Goal: Answer question/provide support: Share knowledge or assist other users

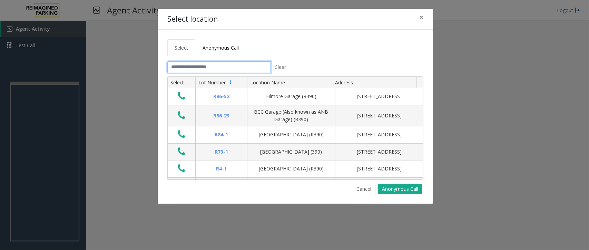
click at [229, 66] on input "text" at bounding box center [218, 67] width 103 height 12
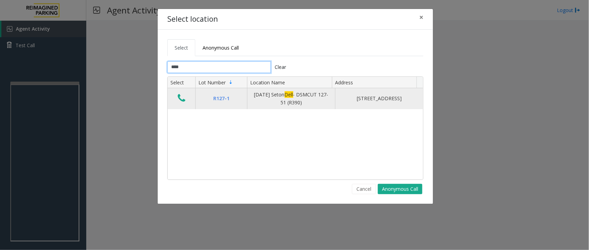
type input "****"
click at [180, 100] on icon "Data table" at bounding box center [182, 98] width 8 height 10
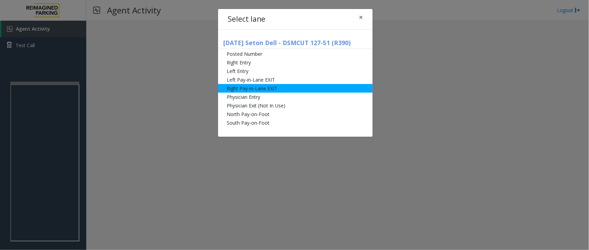
click at [282, 89] on li "Right Pay-in-Lane EXIT" at bounding box center [295, 88] width 154 height 9
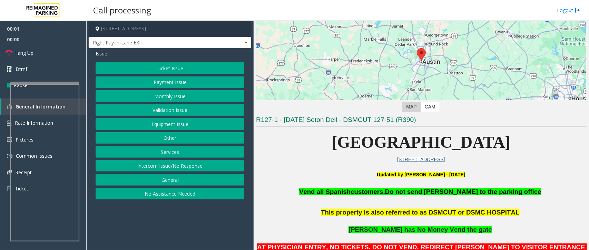
scroll to position [172, 0]
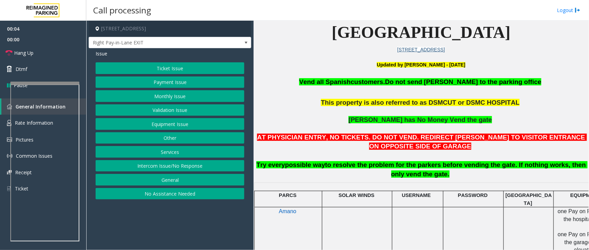
click at [179, 155] on button "Services" at bounding box center [170, 152] width 149 height 12
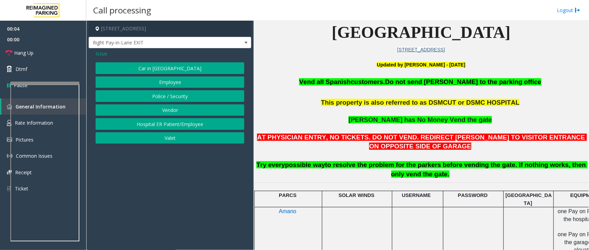
click at [175, 105] on button "Vendor" at bounding box center [170, 110] width 149 height 12
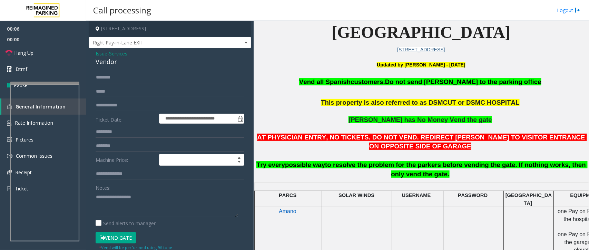
click at [99, 53] on span "Issue" at bounding box center [102, 53] width 12 height 7
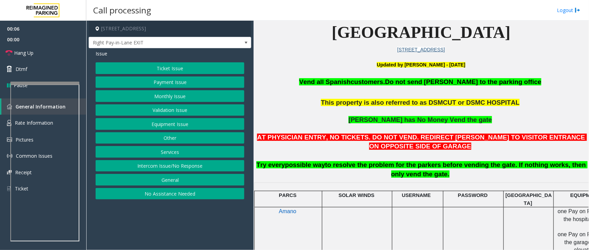
click at [176, 153] on button "Services" at bounding box center [170, 152] width 149 height 12
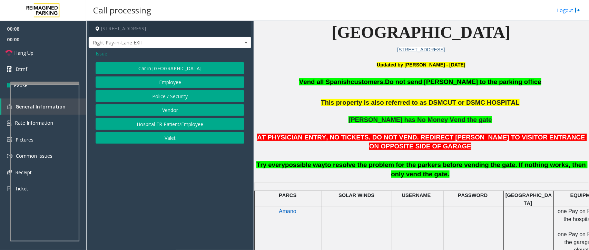
click at [184, 95] on button "Police / Security" at bounding box center [170, 96] width 149 height 12
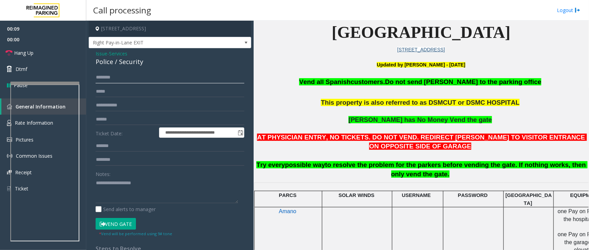
click at [120, 81] on input "text" at bounding box center [170, 78] width 149 height 12
click at [118, 124] on input "text" at bounding box center [170, 120] width 149 height 12
type input "****"
click at [117, 80] on input "text" at bounding box center [170, 78] width 149 height 12
type input "*******"
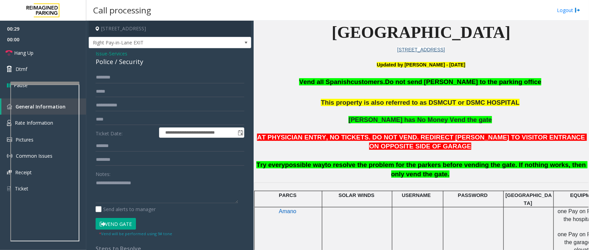
click at [121, 222] on button "Vend Gate" at bounding box center [116, 224] width 40 height 12
drag, startPoint x: 142, startPoint y: 64, endPoint x: 94, endPoint y: 53, distance: 48.9
click at [87, 53] on app-call-processing-form "**********" at bounding box center [169, 136] width 167 height 230
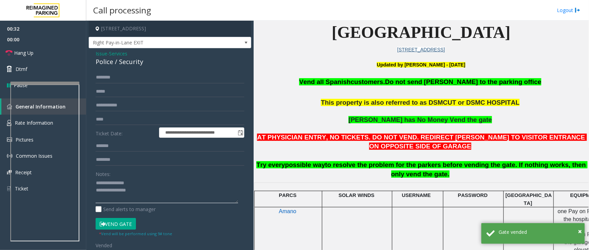
click at [124, 190] on textarea at bounding box center [167, 191] width 142 height 26
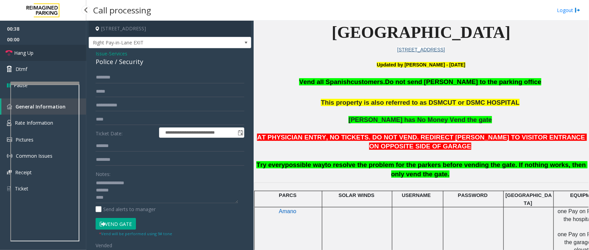
click at [46, 52] on link "Hang Up" at bounding box center [43, 53] width 86 height 16
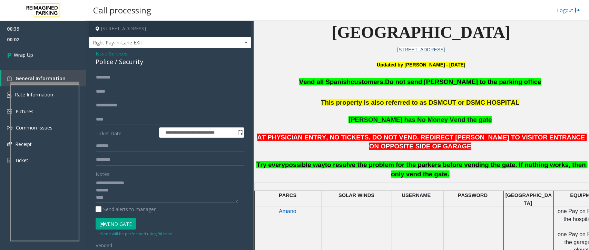
click at [126, 199] on textarea at bounding box center [167, 191] width 142 height 26
type textarea "**********"
click at [46, 59] on link "Wrap Up" at bounding box center [43, 55] width 86 height 20
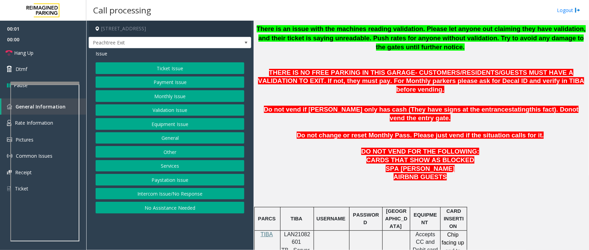
scroll to position [302, 0]
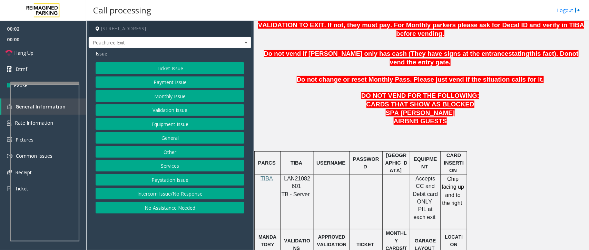
click at [299, 176] on span "LAN21082601" at bounding box center [297, 182] width 26 height 13
copy p "LAN21082601"
click at [178, 95] on button "Monthly Issue" at bounding box center [170, 96] width 149 height 12
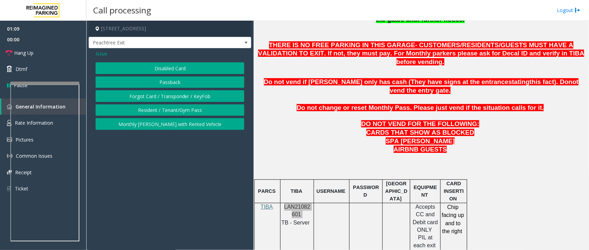
scroll to position [259, 0]
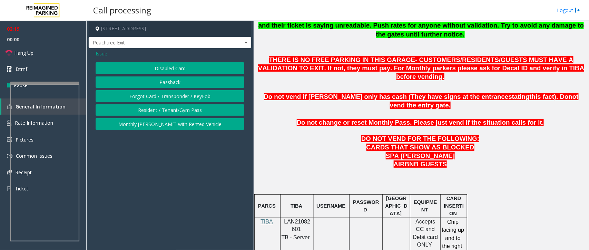
click at [101, 54] on span "Issue" at bounding box center [102, 53] width 12 height 7
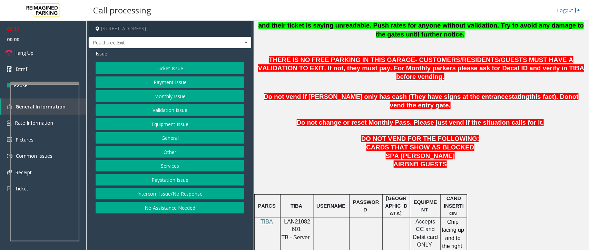
click at [164, 123] on button "Equipment Issue" at bounding box center [170, 124] width 149 height 12
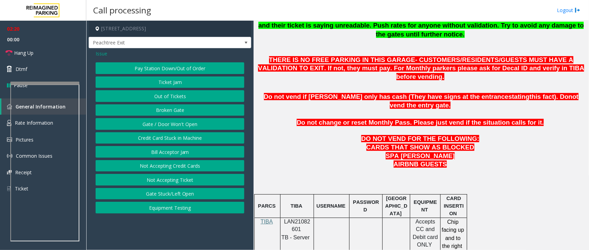
click at [168, 123] on button "Gate / Door Won't Open" at bounding box center [170, 124] width 149 height 12
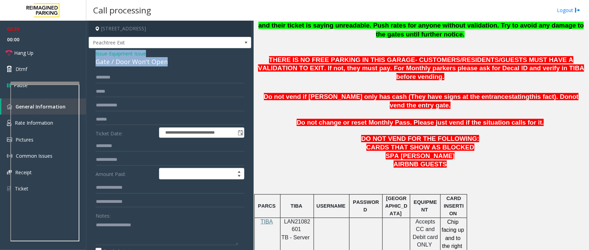
drag, startPoint x: 168, startPoint y: 60, endPoint x: 92, endPoint y: 54, distance: 76.8
click at [92, 54] on div "**********" at bounding box center [170, 219] width 162 height 342
click at [178, 236] on textarea at bounding box center [167, 233] width 142 height 26
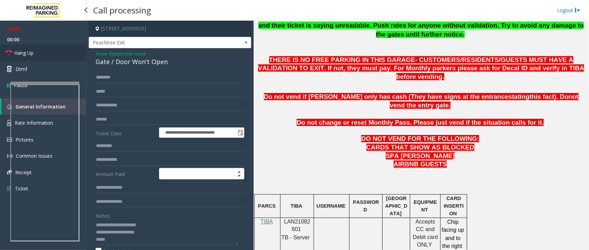
click at [22, 54] on span "Hang Up" at bounding box center [23, 52] width 19 height 7
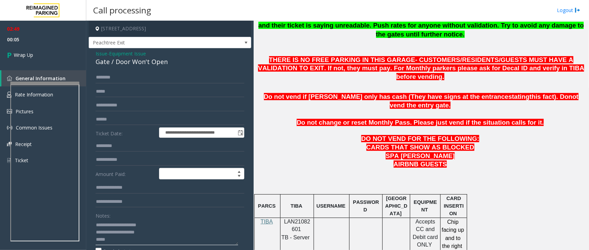
paste textarea "**********"
click at [129, 242] on textarea at bounding box center [167, 233] width 142 height 26
type textarea "**********"
click at [35, 62] on link "Wrap Up" at bounding box center [43, 55] width 86 height 20
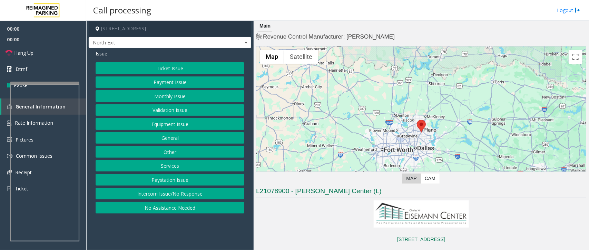
scroll to position [215, 0]
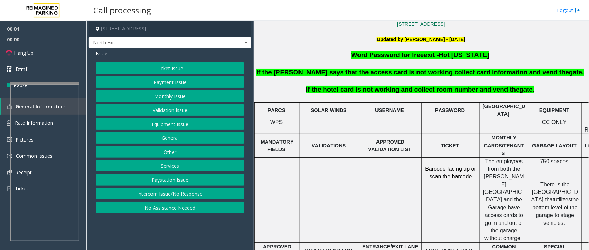
click at [159, 169] on button "Services" at bounding box center [170, 166] width 149 height 12
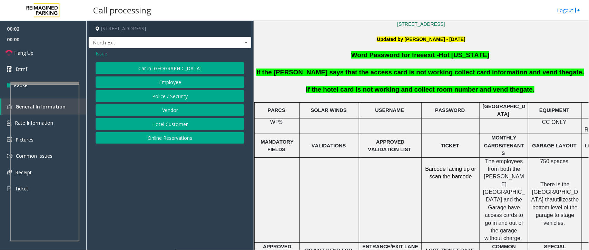
click at [186, 127] on button "Hotel Customer" at bounding box center [170, 124] width 149 height 12
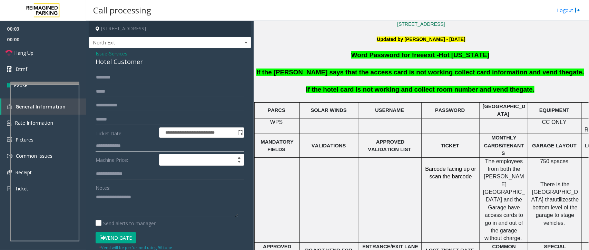
click at [127, 150] on input "text" at bounding box center [170, 146] width 149 height 12
drag, startPoint x: 138, startPoint y: 60, endPoint x: 90, endPoint y: 53, distance: 48.5
click at [90, 53] on div "**********" at bounding box center [170, 165] width 162 height 234
click at [155, 209] on textarea at bounding box center [167, 205] width 142 height 26
type textarea "**********"
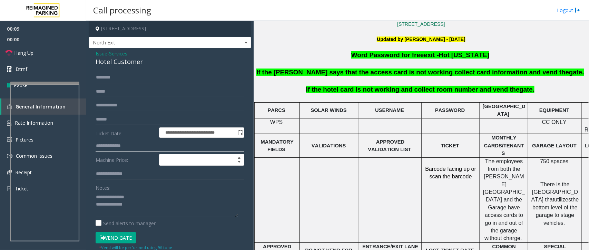
click at [117, 141] on input "text" at bounding box center [170, 146] width 149 height 12
type input "***"
click at [111, 77] on input "text" at bounding box center [170, 78] width 149 height 12
type input "****"
click at [123, 237] on button "Vend Gate" at bounding box center [116, 238] width 40 height 12
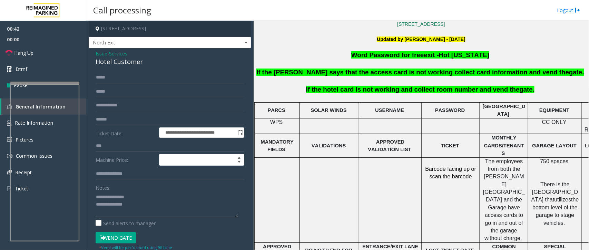
click at [139, 209] on textarea at bounding box center [167, 205] width 142 height 26
click at [38, 50] on link "Hang Up" at bounding box center [43, 53] width 86 height 16
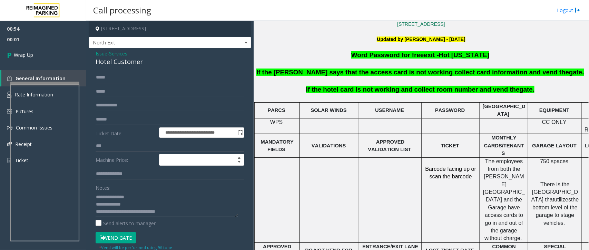
drag, startPoint x: 95, startPoint y: 213, endPoint x: 142, endPoint y: 230, distance: 50.1
click at [99, 214] on textarea at bounding box center [167, 205] width 142 height 26
type textarea "**********"
click at [33, 51] on link "Wrap Up" at bounding box center [43, 55] width 86 height 20
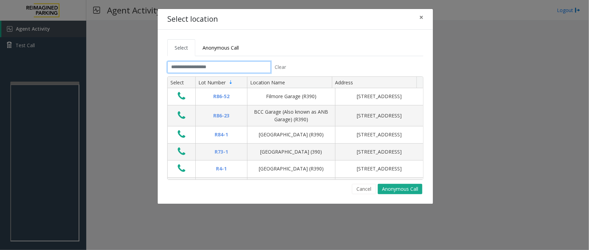
click at [246, 67] on input "text" at bounding box center [218, 67] width 103 height 12
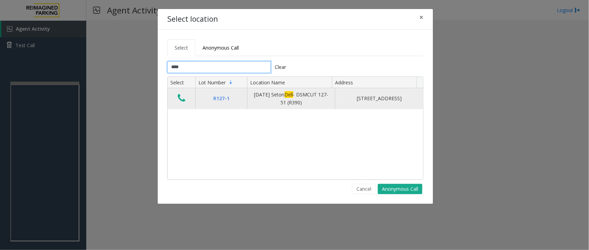
type input "****"
click at [179, 99] on icon "Data table" at bounding box center [182, 98] width 8 height 10
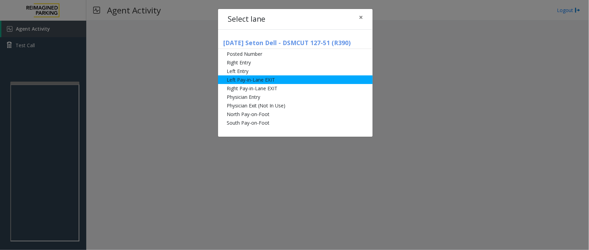
click at [275, 80] on li "Left Pay-in-Lane EXIT" at bounding box center [295, 80] width 154 height 9
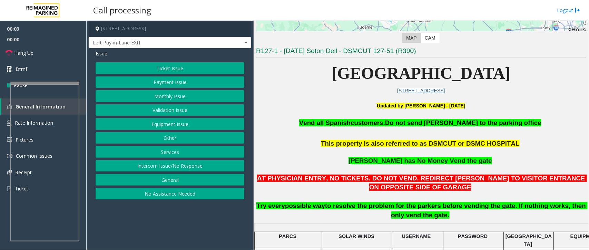
scroll to position [172, 0]
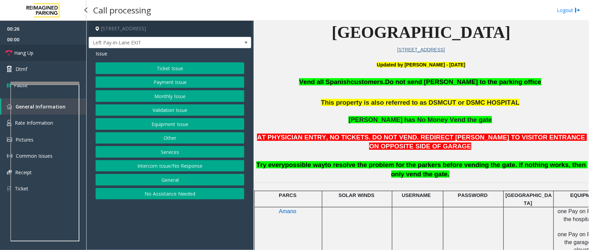
click at [38, 57] on link "Hang Up" at bounding box center [43, 53] width 86 height 16
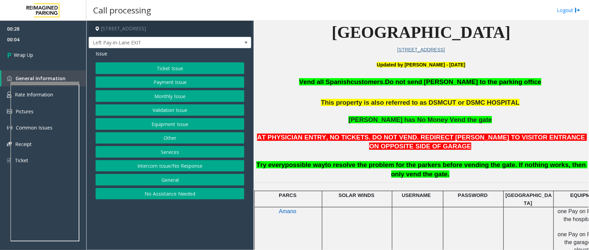
click at [187, 127] on button "Equipment Issue" at bounding box center [170, 124] width 149 height 12
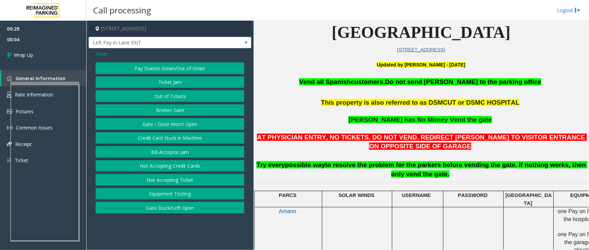
click at [187, 126] on button "Gate / Door Won't Open" at bounding box center [170, 124] width 149 height 12
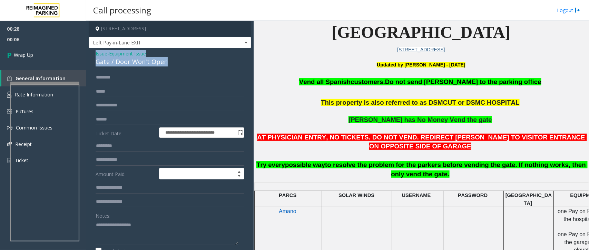
drag, startPoint x: 171, startPoint y: 61, endPoint x: 91, endPoint y: 53, distance: 80.4
click at [91, 53] on div "**********" at bounding box center [170, 208] width 162 height 320
click at [187, 232] on textarea at bounding box center [167, 233] width 142 height 26
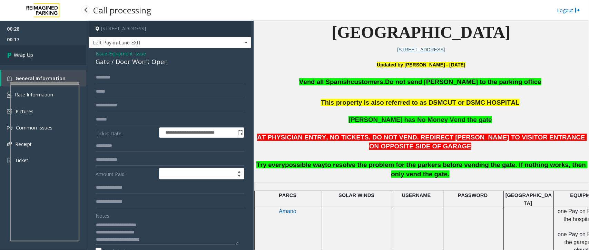
type textarea "**********"
click at [42, 48] on link "Wrap Up" at bounding box center [43, 55] width 86 height 20
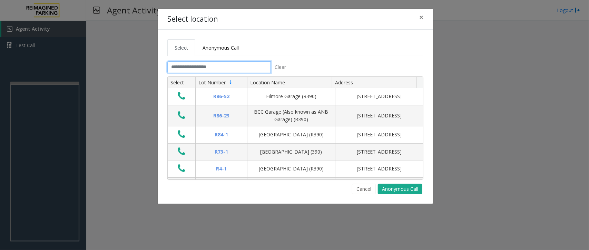
click at [212, 66] on input "text" at bounding box center [218, 67] width 103 height 12
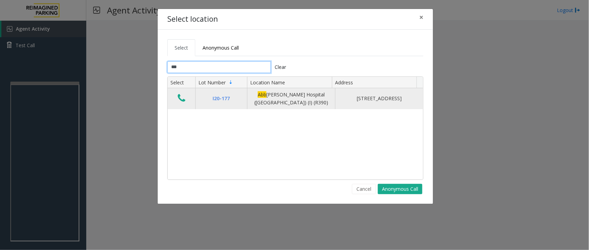
type input "***"
click at [181, 101] on icon "Data table" at bounding box center [182, 98] width 8 height 10
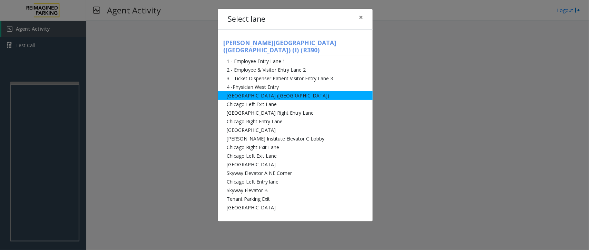
click at [301, 91] on li "[GEOGRAPHIC_DATA] ([GEOGRAPHIC_DATA])" at bounding box center [295, 95] width 154 height 9
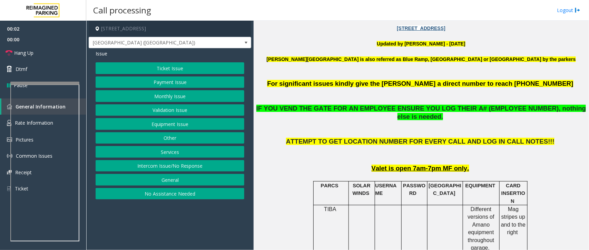
scroll to position [215, 0]
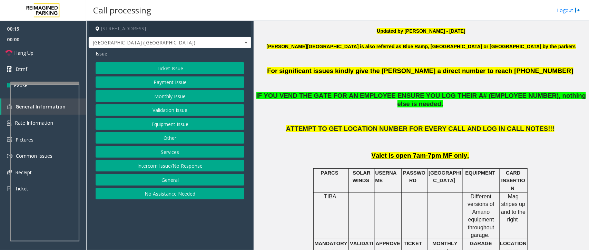
click at [178, 123] on button "Equipment Issue" at bounding box center [170, 124] width 149 height 12
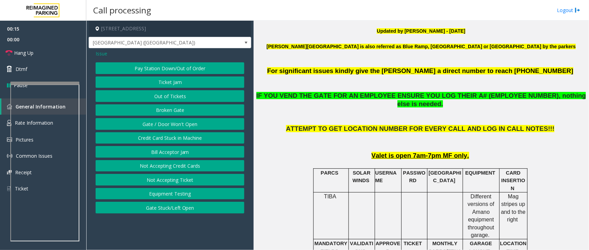
click at [169, 122] on button "Gate / Door Won't Open" at bounding box center [170, 124] width 149 height 12
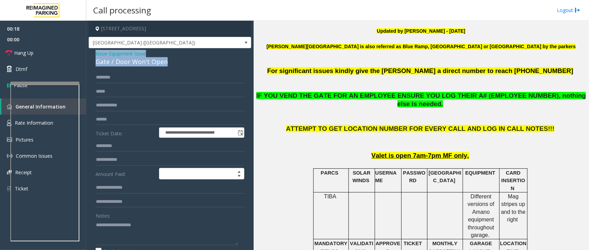
drag, startPoint x: 166, startPoint y: 63, endPoint x: 91, endPoint y: 49, distance: 75.7
click at [91, 49] on div "**********" at bounding box center [170, 222] width 162 height 349
click at [165, 235] on textarea at bounding box center [167, 233] width 142 height 26
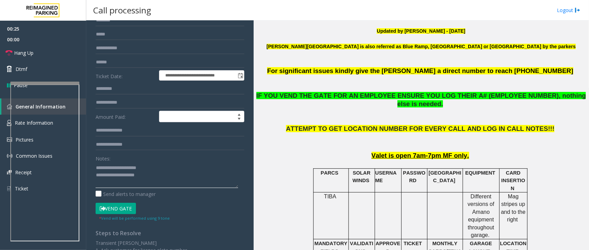
scroll to position [148, 0]
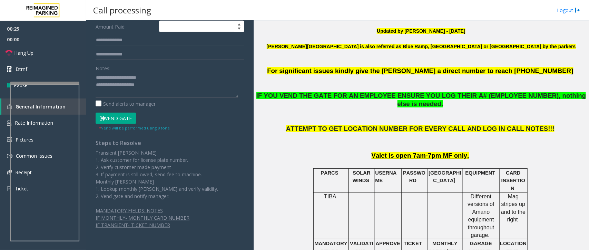
click at [125, 117] on button "Vend Gate" at bounding box center [116, 119] width 40 height 12
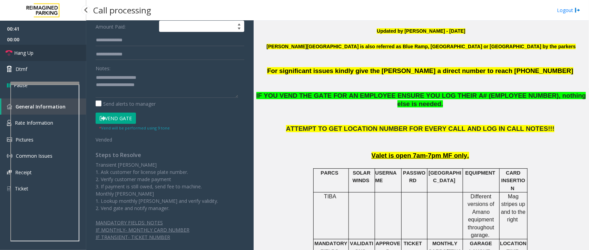
click at [21, 49] on span "Hang Up" at bounding box center [23, 52] width 19 height 7
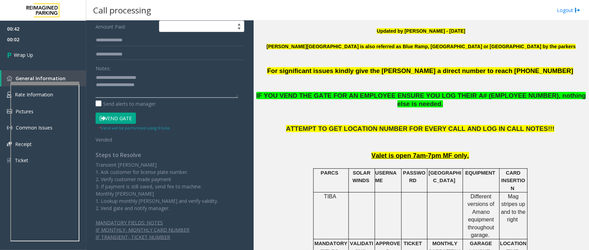
click at [178, 87] on textarea at bounding box center [167, 85] width 142 height 26
type textarea "**********"
click at [42, 62] on link "Wrap Up" at bounding box center [43, 55] width 86 height 20
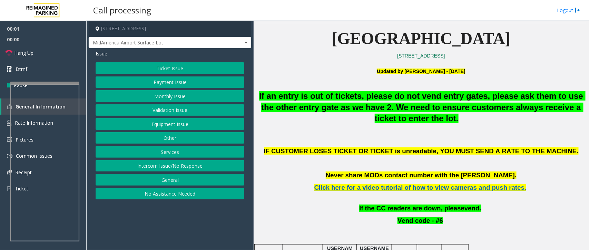
scroll to position [172, 0]
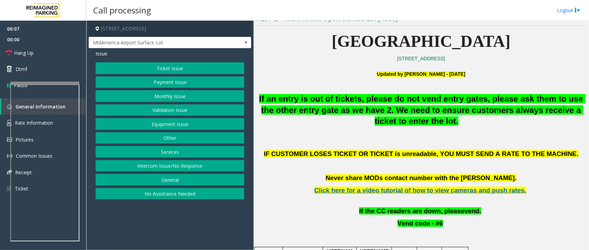
drag, startPoint x: 195, startPoint y: 167, endPoint x: 192, endPoint y: 164, distance: 5.1
click at [195, 167] on button "Intercom Issue/No Response" at bounding box center [170, 166] width 149 height 12
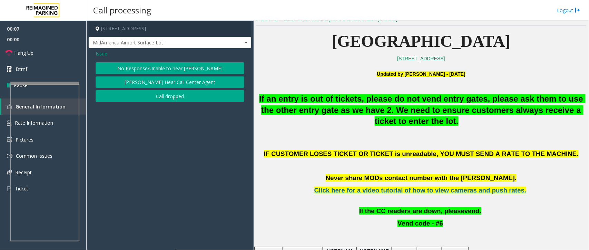
click at [199, 70] on button "No Response/Unable to hear [PERSON_NAME]" at bounding box center [170, 68] width 149 height 12
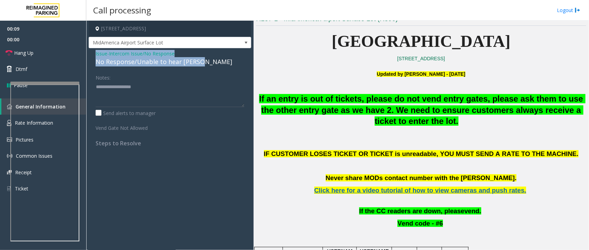
drag, startPoint x: 208, startPoint y: 63, endPoint x: 90, endPoint y: 54, distance: 118.3
click at [90, 54] on div "Issue - Intercom Issue/No Response No Response/Unable to hear [PERSON_NAME] Not…" at bounding box center [170, 101] width 162 height 106
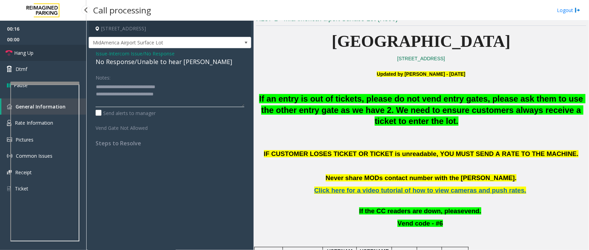
type textarea "**********"
click at [31, 53] on span "Hang Up" at bounding box center [23, 52] width 19 height 7
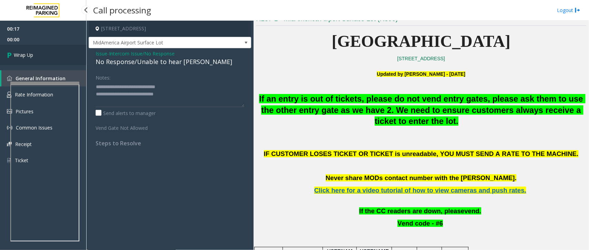
click at [31, 53] on span "Wrap Up" at bounding box center [23, 54] width 19 height 7
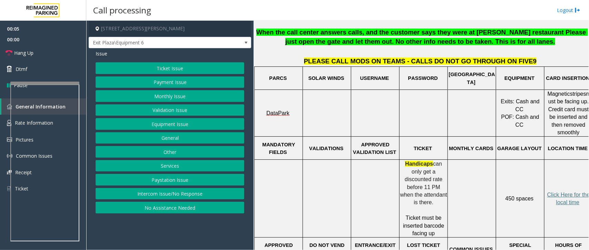
scroll to position [259, 0]
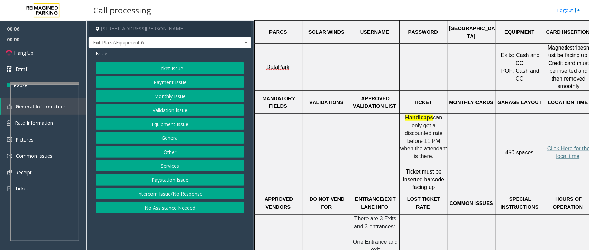
click at [178, 73] on button "Ticket Issue" at bounding box center [170, 68] width 149 height 12
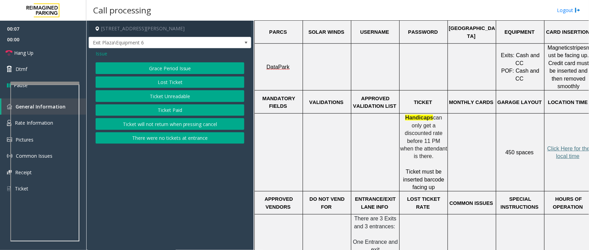
click at [189, 94] on button "Ticket Unreadable" at bounding box center [170, 96] width 149 height 12
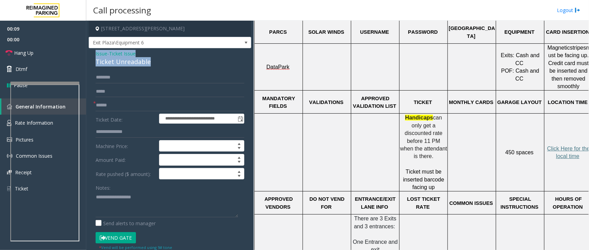
drag, startPoint x: 150, startPoint y: 64, endPoint x: 96, endPoint y: 54, distance: 55.4
click at [96, 54] on div "Issue - Ticket Issue Ticket Unreadable" at bounding box center [170, 58] width 149 height 17
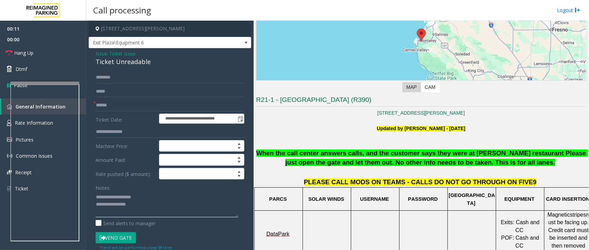
scroll to position [86, 0]
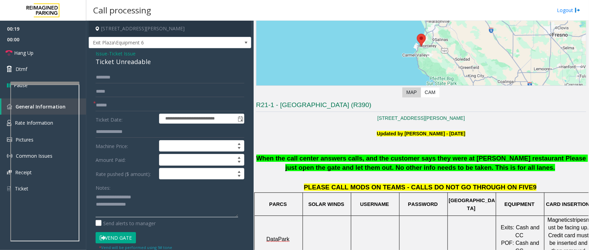
click at [166, 209] on textarea at bounding box center [167, 205] width 142 height 26
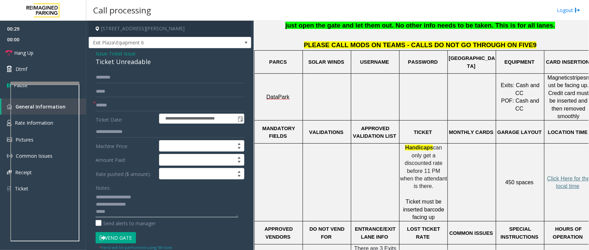
scroll to position [259, 0]
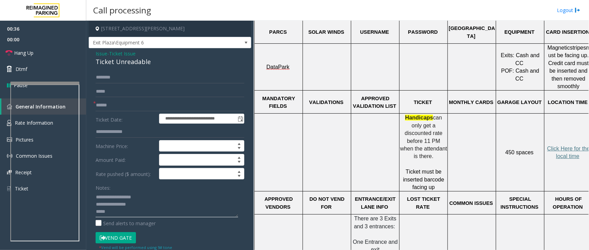
type textarea "**********"
click at [118, 110] on input "text" at bounding box center [170, 106] width 149 height 12
type input "******"
click at [116, 212] on textarea at bounding box center [167, 205] width 142 height 26
type textarea "**********"
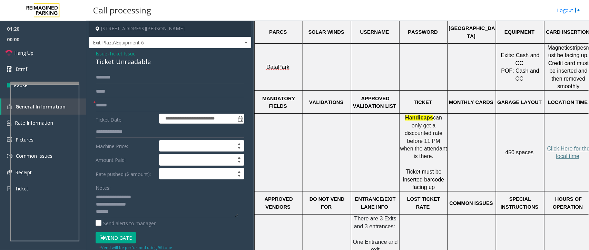
click at [133, 78] on input "text" at bounding box center [170, 78] width 149 height 12
type input "****"
click at [113, 238] on button "Vend Gate" at bounding box center [116, 238] width 40 height 12
click at [101, 53] on span "Issue" at bounding box center [102, 53] width 12 height 7
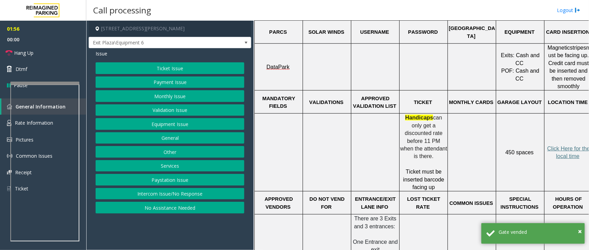
click at [161, 84] on button "Payment Issue" at bounding box center [170, 83] width 149 height 12
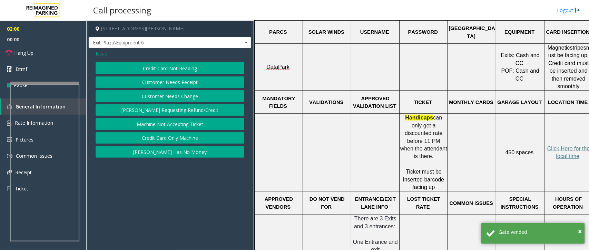
click at [181, 67] on button "Credit Card Not Reading" at bounding box center [170, 68] width 149 height 12
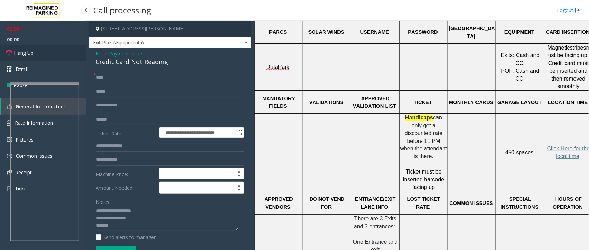
click at [27, 52] on span "Hang Up" at bounding box center [23, 52] width 19 height 7
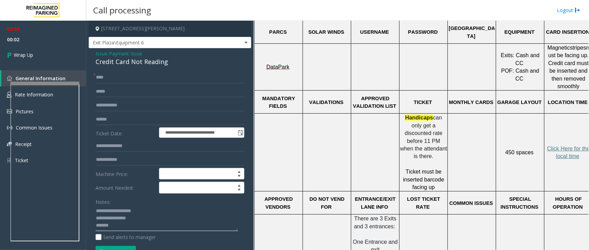
drag, startPoint x: 140, startPoint y: 221, endPoint x: 85, endPoint y: 209, distance: 56.3
click at [85, 209] on app-root "**********" at bounding box center [294, 125] width 589 height 250
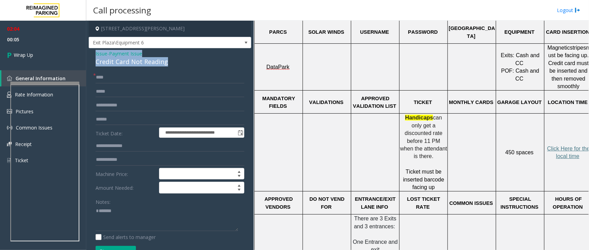
drag, startPoint x: 174, startPoint y: 63, endPoint x: 86, endPoint y: 54, distance: 88.4
click at [86, 54] on div "**********" at bounding box center [337, 136] width 502 height 230
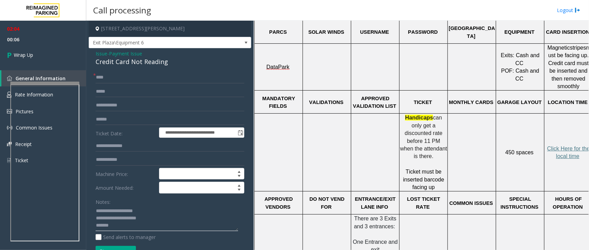
click at [121, 224] on textarea at bounding box center [167, 219] width 142 height 26
type textarea "**********"
click at [64, 45] on link "Wrap Up" at bounding box center [43, 55] width 86 height 20
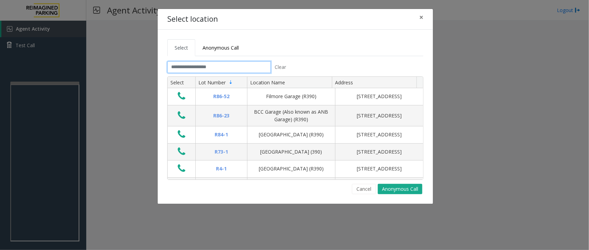
click at [187, 67] on input "text" at bounding box center [218, 67] width 103 height 12
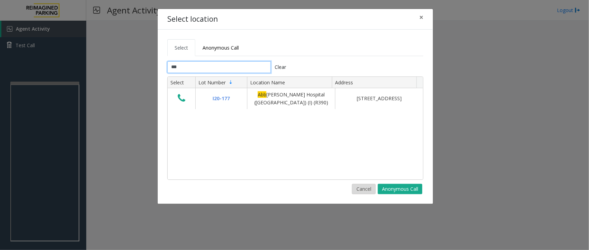
type input "***"
click at [361, 192] on button "Cancel" at bounding box center [364, 189] width 24 height 10
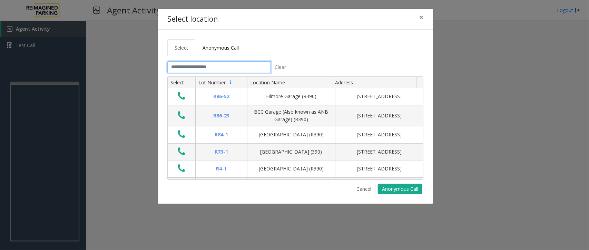
click at [221, 69] on input "text" at bounding box center [218, 67] width 103 height 12
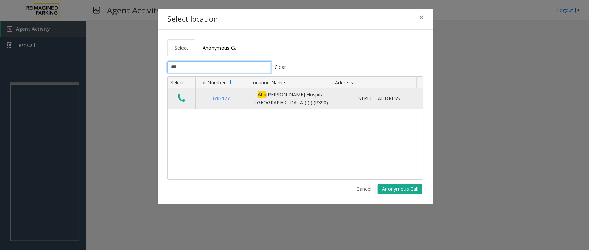
type input "***"
click at [182, 97] on icon "Data table" at bounding box center [182, 98] width 8 height 10
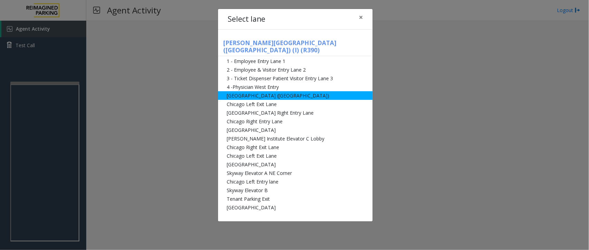
click at [280, 91] on li "[GEOGRAPHIC_DATA] ([GEOGRAPHIC_DATA])" at bounding box center [295, 95] width 154 height 9
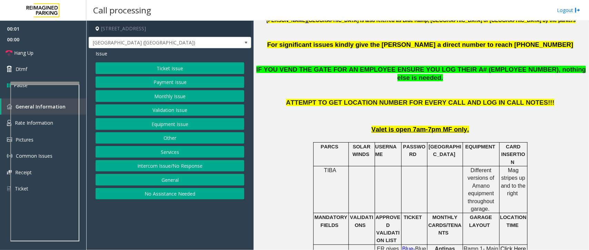
scroll to position [172, 0]
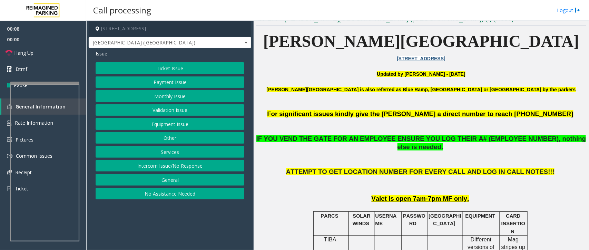
click at [172, 97] on button "Monthly Issue" at bounding box center [170, 96] width 149 height 12
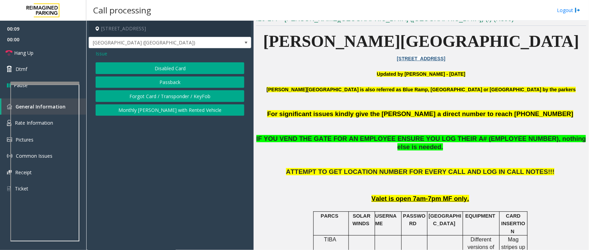
click at [173, 70] on button "Disabled Card" at bounding box center [170, 68] width 149 height 12
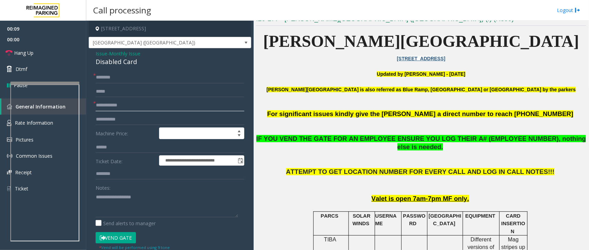
click at [113, 103] on input "text" at bounding box center [170, 106] width 149 height 12
type input "*"
click at [130, 237] on button "Vend Gate" at bounding box center [116, 238] width 40 height 12
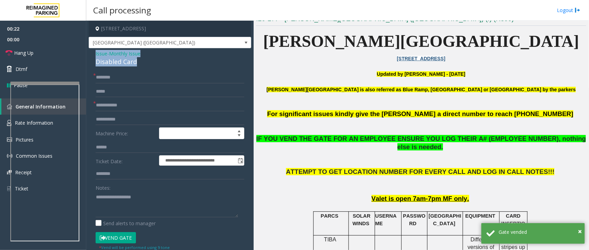
drag, startPoint x: 137, startPoint y: 62, endPoint x: 87, endPoint y: 52, distance: 51.0
click at [87, 52] on app-call-processing-form "**********" at bounding box center [169, 136] width 167 height 230
type textarea "**********"
click at [115, 81] on input "text" at bounding box center [170, 78] width 149 height 12
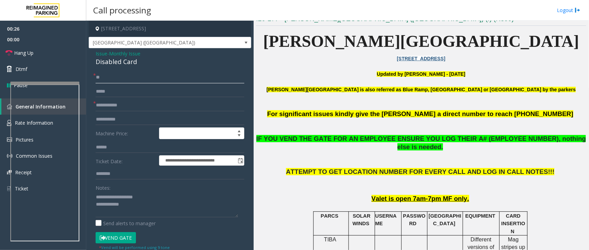
type input "**"
click at [125, 109] on input "text" at bounding box center [170, 106] width 149 height 12
type input "**"
click at [154, 211] on textarea at bounding box center [167, 205] width 142 height 26
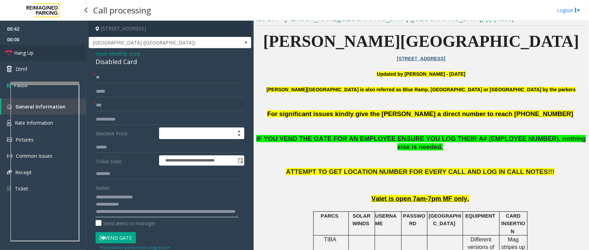
type textarea "**********"
click at [28, 52] on span "Hang Up" at bounding box center [23, 52] width 19 height 7
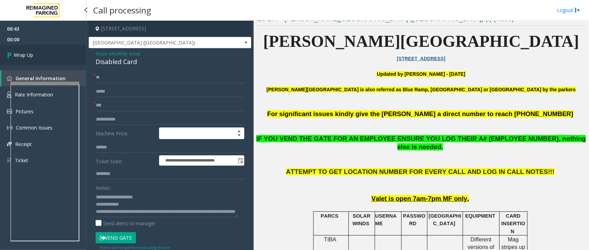
click at [28, 52] on span "Wrap Up" at bounding box center [23, 54] width 19 height 7
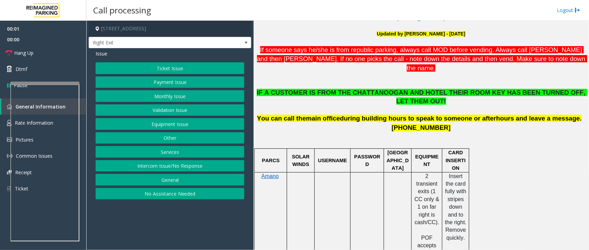
scroll to position [129, 0]
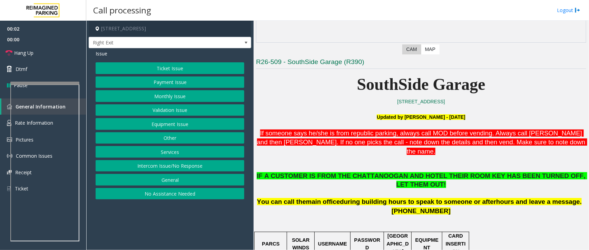
click at [181, 153] on button "Services" at bounding box center [170, 152] width 149 height 12
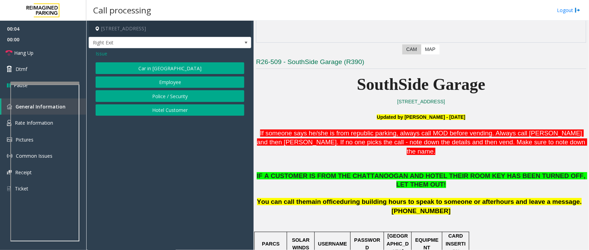
click at [183, 111] on button "Hotel Customer" at bounding box center [170, 110] width 149 height 12
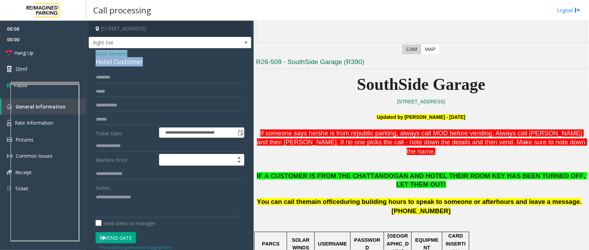
drag, startPoint x: 146, startPoint y: 63, endPoint x: 93, endPoint y: 54, distance: 53.1
click at [94, 54] on div "**********" at bounding box center [170, 198] width 162 height 300
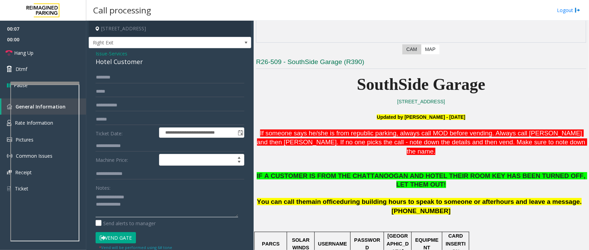
click at [173, 207] on textarea at bounding box center [167, 205] width 142 height 26
type textarea "**********"
click at [131, 150] on input "text" at bounding box center [170, 146] width 149 height 12
type input "***"
click at [121, 78] on input "text" at bounding box center [170, 78] width 149 height 12
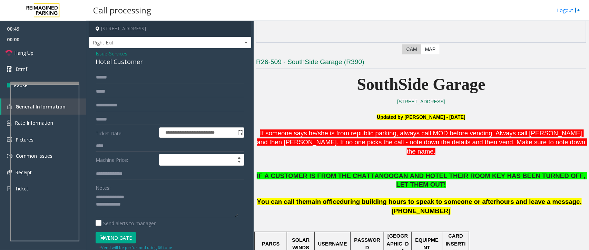
type input "******"
click at [127, 238] on button "Vend Gate" at bounding box center [116, 238] width 40 height 12
click at [157, 204] on textarea at bounding box center [167, 205] width 142 height 26
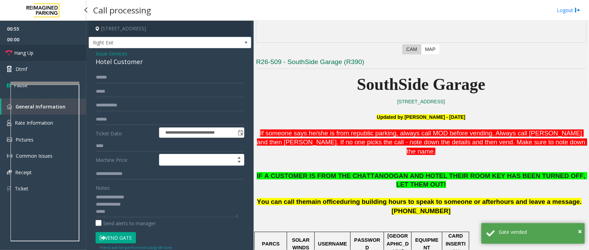
click at [37, 51] on link "Hang Up" at bounding box center [43, 53] width 86 height 16
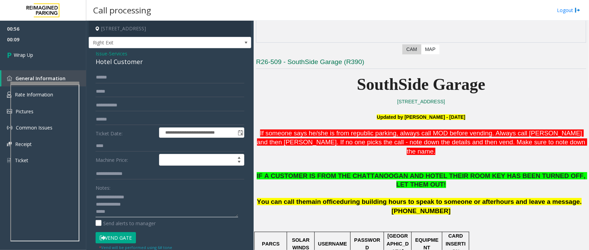
click at [135, 206] on textarea at bounding box center [167, 205] width 142 height 26
paste textarea "**********"
click at [127, 214] on textarea at bounding box center [167, 205] width 142 height 26
paste textarea "**********"
type textarea "**********"
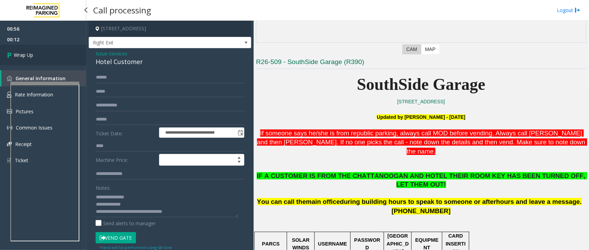
click at [40, 50] on link "Wrap Up" at bounding box center [43, 55] width 86 height 20
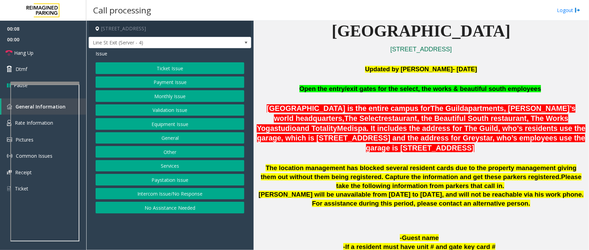
scroll to position [172, 0]
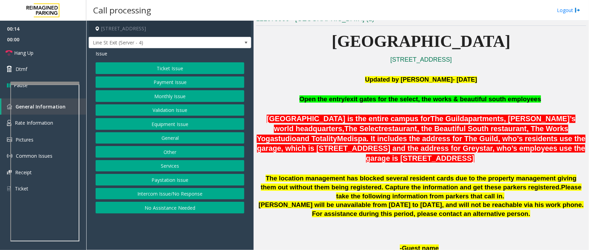
click at [172, 168] on button "Services" at bounding box center [170, 166] width 149 height 12
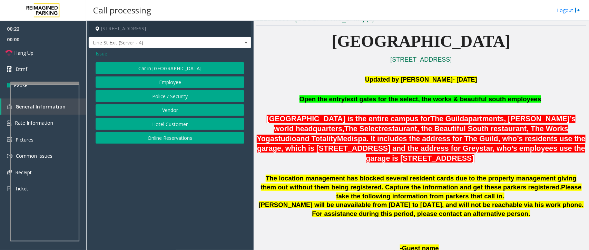
click at [171, 112] on button "Vendor" at bounding box center [170, 110] width 149 height 12
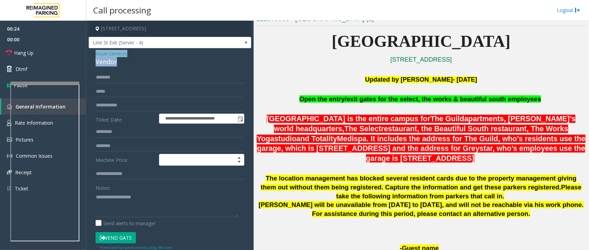
drag, startPoint x: 123, startPoint y: 64, endPoint x: 90, endPoint y: 53, distance: 34.3
click at [90, 53] on div "**********" at bounding box center [170, 179] width 162 height 263
click at [108, 209] on textarea at bounding box center [167, 205] width 142 height 26
type textarea "**********"
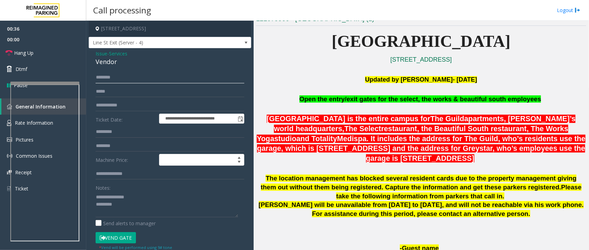
click at [111, 77] on input "text" at bounding box center [170, 78] width 149 height 12
type input "******"
click at [119, 239] on button "Vend Gate" at bounding box center [116, 238] width 40 height 12
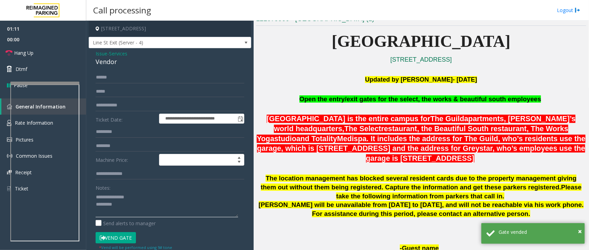
click at [155, 210] on textarea at bounding box center [167, 205] width 142 height 26
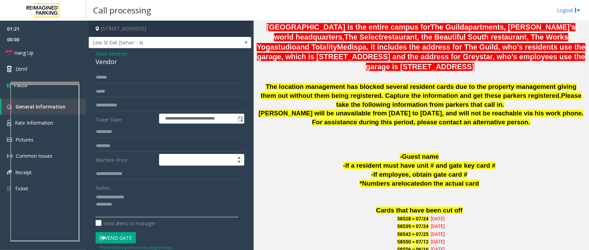
scroll to position [259, 0]
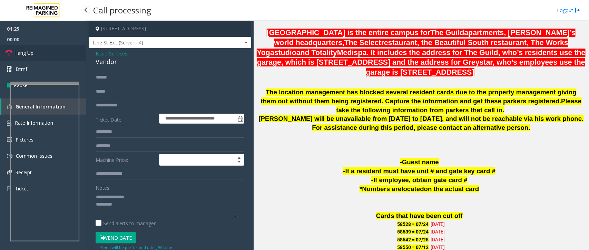
click at [18, 54] on span "Hang Up" at bounding box center [23, 52] width 19 height 7
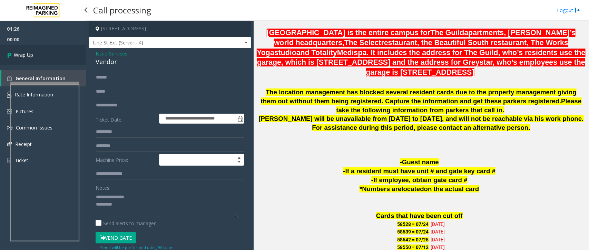
click at [18, 54] on span "Wrap Up" at bounding box center [23, 54] width 19 height 7
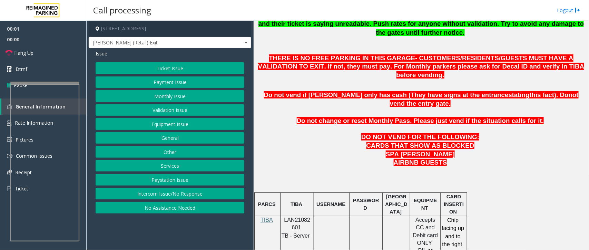
scroll to position [302, 0]
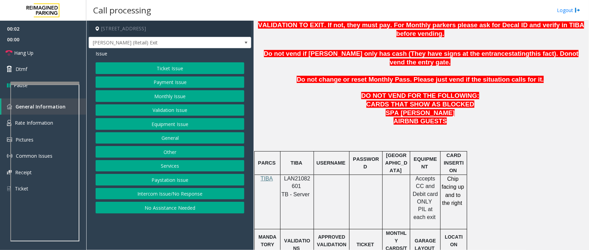
click at [303, 176] on span "LAN21082601" at bounding box center [297, 182] width 26 height 13
copy p "LAN21082601"
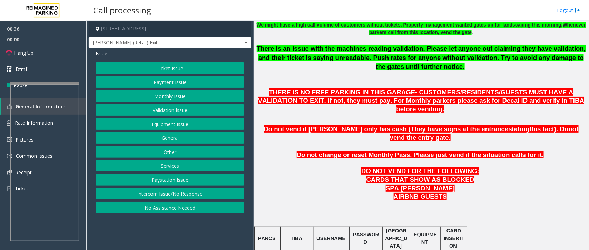
scroll to position [215, 0]
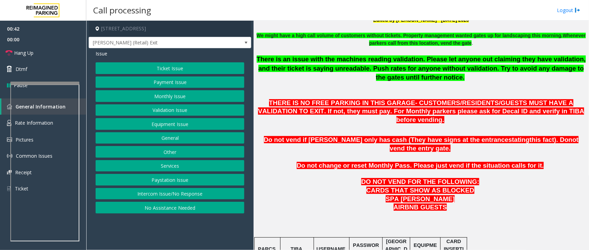
click at [171, 79] on button "Payment Issue" at bounding box center [170, 83] width 149 height 12
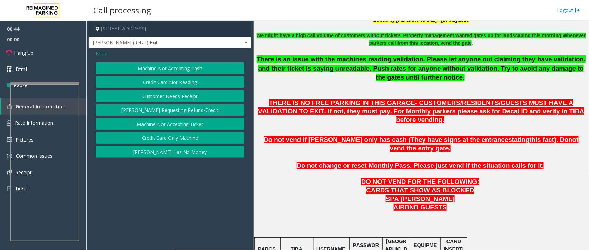
click at [180, 152] on button "[PERSON_NAME] Has No Money" at bounding box center [170, 152] width 149 height 12
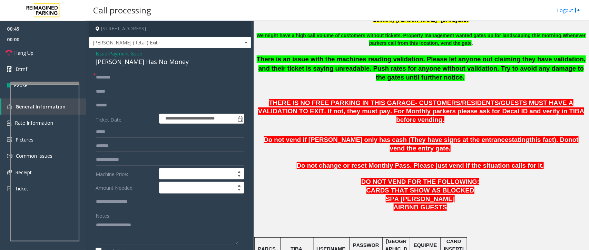
click at [129, 53] on span "Payment Issue" at bounding box center [125, 53] width 33 height 7
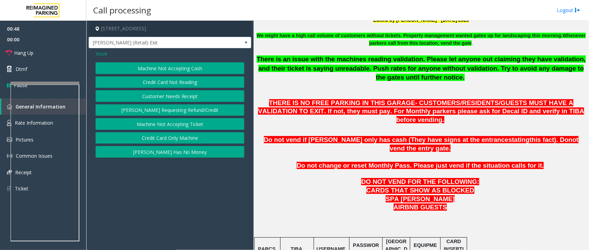
click at [182, 138] on button "Credit Card Only Machine" at bounding box center [170, 138] width 149 height 12
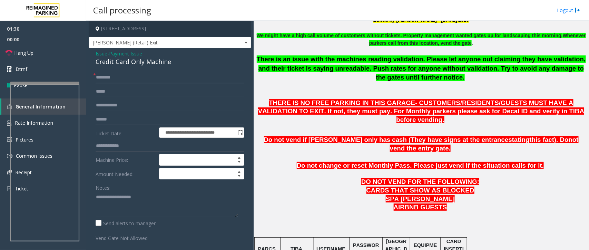
click at [133, 78] on input "text" at bounding box center [170, 78] width 149 height 12
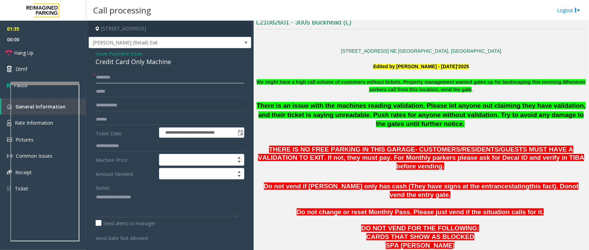
scroll to position [129, 0]
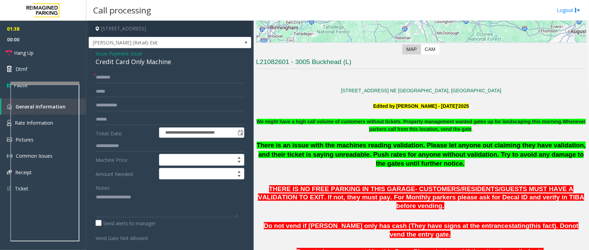
click at [395, 144] on span "There is an issue with the machines reading validation. Please let anyone out c…" at bounding box center [421, 155] width 329 height 26
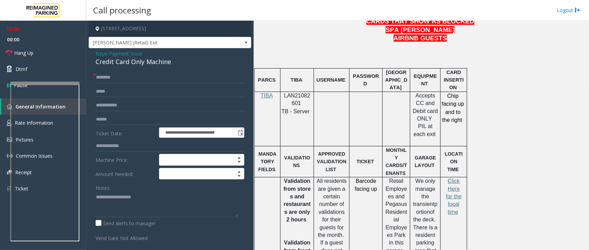
scroll to position [388, 0]
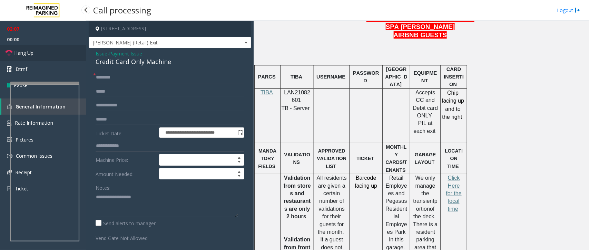
click at [27, 49] on span "Hang Up" at bounding box center [23, 52] width 19 height 7
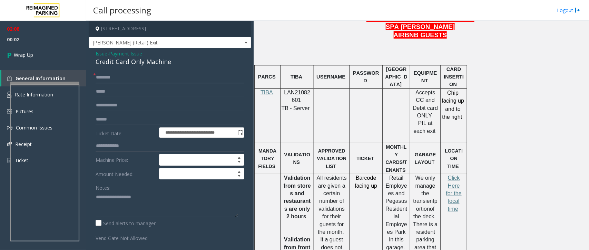
click at [119, 82] on input "text" at bounding box center [170, 78] width 149 height 12
type input "**"
drag, startPoint x: 171, startPoint y: 61, endPoint x: 92, endPoint y: 54, distance: 79.6
click at [92, 54] on div "**********" at bounding box center [170, 189] width 162 height 283
click at [164, 207] on textarea at bounding box center [167, 205] width 142 height 26
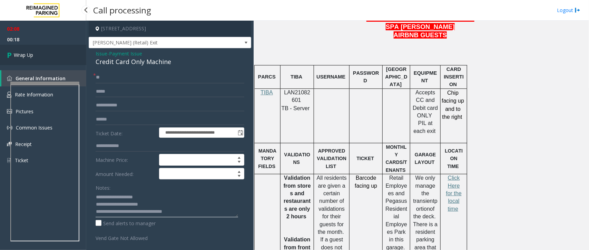
type textarea "**********"
click at [54, 53] on link "Wrap Up" at bounding box center [43, 55] width 86 height 20
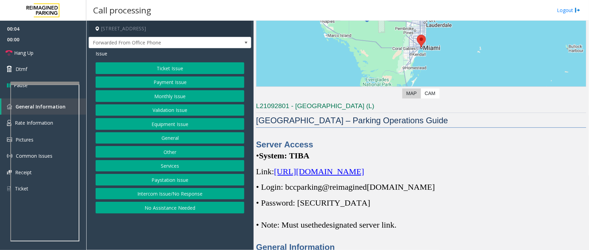
scroll to position [86, 0]
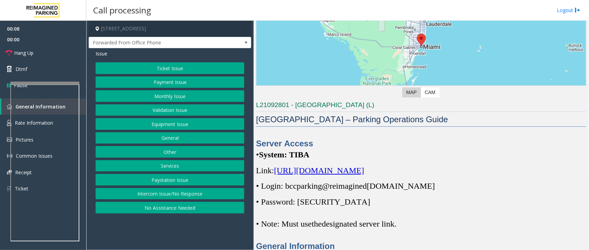
click at [364, 171] on span "[URL][DOMAIN_NAME]" at bounding box center [319, 170] width 90 height 9
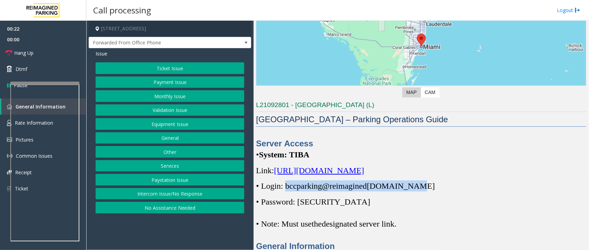
drag, startPoint x: 284, startPoint y: 186, endPoint x: 413, endPoint y: 190, distance: 129.3
click at [413, 190] on p "• Login: bccparking@re imagined [DOMAIN_NAME]" at bounding box center [421, 186] width 330 height 11
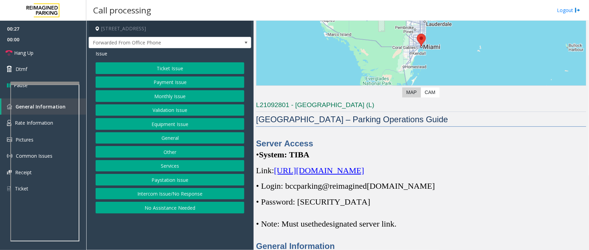
click at [314, 204] on span "• Password: [SECURITY_DATA]" at bounding box center [313, 202] width 114 height 9
click at [349, 202] on p "• Password: [SECURITY_DATA]" at bounding box center [421, 202] width 330 height 11
drag, startPoint x: 347, startPoint y: 202, endPoint x: 300, endPoint y: 199, distance: 47.0
click at [300, 199] on p "• Password: [SECURITY_DATA]" at bounding box center [421, 202] width 330 height 11
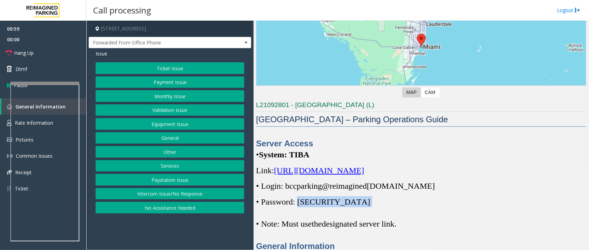
click at [189, 98] on button "Monthly Issue" at bounding box center [170, 96] width 149 height 12
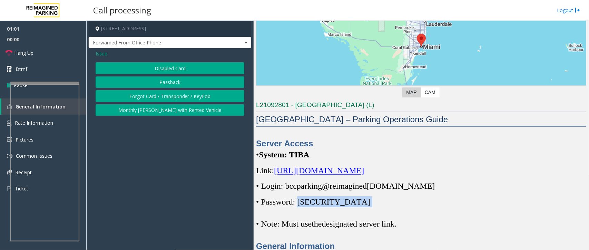
click at [184, 72] on button "Disabled Card" at bounding box center [170, 68] width 149 height 12
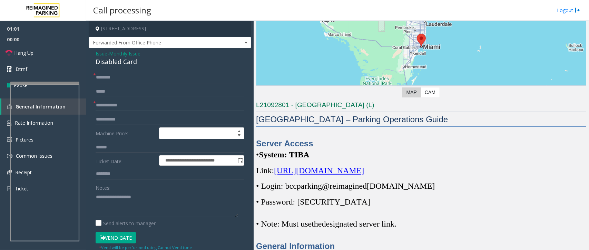
click at [114, 103] on input "text" at bounding box center [170, 106] width 149 height 12
click at [120, 76] on input "text" at bounding box center [170, 78] width 149 height 12
click at [139, 79] on input "**********" at bounding box center [170, 78] width 149 height 12
click at [111, 76] on input "**********" at bounding box center [170, 78] width 149 height 12
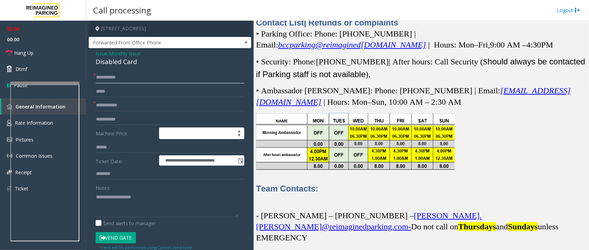
scroll to position [1552, 0]
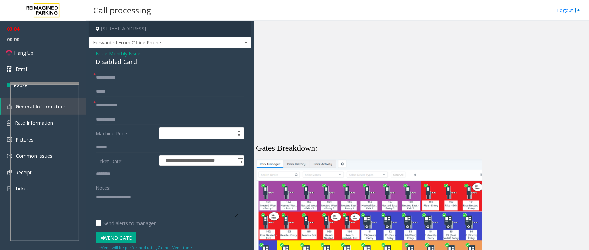
type input "**********"
click at [133, 107] on input "text" at bounding box center [170, 106] width 149 height 12
click at [133, 102] on input "text" at bounding box center [170, 106] width 149 height 12
click at [111, 104] on input "****" at bounding box center [170, 106] width 149 height 12
type input "******"
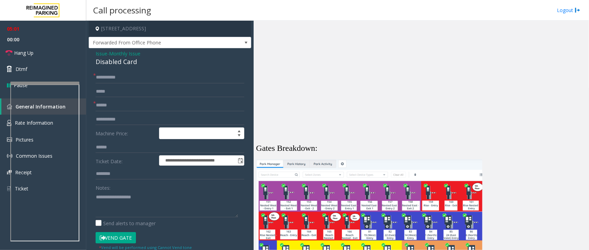
click at [112, 237] on button "Vend Gate" at bounding box center [116, 238] width 40 height 12
click at [43, 54] on link "Hang Up" at bounding box center [43, 53] width 86 height 16
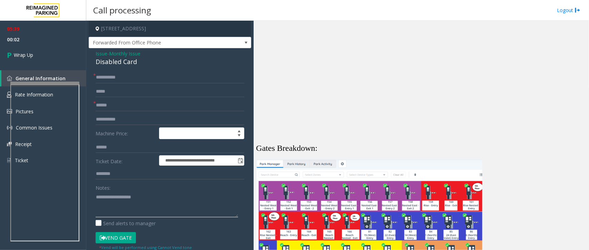
click at [142, 196] on textarea at bounding box center [167, 205] width 142 height 26
drag, startPoint x: 140, startPoint y: 62, endPoint x: 90, endPoint y: 52, distance: 51.1
click at [90, 52] on div "**********" at bounding box center [170, 227] width 162 height 358
click at [154, 205] on textarea at bounding box center [167, 205] width 142 height 26
type textarea "**********"
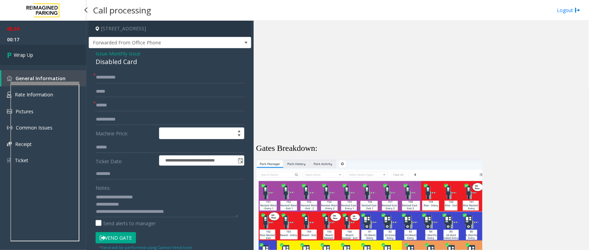
click at [32, 57] on span "Wrap Up" at bounding box center [23, 54] width 19 height 7
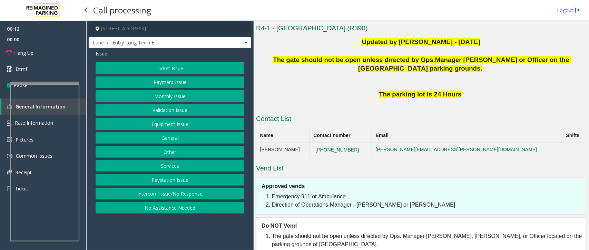
scroll to position [166, 0]
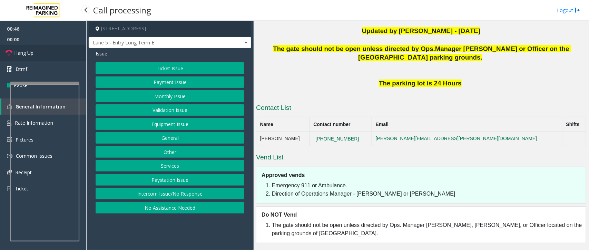
click at [25, 56] on span "Hang Up" at bounding box center [23, 52] width 19 height 7
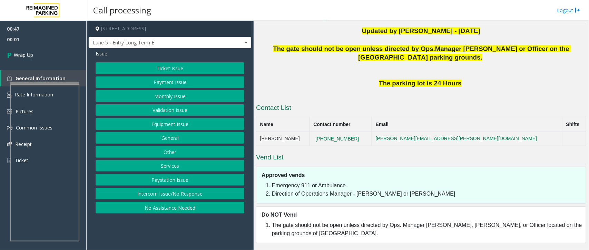
click at [169, 123] on button "Equipment Issue" at bounding box center [170, 124] width 149 height 12
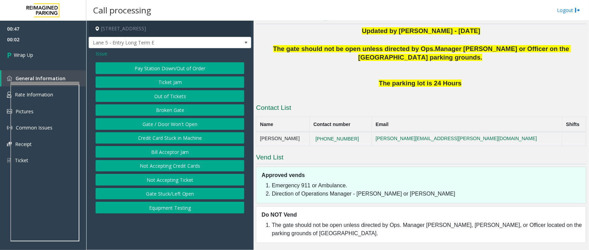
click at [169, 123] on button "Gate / Door Won't Open" at bounding box center [170, 124] width 149 height 12
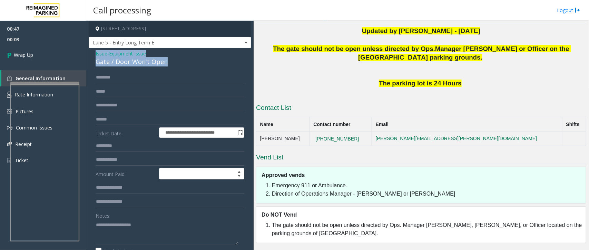
drag, startPoint x: 166, startPoint y: 62, endPoint x: 87, endPoint y: 53, distance: 79.5
click at [87, 53] on app-call-processing-form "**********" at bounding box center [169, 136] width 167 height 230
click at [199, 236] on textarea at bounding box center [167, 233] width 142 height 26
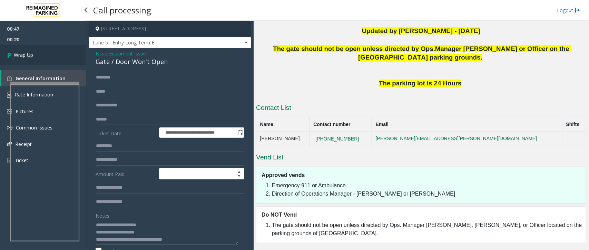
type textarea "**********"
click at [33, 57] on link "Wrap Up" at bounding box center [43, 55] width 86 height 20
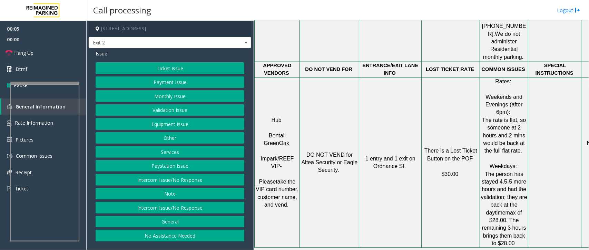
scroll to position [733, 0]
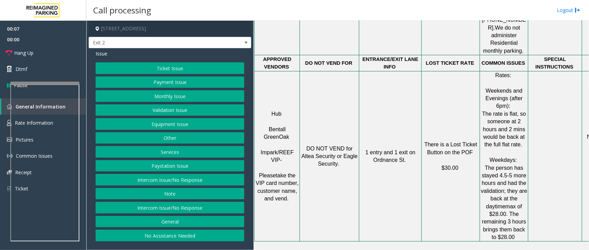
drag, startPoint x: 18, startPoint y: 52, endPoint x: 35, endPoint y: 57, distance: 17.9
click at [18, 52] on span "Hang Up" at bounding box center [23, 52] width 19 height 7
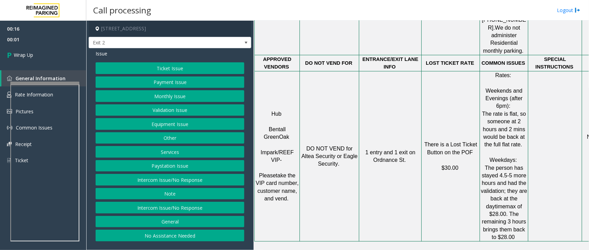
click at [200, 185] on button "Intercom Issue/No Response" at bounding box center [170, 180] width 149 height 12
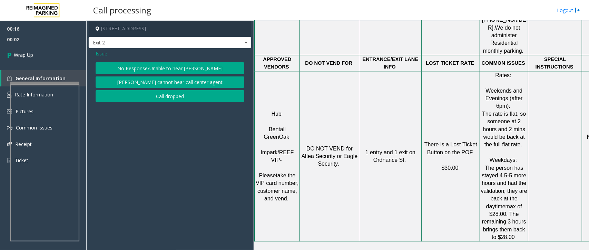
click at [219, 64] on button "No Response/Unable to hear [PERSON_NAME]" at bounding box center [170, 68] width 149 height 12
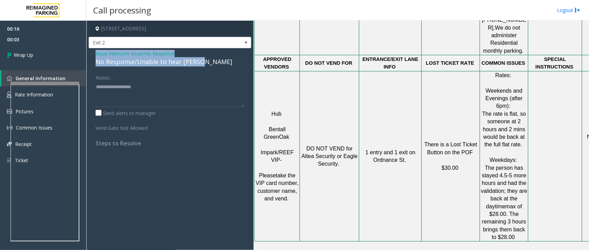
drag, startPoint x: 207, startPoint y: 60, endPoint x: 87, endPoint y: 56, distance: 119.7
click at [87, 56] on app-call-processing-form "[STREET_ADDRESS] Exit 2 Issue - Intercom Issue/No Response No Response/Unable t…" at bounding box center [169, 136] width 167 height 230
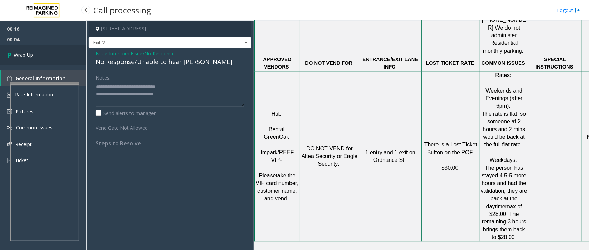
type textarea "**********"
click at [45, 62] on link "Wrap Up" at bounding box center [43, 55] width 86 height 20
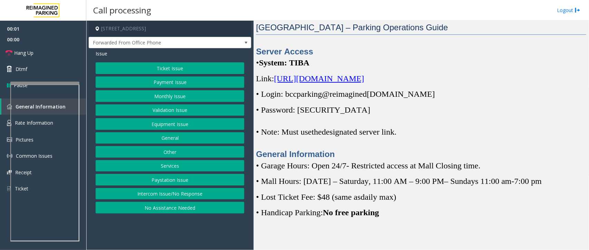
scroll to position [215, 0]
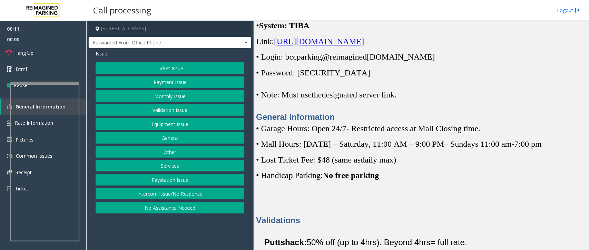
click at [364, 40] on span "[URL][DOMAIN_NAME]" at bounding box center [319, 41] width 90 height 9
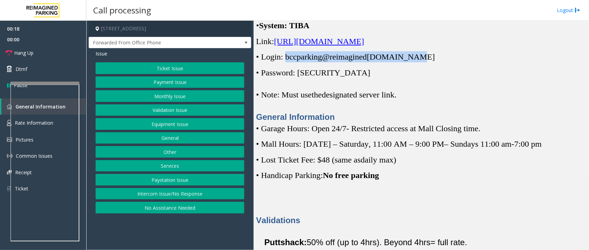
drag, startPoint x: 285, startPoint y: 57, endPoint x: 413, endPoint y: 54, distance: 127.6
click at [413, 54] on p "• Login: bccparking@re imagined [DOMAIN_NAME]" at bounding box center [421, 56] width 330 height 11
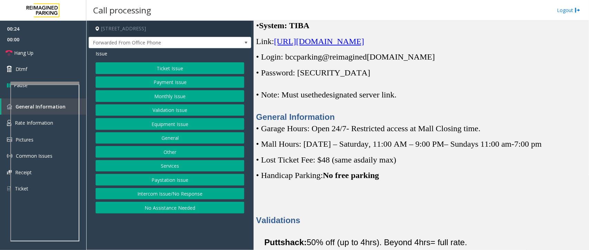
click at [311, 73] on span "• Password: [SECURITY_DATA]" at bounding box center [313, 72] width 114 height 9
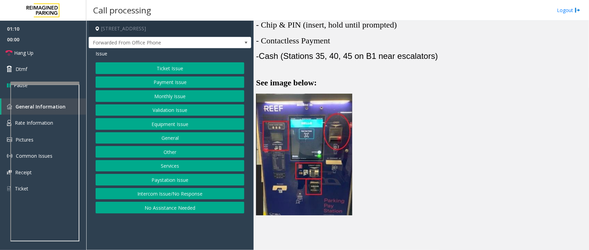
scroll to position [991, 0]
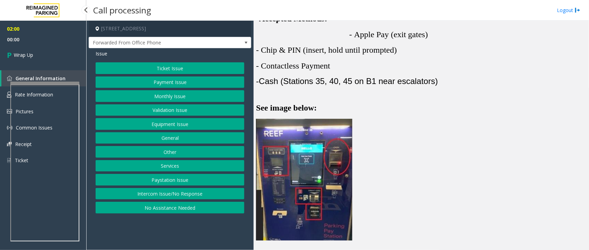
drag, startPoint x: 306, startPoint y: 72, endPoint x: 30, endPoint y: 49, distance: 276.8
click at [30, 49] on link "Wrap Up" at bounding box center [43, 55] width 86 height 20
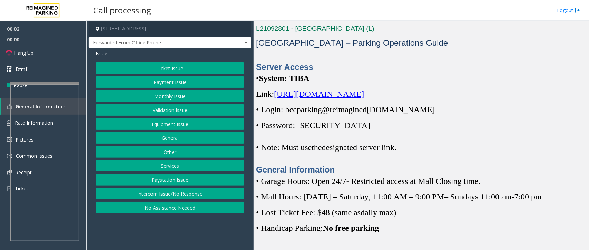
scroll to position [172, 0]
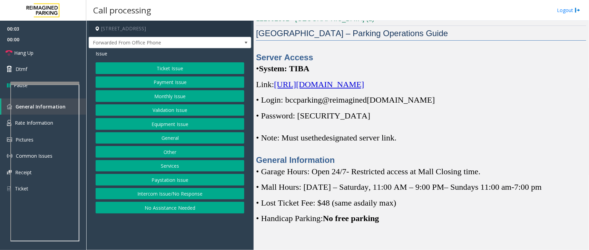
click at [360, 85] on span "[URL][DOMAIN_NAME]" at bounding box center [319, 84] width 90 height 9
click at [306, 102] on span "• Login: bccparking@re" at bounding box center [296, 100] width 80 height 9
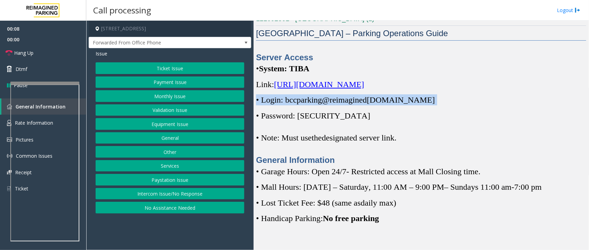
click at [306, 102] on span "• Login: bccparking@re" at bounding box center [296, 100] width 80 height 9
click at [299, 99] on span "• Login: bccparking@re" at bounding box center [296, 100] width 80 height 9
drag, startPoint x: 285, startPoint y: 99, endPoint x: 415, endPoint y: 101, distance: 130.0
click at [415, 101] on p "• Login: bccparking@re imagined [DOMAIN_NAME]" at bounding box center [421, 99] width 330 height 11
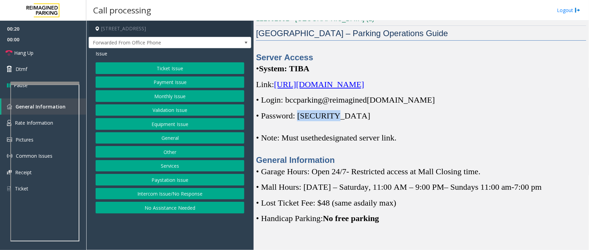
drag, startPoint x: 300, startPoint y: 114, endPoint x: 333, endPoint y: 116, distance: 33.2
click at [333, 116] on p "• Password: [SECURITY_DATA]" at bounding box center [421, 115] width 330 height 11
click at [182, 96] on button "Monthly Issue" at bounding box center [170, 96] width 149 height 12
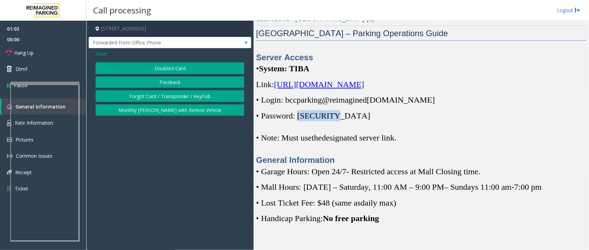
click at [179, 68] on button "Disabled Card" at bounding box center [170, 68] width 149 height 12
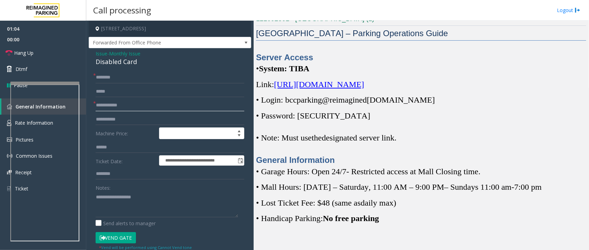
click at [128, 103] on input "text" at bounding box center [170, 106] width 149 height 12
click at [140, 70] on div "**********" at bounding box center [170, 227] width 162 height 358
click at [135, 81] on input "text" at bounding box center [170, 78] width 149 height 12
type input "**********"
click at [118, 239] on button "Vend Gate" at bounding box center [116, 238] width 40 height 12
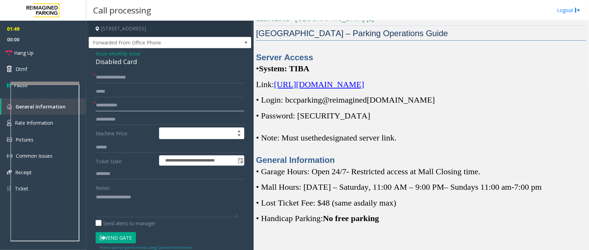
click at [111, 103] on input "text" at bounding box center [170, 106] width 149 height 12
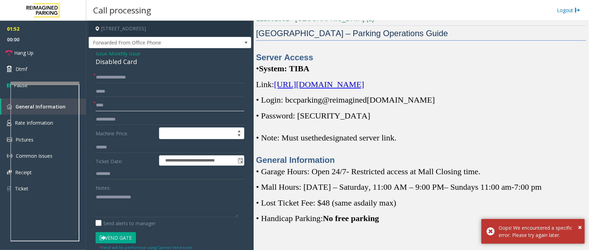
type input "****"
click at [110, 240] on button "Vend Gate" at bounding box center [116, 238] width 40 height 12
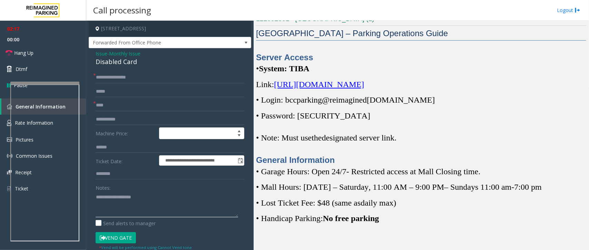
click at [144, 209] on textarea at bounding box center [167, 205] width 142 height 26
drag, startPoint x: 142, startPoint y: 60, endPoint x: 93, endPoint y: 56, distance: 48.9
click at [93, 56] on div "**********" at bounding box center [170, 227] width 162 height 358
click at [165, 210] on textarea at bounding box center [167, 205] width 142 height 26
click at [140, 204] on textarea at bounding box center [167, 205] width 142 height 26
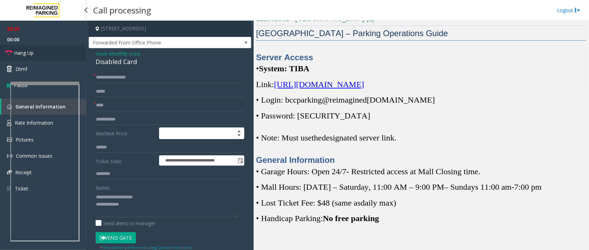
click at [28, 54] on span "Hang Up" at bounding box center [23, 52] width 19 height 7
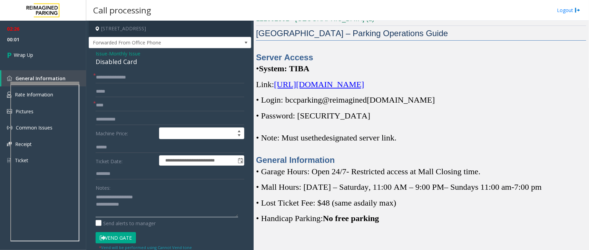
click at [145, 208] on textarea at bounding box center [167, 205] width 142 height 26
type textarea "**********"
click at [35, 61] on link "Wrap Up" at bounding box center [43, 55] width 86 height 20
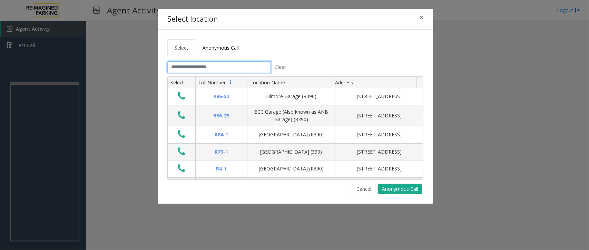
click at [199, 68] on input "text" at bounding box center [218, 67] width 103 height 12
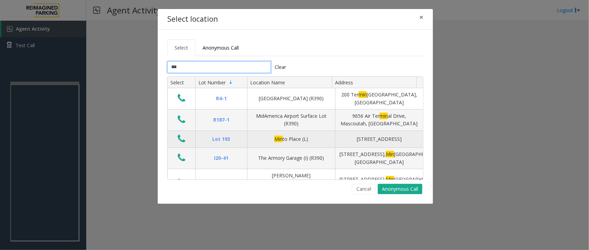
type input "***"
click at [188, 141] on td "Data table" at bounding box center [182, 139] width 28 height 17
click at [183, 138] on icon "Data table" at bounding box center [182, 139] width 8 height 10
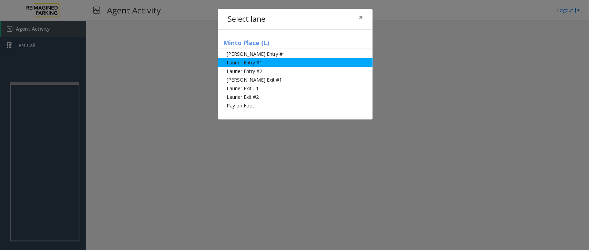
click at [274, 63] on li "Laurier Entry #1" at bounding box center [295, 62] width 154 height 9
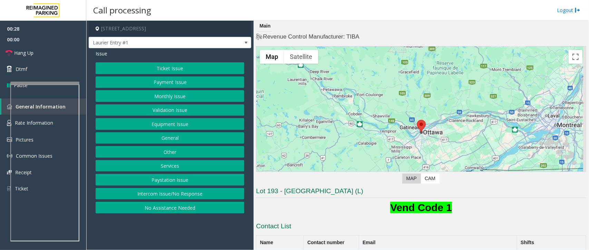
click at [170, 123] on button "Equipment Issue" at bounding box center [170, 124] width 149 height 12
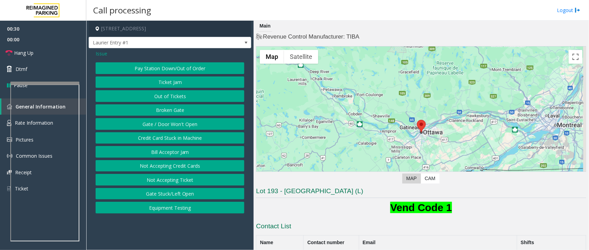
click at [106, 52] on span "Issue" at bounding box center [102, 53] width 12 height 7
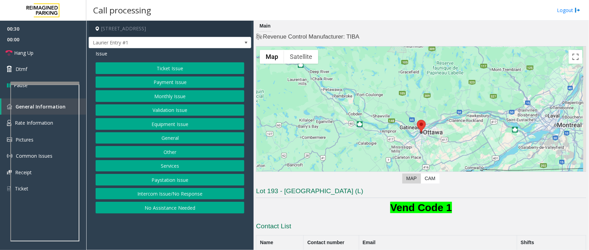
click at [176, 70] on button "Ticket Issue" at bounding box center [170, 68] width 149 height 12
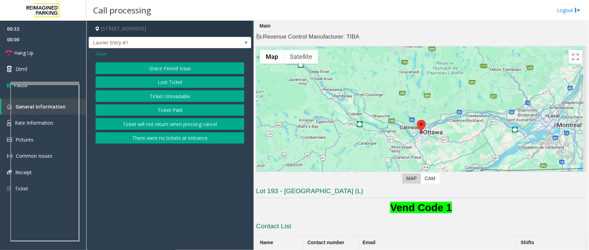
click at [170, 140] on button "There were no tickets at entrance" at bounding box center [170, 138] width 149 height 12
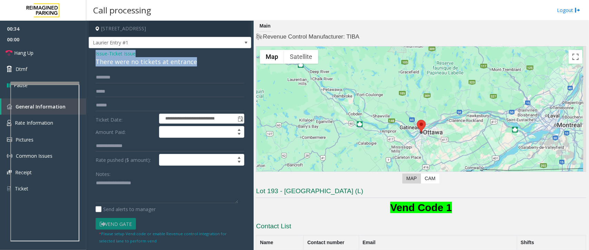
drag, startPoint x: 195, startPoint y: 60, endPoint x: 91, endPoint y: 54, distance: 104.3
click at [91, 54] on div "**********" at bounding box center [170, 209] width 162 height 322
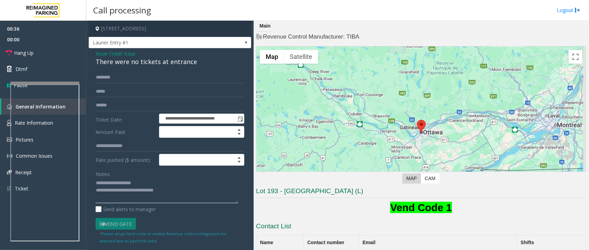
click at [171, 195] on textarea at bounding box center [167, 191] width 142 height 26
type textarea "**********"
click at [123, 80] on input "text" at bounding box center [170, 78] width 149 height 12
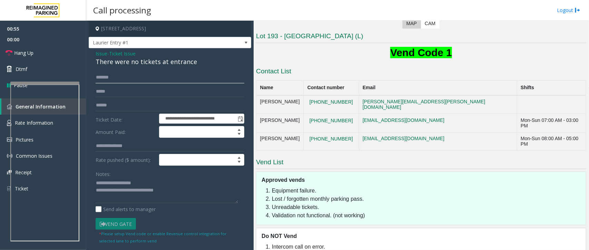
type input "******"
click at [181, 191] on textarea at bounding box center [167, 191] width 142 height 26
type textarea "**********"
click at [21, 62] on link "Dtmf" at bounding box center [43, 69] width 86 height 16
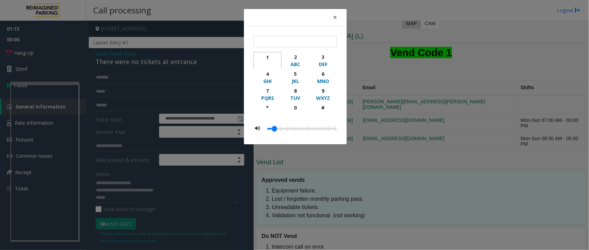
click at [273, 59] on div "1" at bounding box center [267, 57] width 19 height 7
type input "*"
click at [142, 201] on div "× * 1 2 ABC 3 DEF 4 GHI 5 JKL 6 MNO 7 PQRS 8 TUV 9 WXYZ * 0 #" at bounding box center [294, 125] width 589 height 250
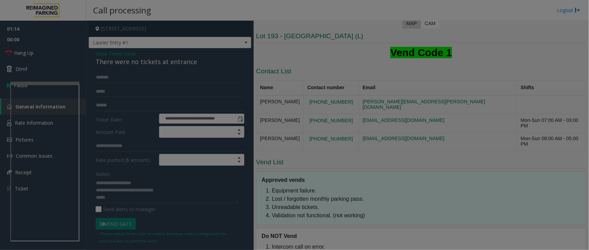
click at [130, 199] on body "**********" at bounding box center [294, 125] width 589 height 250
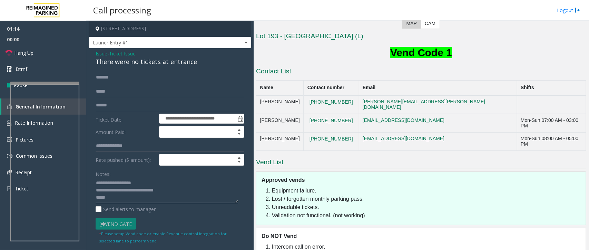
click at [112, 199] on textarea at bounding box center [167, 191] width 142 height 26
click at [187, 200] on textarea at bounding box center [167, 191] width 142 height 26
type textarea "**********"
click at [23, 53] on span "Hang Up" at bounding box center [23, 52] width 19 height 7
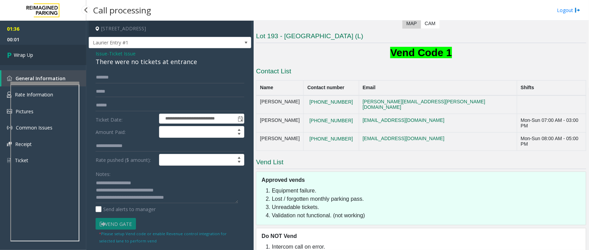
click at [23, 53] on span "Wrap Up" at bounding box center [23, 54] width 19 height 7
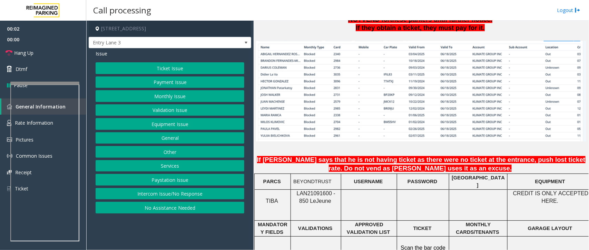
scroll to position [560, 0]
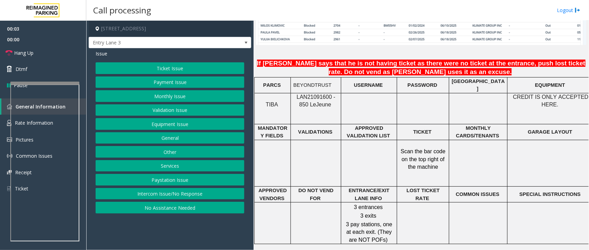
click at [311, 96] on span "LAN21091600 - 850 Le" at bounding box center [316, 100] width 39 height 13
click at [183, 197] on button "Intercom Issue/No Response" at bounding box center [170, 194] width 149 height 12
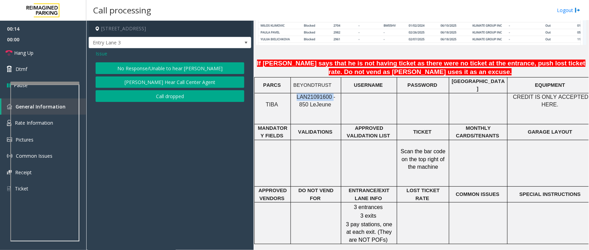
click at [203, 67] on button "No Response/Unable to hear [PERSON_NAME]" at bounding box center [170, 68] width 149 height 12
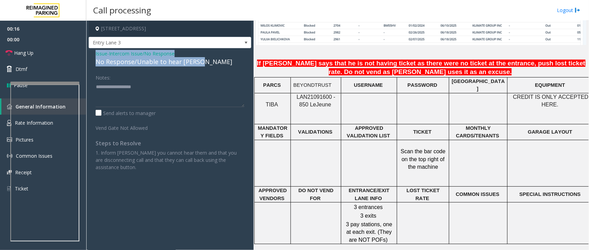
drag, startPoint x: 205, startPoint y: 62, endPoint x: 93, endPoint y: 53, distance: 112.4
click at [93, 53] on div "Issue - Intercom Issue/No Response No Response/Unable to hear [PERSON_NAME] Not…" at bounding box center [170, 113] width 162 height 130
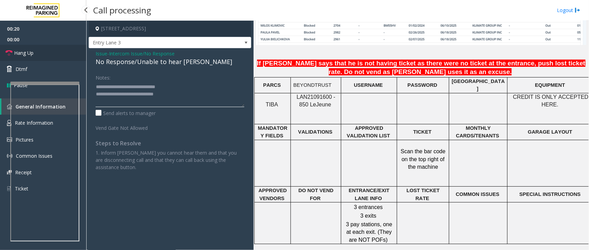
type textarea "**********"
click at [19, 53] on span "Hang Up" at bounding box center [23, 52] width 19 height 7
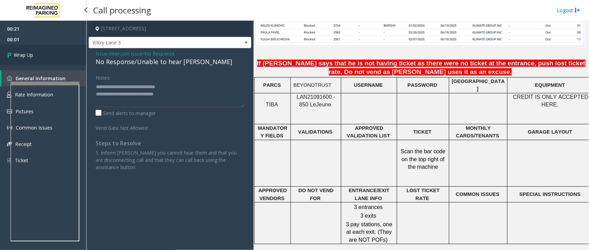
click at [19, 53] on span "Wrap Up" at bounding box center [23, 54] width 19 height 7
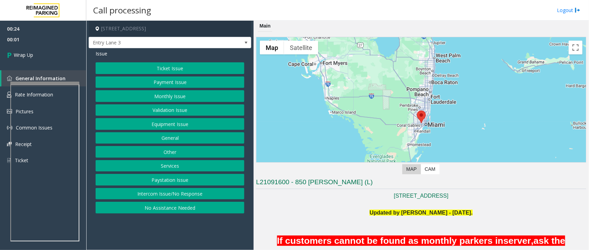
drag, startPoint x: 183, startPoint y: 194, endPoint x: 182, endPoint y: 189, distance: 5.2
click at [183, 194] on button "Intercom Issue/No Response" at bounding box center [170, 194] width 149 height 12
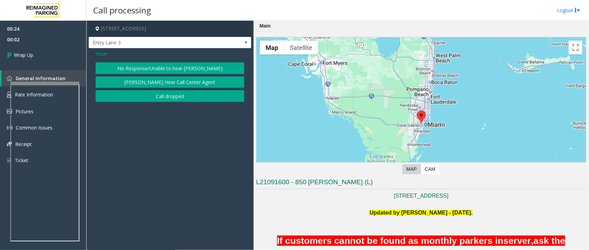
click at [202, 72] on button "No Response/Unable to hear [PERSON_NAME]" at bounding box center [170, 68] width 149 height 12
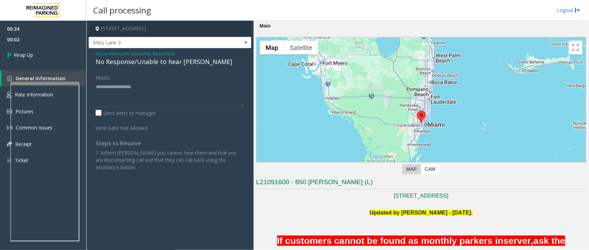
click at [174, 61] on div "No Response/Unable to hear [PERSON_NAME]" at bounding box center [170, 61] width 149 height 9
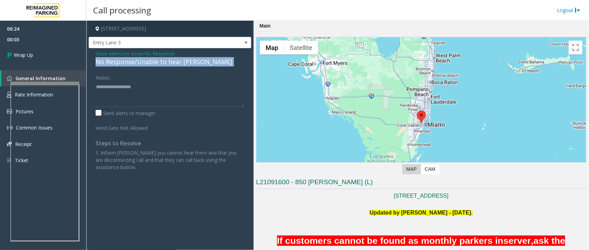
click at [174, 61] on div "No Response/Unable to hear [PERSON_NAME]" at bounding box center [170, 61] width 149 height 9
click at [204, 62] on div "No Response/Unable to hear [PERSON_NAME]" at bounding box center [170, 61] width 149 height 9
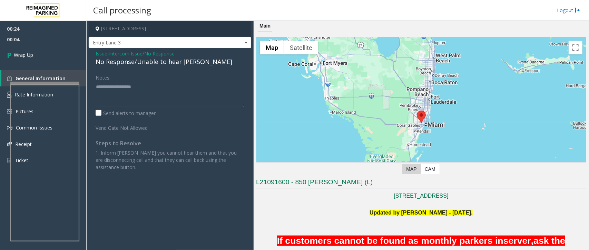
click at [209, 61] on div "No Response/Unable to hear [PERSON_NAME]" at bounding box center [170, 61] width 149 height 9
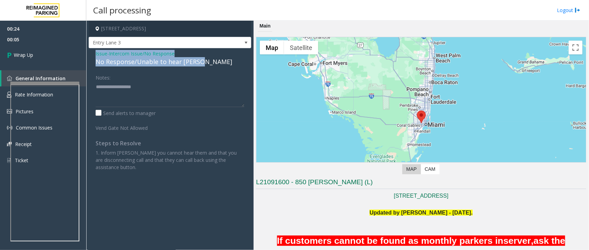
drag, startPoint x: 204, startPoint y: 61, endPoint x: 92, endPoint y: 49, distance: 112.4
click at [92, 49] on div "Issue - Intercom Issue/No Response No Response/Unable to hear [PERSON_NAME] Not…" at bounding box center [170, 113] width 162 height 130
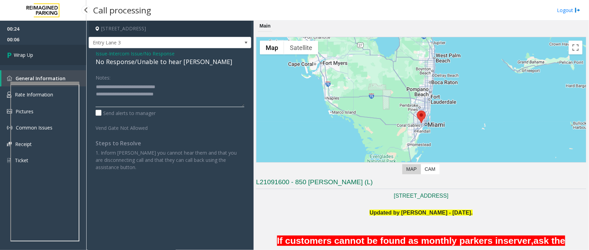
type textarea "**********"
click at [39, 56] on link "Wrap Up" at bounding box center [43, 55] width 86 height 20
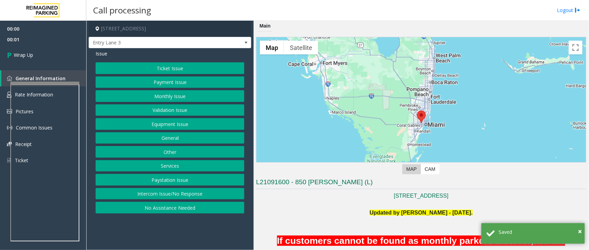
click at [191, 198] on button "Intercom Issue/No Response" at bounding box center [170, 194] width 149 height 12
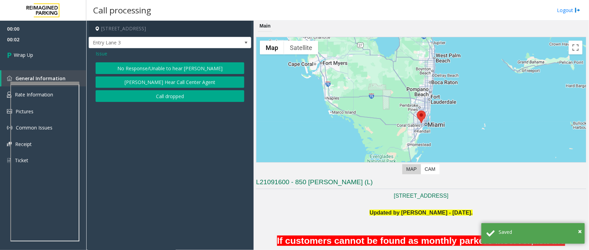
click at [193, 98] on button "Call dropped" at bounding box center [170, 96] width 149 height 12
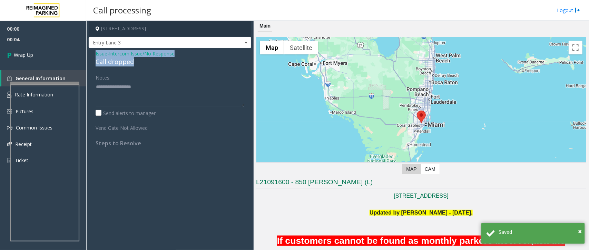
drag, startPoint x: 143, startPoint y: 67, endPoint x: 91, endPoint y: 53, distance: 53.9
click at [91, 53] on div "Issue - Intercom Issue/No Response Call dropped Notes: Send alerts to manager V…" at bounding box center [170, 101] width 162 height 106
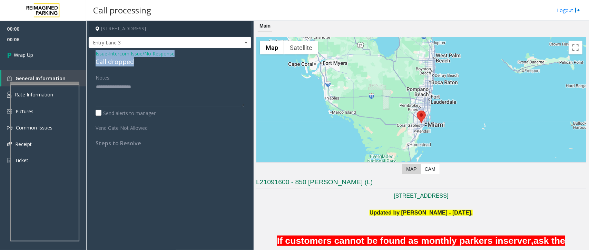
click at [87, 54] on app-call-processing-form "[STREET_ADDRESS] Entry Lane 3 Issue - Intercom Issue/No Response Call dropped N…" at bounding box center [169, 136] width 167 height 230
click at [118, 77] on div "Notes:" at bounding box center [170, 90] width 149 height 36
drag, startPoint x: 144, startPoint y: 59, endPoint x: 96, endPoint y: 52, distance: 48.4
click at [96, 52] on div "Issue - Intercom Issue/No Response Call dropped" at bounding box center [170, 58] width 149 height 17
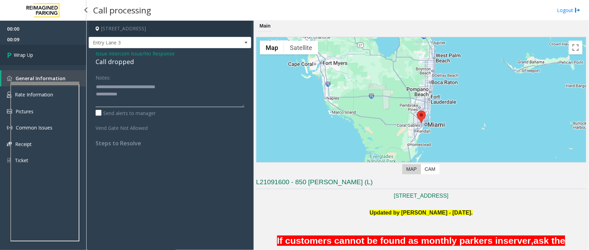
type textarea "**********"
click at [40, 58] on link "Wrap Up" at bounding box center [43, 55] width 86 height 20
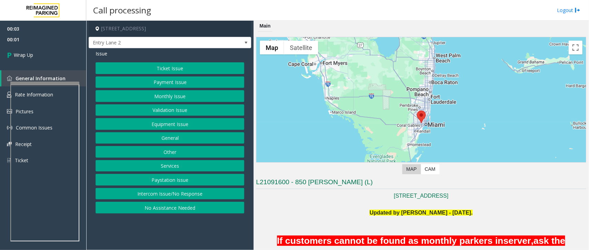
click at [167, 198] on button "Intercom Issue/No Response" at bounding box center [170, 194] width 149 height 12
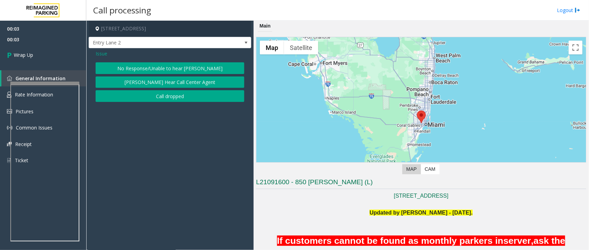
click at [200, 93] on button "Call dropped" at bounding box center [170, 96] width 149 height 12
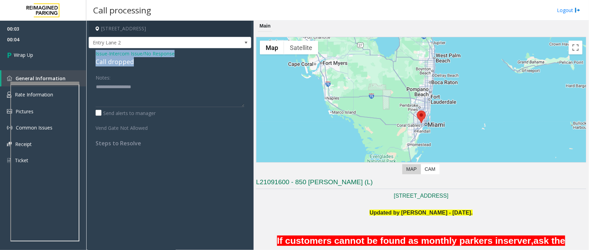
drag, startPoint x: 140, startPoint y: 62, endPoint x: 92, endPoint y: 50, distance: 49.0
click at [92, 50] on div "Issue - Intercom Issue/No Response Call dropped Notes: Send alerts to manager V…" at bounding box center [170, 101] width 162 height 106
drag, startPoint x: 126, startPoint y: 82, endPoint x: 120, endPoint y: 82, distance: 6.2
click at [126, 89] on div "Issue - Intercom Issue/No Response Call dropped Notes: Send alerts to manager V…" at bounding box center [170, 101] width 162 height 106
drag, startPoint x: 143, startPoint y: 59, endPoint x: 91, endPoint y: 49, distance: 53.5
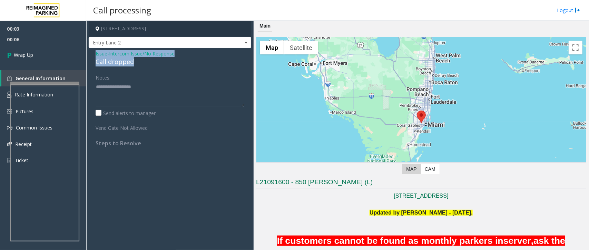
click at [91, 49] on div "Issue - Intercom Issue/No Response Call dropped Notes: Send alerts to manager V…" at bounding box center [170, 101] width 162 height 106
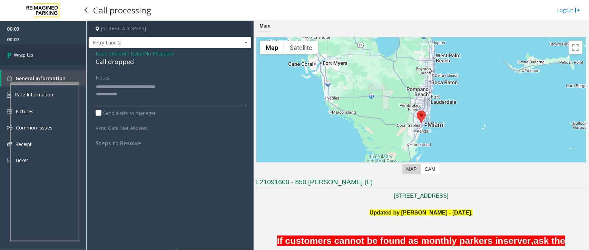
type textarea "**********"
click at [43, 59] on link "Wrap Up" at bounding box center [43, 55] width 86 height 20
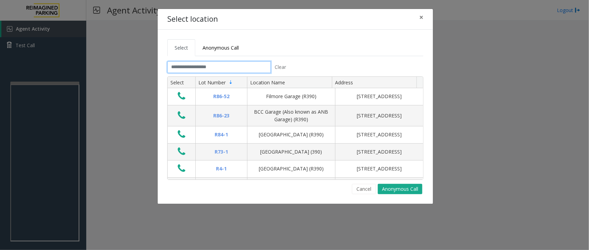
click at [204, 69] on input "text" at bounding box center [218, 67] width 103 height 12
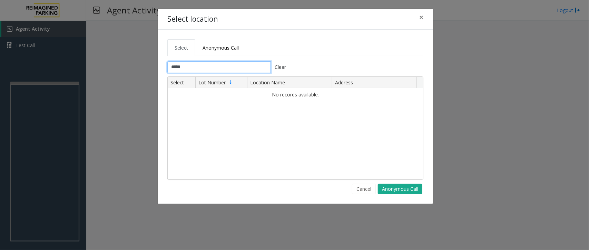
type input "****"
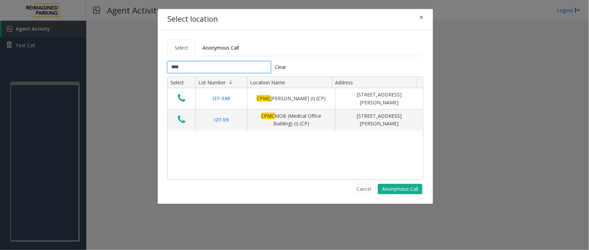
click at [202, 68] on input "****" at bounding box center [218, 67] width 103 height 12
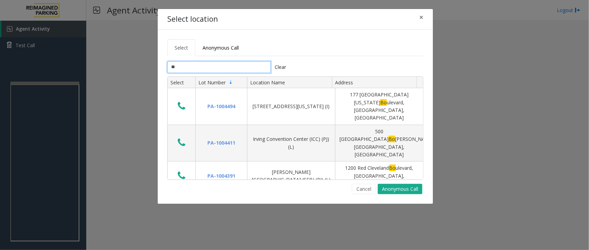
type input "*"
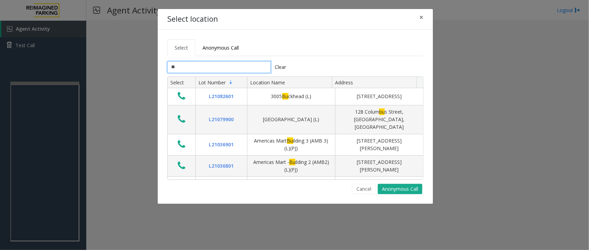
type input "*"
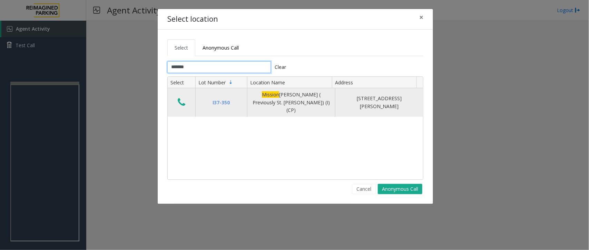
type input "*******"
click at [184, 99] on icon "Data table" at bounding box center [182, 103] width 8 height 10
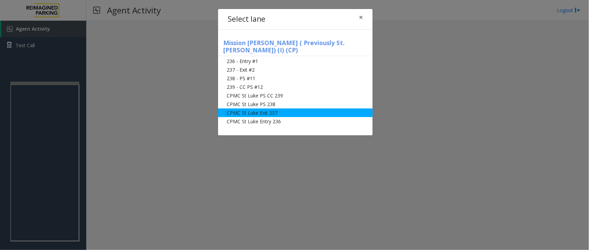
click at [290, 109] on li "CPMC St Luke Exit 237" at bounding box center [295, 113] width 154 height 9
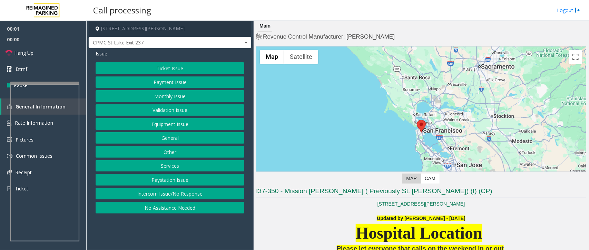
click at [172, 166] on button "Services" at bounding box center [170, 166] width 149 height 12
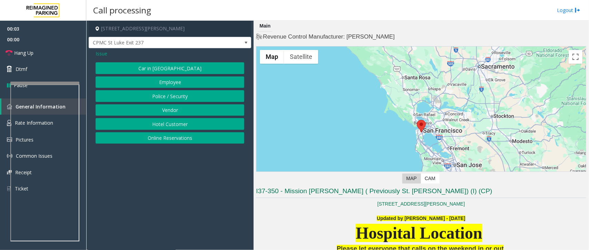
click at [187, 98] on button "Police / Security" at bounding box center [170, 96] width 149 height 12
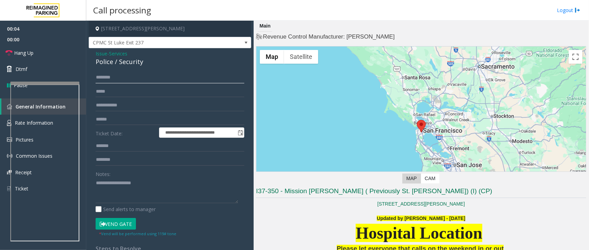
click at [125, 78] on input "text" at bounding box center [170, 78] width 149 height 12
type input "*"
type input "******"
click at [120, 221] on button "Vend Gate" at bounding box center [116, 224] width 40 height 12
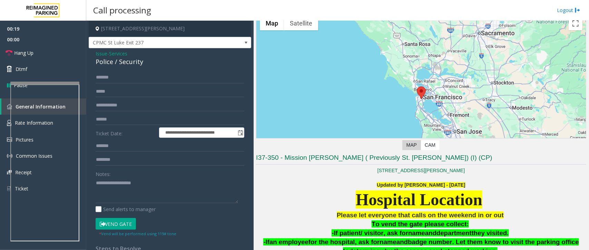
scroll to position [215, 0]
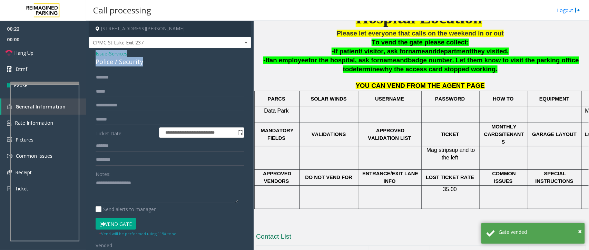
drag, startPoint x: 143, startPoint y: 64, endPoint x: 90, endPoint y: 53, distance: 54.6
click at [90, 53] on div "**********" at bounding box center [170, 179] width 162 height 262
click at [155, 197] on textarea at bounding box center [167, 191] width 142 height 26
drag, startPoint x: 113, startPoint y: 191, endPoint x: 95, endPoint y: 189, distance: 18.4
click at [95, 189] on div "**********" at bounding box center [169, 187] width 159 height 231
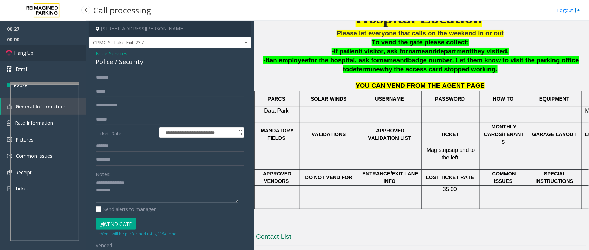
type textarea "**********"
click at [53, 57] on link "Hang Up" at bounding box center [43, 53] width 86 height 16
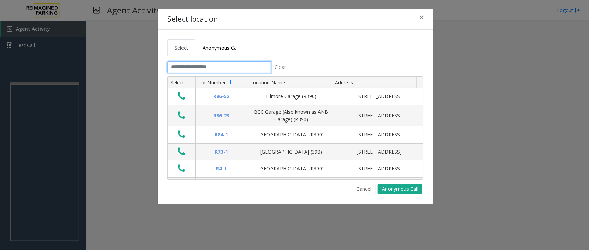
click at [199, 66] on input "text" at bounding box center [218, 67] width 103 height 12
click at [368, 190] on button "Cancel" at bounding box center [364, 189] width 24 height 10
click at [195, 69] on input "text" at bounding box center [218, 67] width 103 height 12
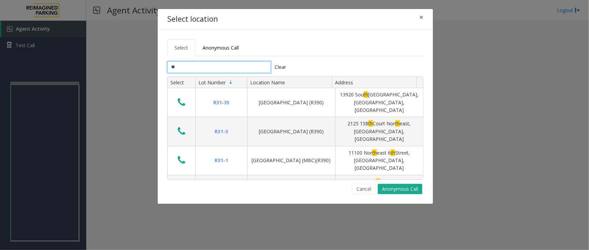
type input "*"
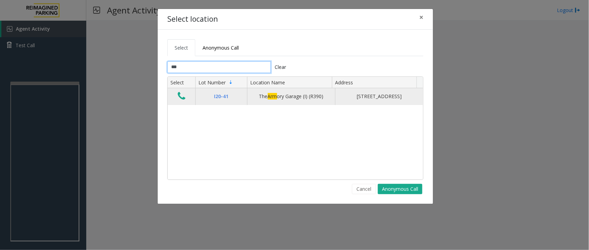
type input "***"
click at [179, 98] on icon "Data table" at bounding box center [182, 96] width 8 height 10
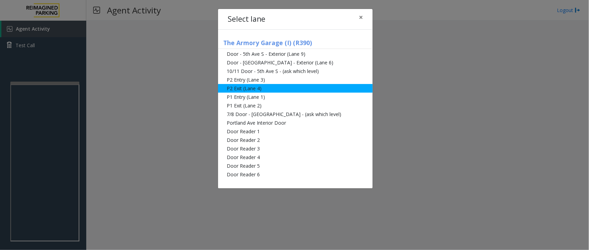
click at [278, 91] on li "P2 Exit (Lane 4)" at bounding box center [295, 88] width 154 height 9
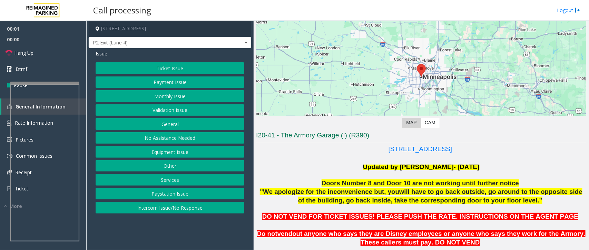
scroll to position [172, 0]
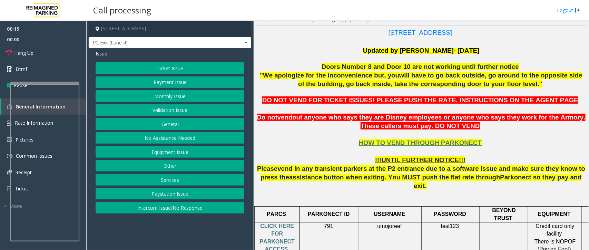
click at [167, 64] on button "Ticket Issue" at bounding box center [170, 68] width 149 height 12
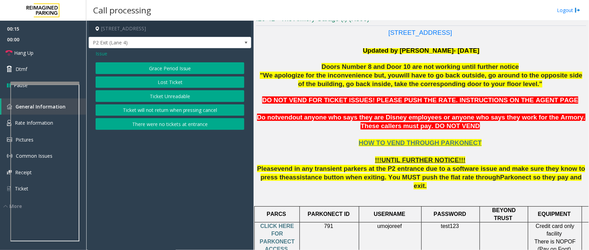
click at [175, 99] on button "Ticket Unreadable" at bounding box center [170, 96] width 149 height 12
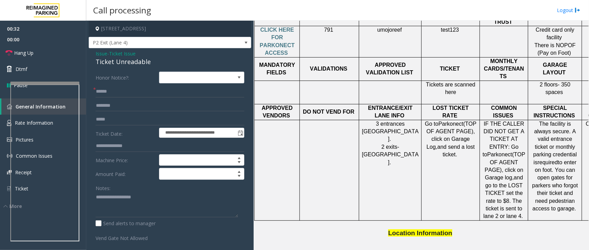
scroll to position [388, 0]
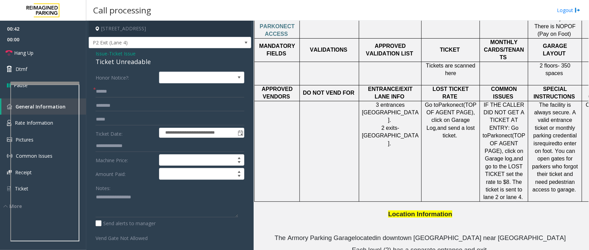
click at [455, 102] on span "(TOP OF AGENT PAGE), click on Garage Log," at bounding box center [451, 116] width 50 height 29
click at [102, 55] on span "Issue" at bounding box center [102, 53] width 12 height 7
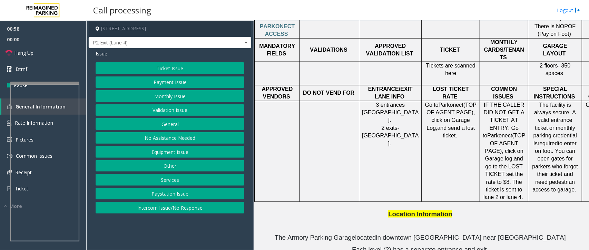
click at [187, 69] on button "Ticket Issue" at bounding box center [170, 68] width 149 height 12
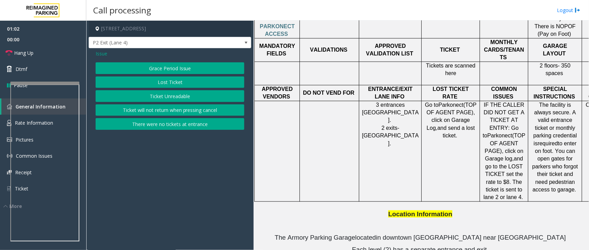
click at [102, 52] on span "Issue" at bounding box center [102, 53] width 12 height 7
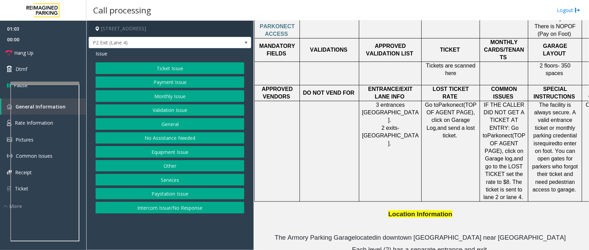
click at [177, 83] on button "Payment Issue" at bounding box center [170, 83] width 149 height 12
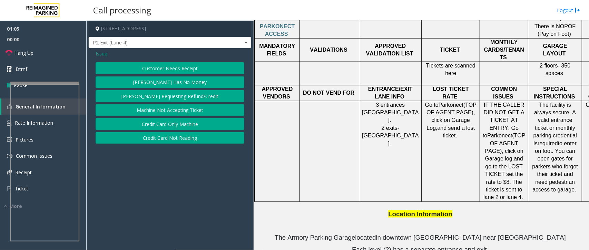
click at [102, 55] on span "Issue" at bounding box center [102, 53] width 12 height 7
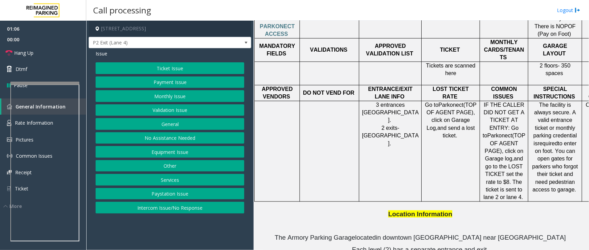
click at [169, 70] on button "Ticket Issue" at bounding box center [170, 68] width 149 height 12
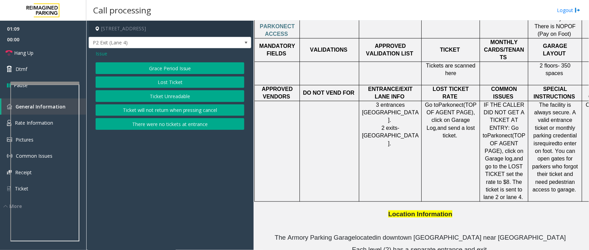
click at [98, 55] on span "Issue" at bounding box center [102, 53] width 12 height 7
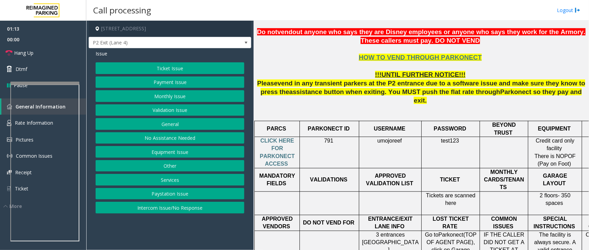
scroll to position [259, 0]
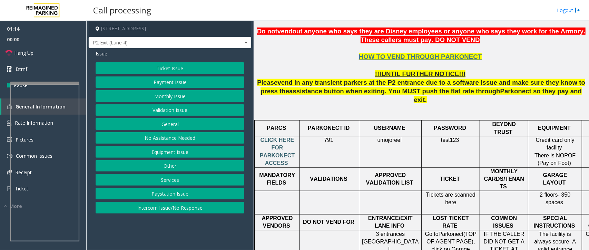
click at [278, 139] on span "CLICK HERE FOR PARKONECT ACCESS" at bounding box center [277, 151] width 35 height 29
click at [168, 139] on button "No Assistance Needed" at bounding box center [170, 138] width 149 height 12
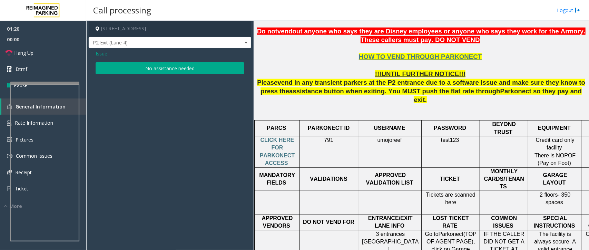
click at [98, 52] on span "Issue" at bounding box center [102, 53] width 12 height 7
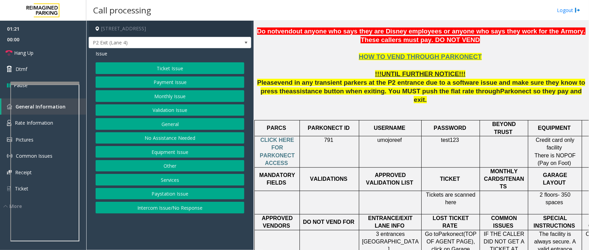
click at [171, 154] on button "Equipment Issue" at bounding box center [170, 152] width 149 height 12
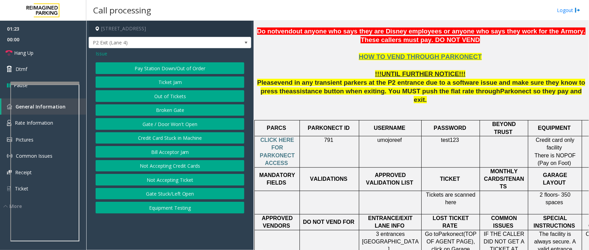
click at [101, 51] on span "Issue" at bounding box center [102, 53] width 12 height 7
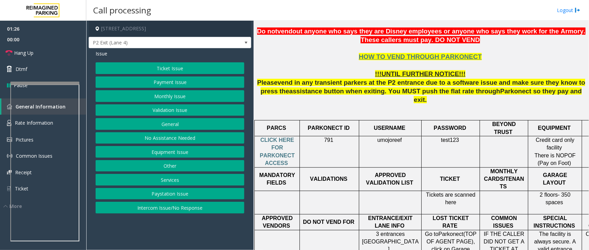
click at [176, 69] on button "Ticket Issue" at bounding box center [170, 68] width 149 height 12
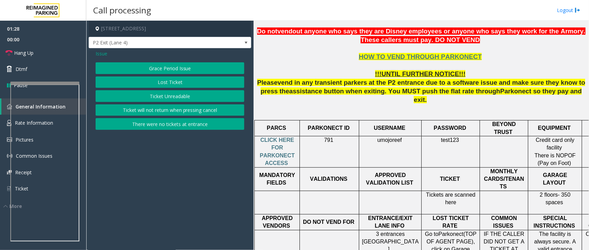
click at [107, 53] on div "Issue" at bounding box center [170, 53] width 149 height 7
click at [98, 52] on span "Issue" at bounding box center [102, 53] width 12 height 7
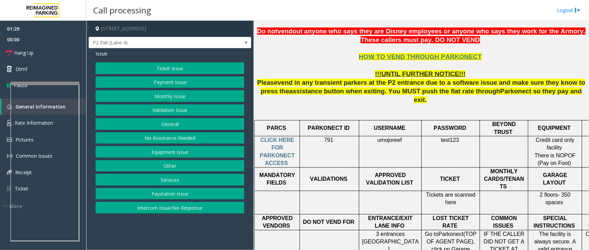
click at [174, 80] on button "Payment Issue" at bounding box center [170, 83] width 149 height 12
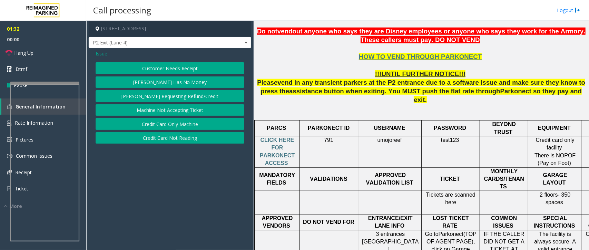
click at [104, 52] on span "Issue" at bounding box center [102, 53] width 12 height 7
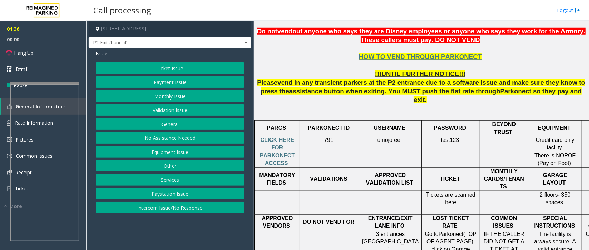
click at [183, 152] on button "Equipment Issue" at bounding box center [170, 152] width 149 height 12
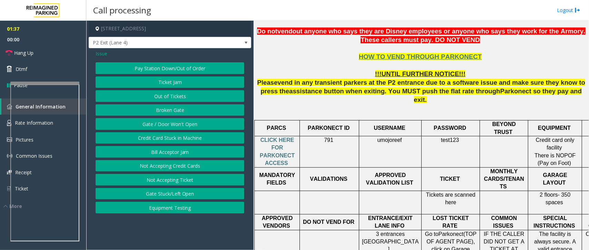
click at [200, 126] on button "Gate / Door Won't Open" at bounding box center [170, 124] width 149 height 12
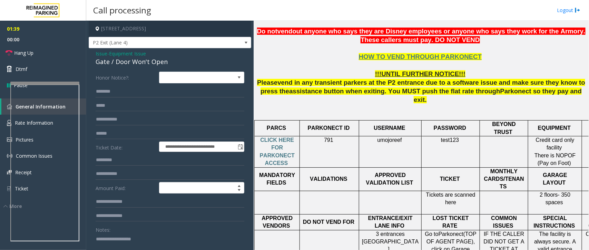
scroll to position [43, 0]
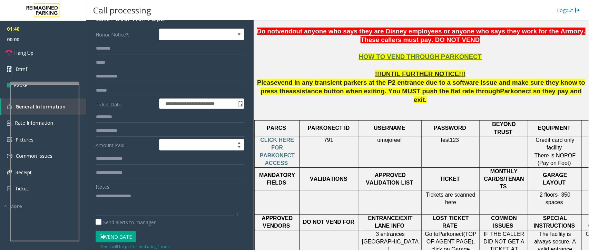
click at [119, 199] on textarea at bounding box center [167, 204] width 142 height 26
click at [393, 137] on span "umojoreef" at bounding box center [389, 140] width 24 height 6
click at [130, 203] on textarea at bounding box center [167, 204] width 142 height 26
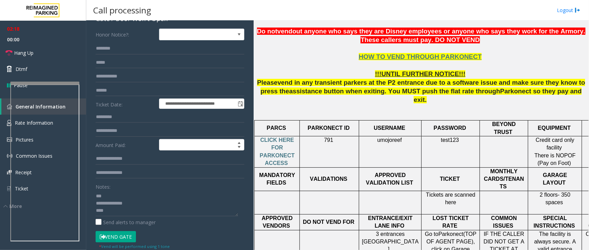
click at [446, 137] on span "test123" at bounding box center [450, 140] width 18 height 6
copy p "test123"
click at [110, 92] on input "text" at bounding box center [170, 91] width 149 height 12
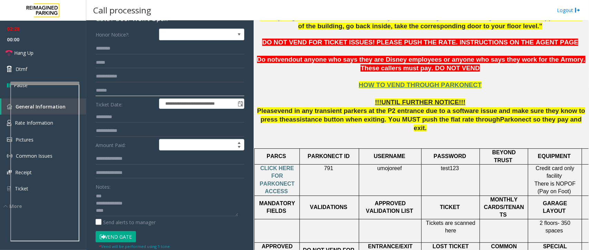
scroll to position [215, 0]
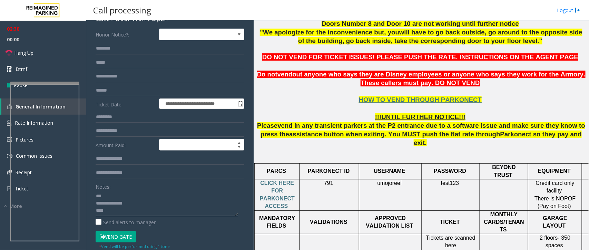
click at [116, 209] on textarea at bounding box center [167, 204] width 142 height 26
type textarea "**********"
click at [154, 92] on input "text" at bounding box center [170, 91] width 149 height 12
type input "*"
click at [109, 90] on input "text" at bounding box center [170, 91] width 149 height 12
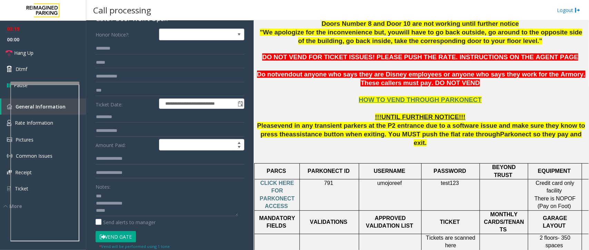
click at [451, 180] on span "test123" at bounding box center [450, 183] width 18 height 6
click at [121, 89] on input "***" at bounding box center [170, 91] width 149 height 12
type input "****"
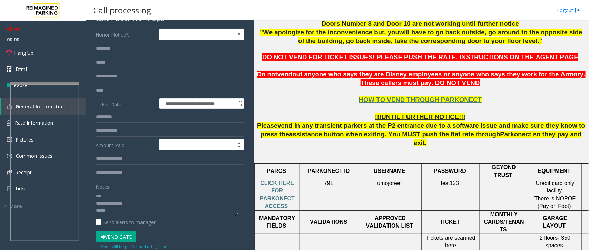
click at [122, 205] on textarea at bounding box center [167, 204] width 142 height 26
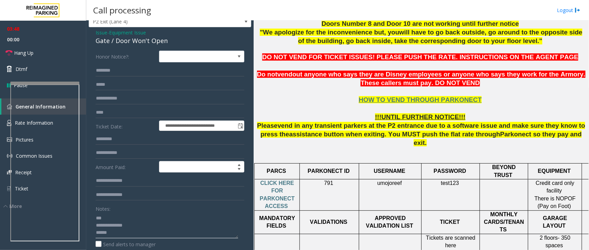
scroll to position [0, 0]
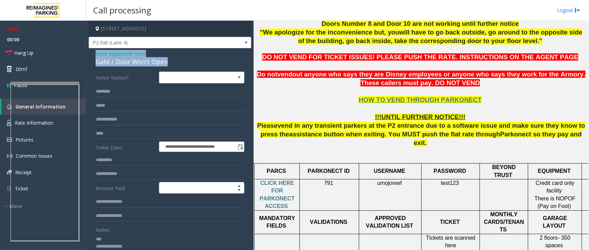
drag, startPoint x: 168, startPoint y: 60, endPoint x: 93, endPoint y: 54, distance: 75.1
click at [93, 54] on div "**********" at bounding box center [170, 219] width 162 height 342
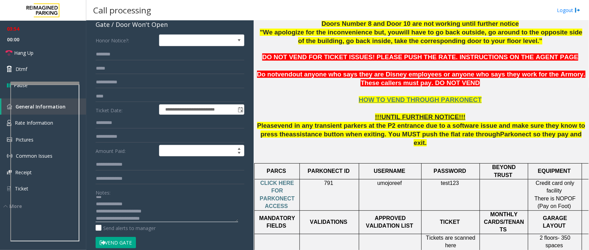
scroll to position [86, 0]
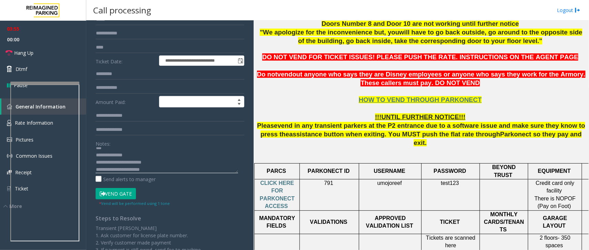
click at [104, 162] on textarea at bounding box center [167, 161] width 142 height 26
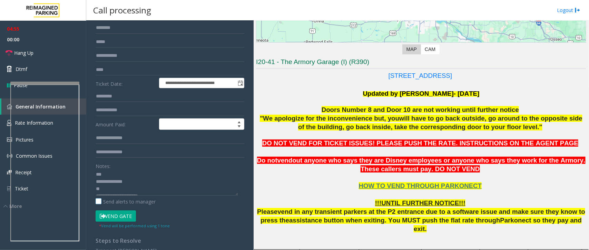
scroll to position [140, 0]
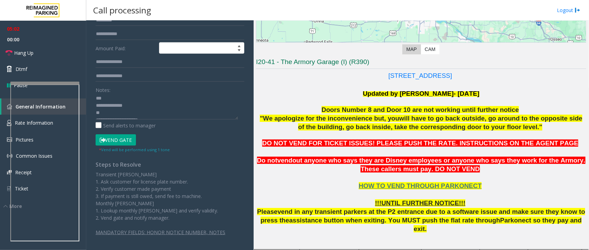
click at [118, 138] on button "Vend Gate" at bounding box center [116, 140] width 40 height 12
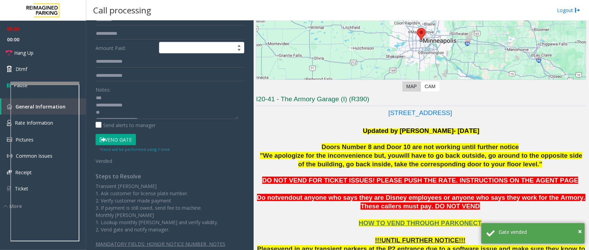
scroll to position [0, 0]
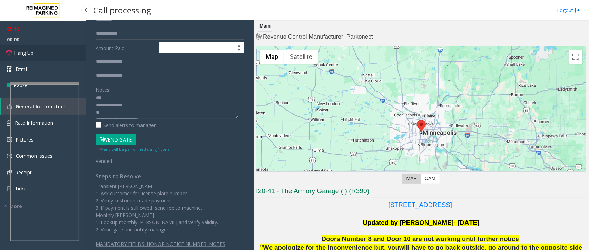
click at [26, 56] on span "Hang Up" at bounding box center [23, 52] width 19 height 7
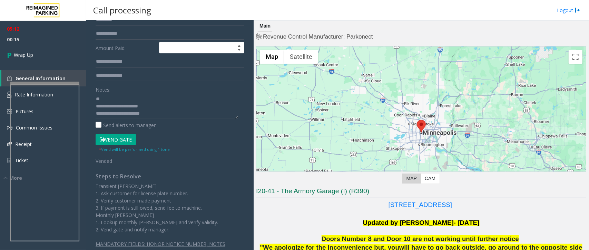
scroll to position [36, 0]
click at [147, 110] on textarea at bounding box center [167, 106] width 142 height 26
click at [163, 118] on textarea at bounding box center [167, 106] width 142 height 26
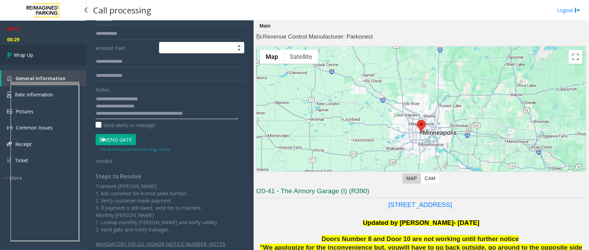
type textarea "**********"
click at [49, 56] on link "Wrap Up" at bounding box center [43, 55] width 86 height 20
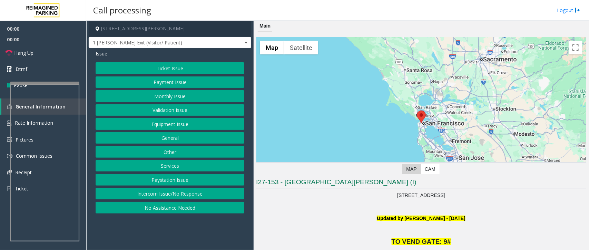
scroll to position [172, 0]
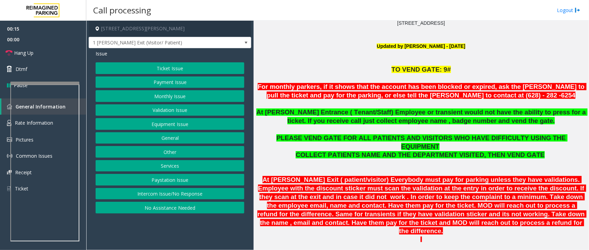
click at [180, 96] on button "Monthly Issue" at bounding box center [170, 96] width 149 height 12
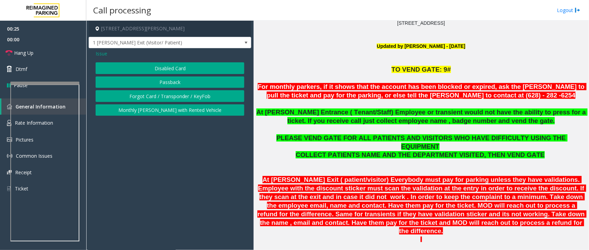
click at [101, 55] on span "Issue" at bounding box center [102, 53] width 12 height 7
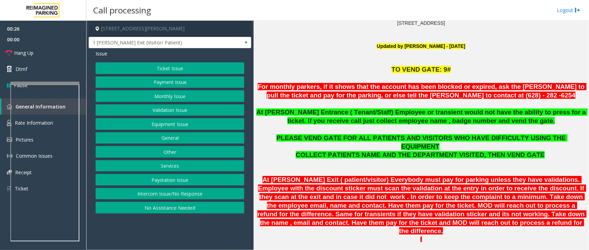
click at [171, 164] on button "Services" at bounding box center [170, 166] width 149 height 12
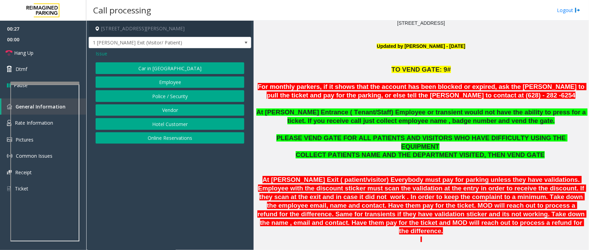
click at [191, 98] on button "Police / Security" at bounding box center [170, 96] width 149 height 12
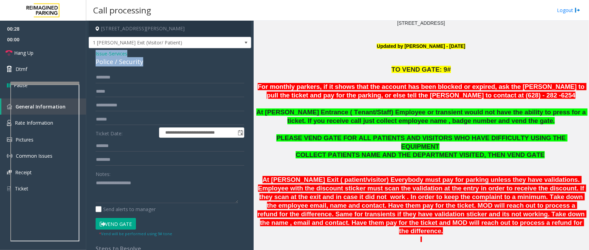
drag, startPoint x: 144, startPoint y: 61, endPoint x: 90, endPoint y: 53, distance: 54.0
click at [90, 53] on div "**********" at bounding box center [170, 173] width 162 height 250
click at [157, 187] on textarea at bounding box center [167, 191] width 142 height 26
click at [104, 190] on textarea at bounding box center [167, 191] width 142 height 26
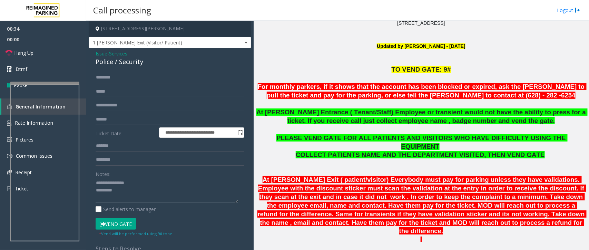
type textarea "**********"
click at [128, 73] on input "text" at bounding box center [170, 78] width 149 height 12
type input "*******"
click at [107, 218] on button "Vend Gate" at bounding box center [116, 224] width 40 height 12
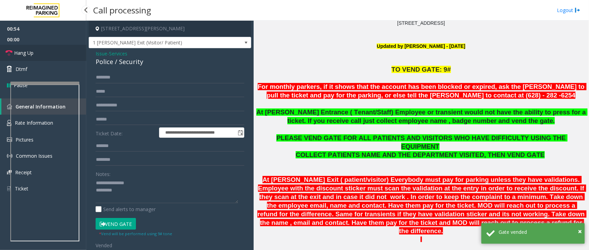
click at [38, 53] on link "Hang Up" at bounding box center [43, 53] width 86 height 16
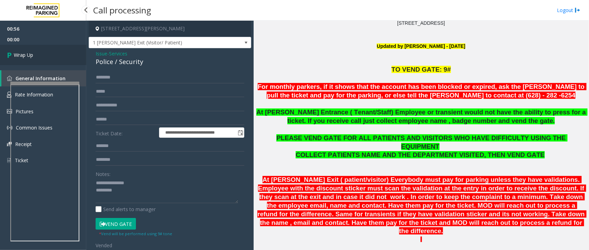
click at [38, 53] on link "Wrap Up" at bounding box center [43, 55] width 86 height 20
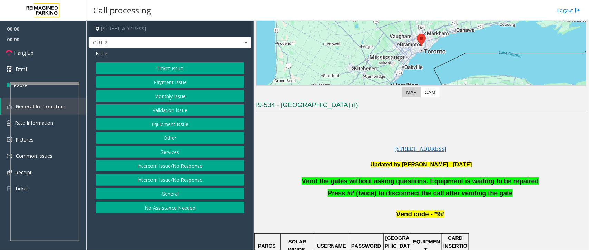
scroll to position [172, 0]
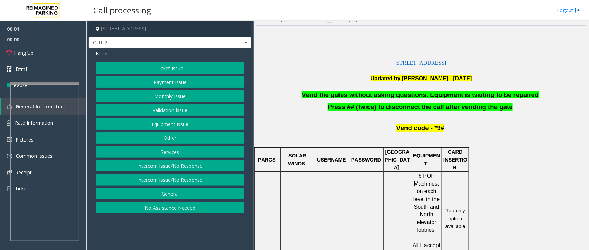
click at [179, 125] on button "Equipment Issue" at bounding box center [170, 124] width 149 height 12
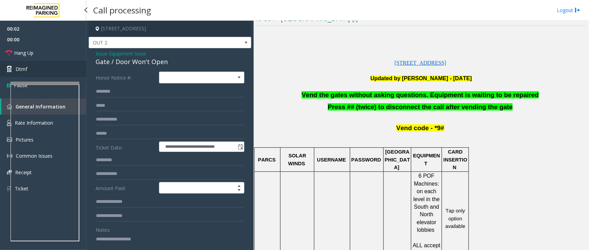
click at [30, 66] on link "Dtmf" at bounding box center [43, 69] width 86 height 16
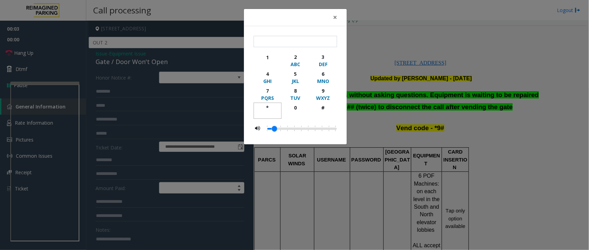
click at [273, 103] on button "*" at bounding box center [267, 111] width 28 height 16
click at [329, 89] on div "9" at bounding box center [322, 90] width 19 height 7
click at [327, 102] on div "WXYZ" at bounding box center [322, 97] width 19 height 7
click at [260, 106] on div "*" at bounding box center [267, 107] width 19 height 7
click at [325, 93] on div "9" at bounding box center [322, 90] width 19 height 7
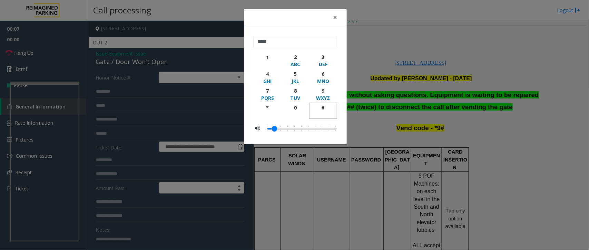
click at [324, 108] on div "#" at bounding box center [322, 107] width 19 height 7
type input "******"
click at [383, 31] on div "× ****** 1 2 ABC 3 DEF 4 GHI 5 JKL 6 MNO 7 PQRS 8 TUV 9 WXYZ * 0 #" at bounding box center [294, 125] width 589 height 250
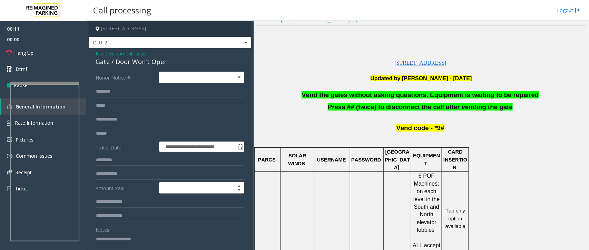
click at [140, 239] on textarea at bounding box center [167, 247] width 142 height 26
click at [392, 97] on span "Vend the gates without asking questions. Equipment is waiting to be repaired" at bounding box center [419, 94] width 237 height 7
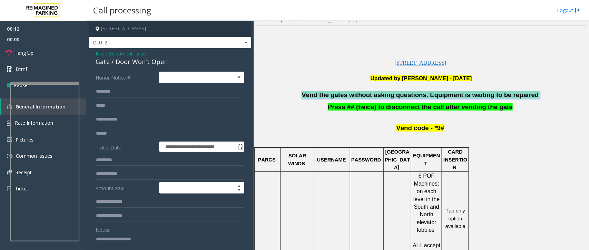
click at [392, 97] on span "Vend the gates without asking questions. Equipment is waiting to be repaired" at bounding box center [419, 94] width 237 height 7
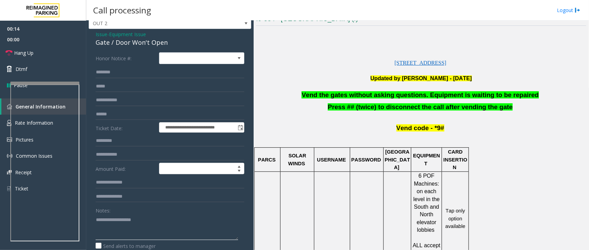
click at [152, 226] on textarea at bounding box center [167, 227] width 142 height 26
click at [394, 95] on span "Vend the gates without asking questions. Equipment is waiting to be repaired" at bounding box center [419, 94] width 237 height 7
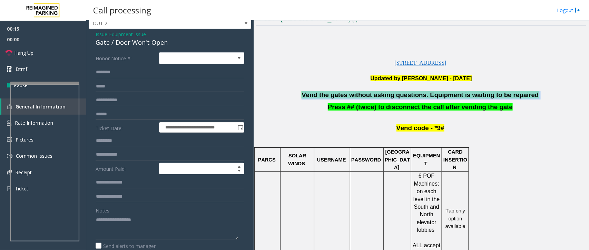
click at [394, 95] on span "Vend the gates without asking questions. Equipment is waiting to be repaired" at bounding box center [419, 94] width 237 height 7
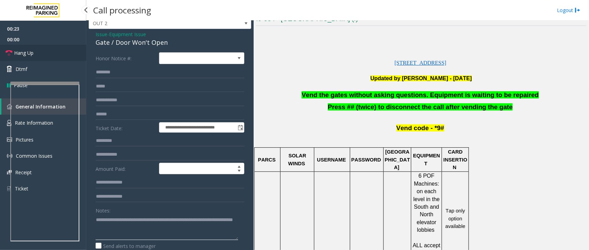
type textarea "**********"
click at [33, 56] on span "Hang Up" at bounding box center [23, 52] width 19 height 7
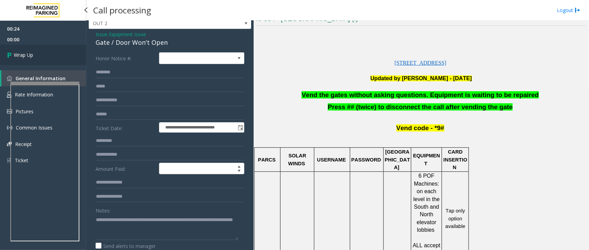
click at [33, 56] on span "Wrap Up" at bounding box center [23, 54] width 19 height 7
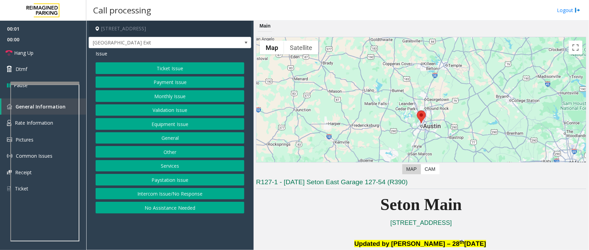
click at [174, 130] on button "Equipment Issue" at bounding box center [170, 124] width 149 height 12
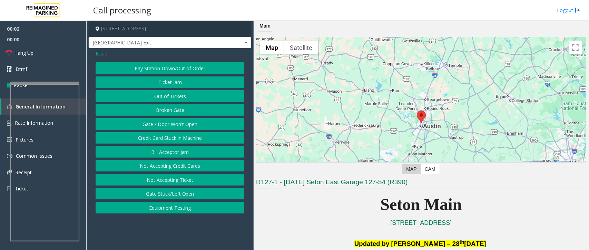
click at [173, 126] on button "Gate / Door Won't Open" at bounding box center [170, 124] width 149 height 12
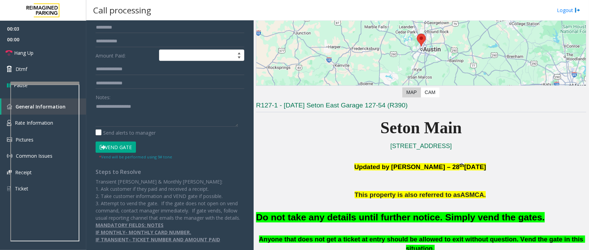
scroll to position [215, 0]
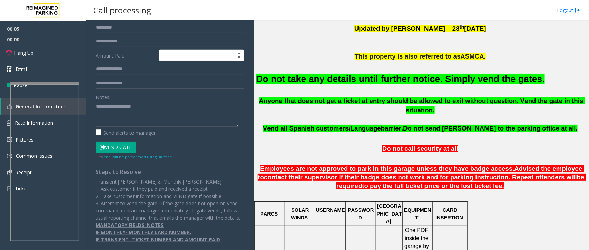
click at [121, 142] on button "Vend Gate" at bounding box center [116, 148] width 40 height 12
click at [392, 82] on font "Do not take any details until further notice. Simply vend the gates." at bounding box center [400, 79] width 289 height 10
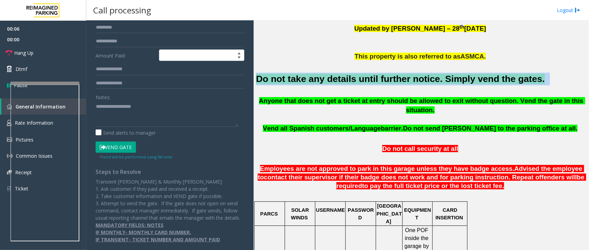
click at [392, 82] on font "Do not take any details until further notice. Simply vend the gates." at bounding box center [400, 79] width 289 height 10
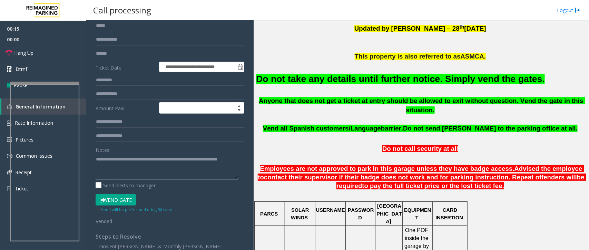
scroll to position [0, 0]
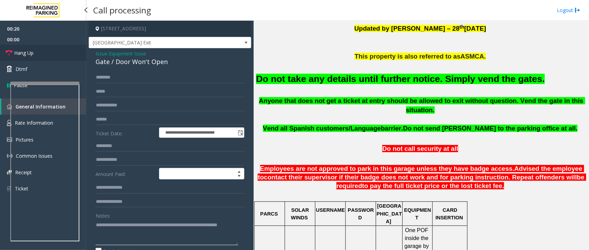
type textarea "**********"
click at [42, 53] on link "Hang Up" at bounding box center [43, 53] width 86 height 16
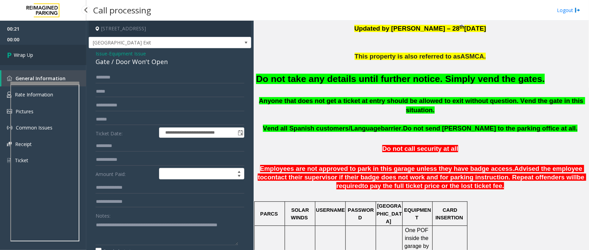
click at [42, 53] on link "Wrap Up" at bounding box center [43, 55] width 86 height 20
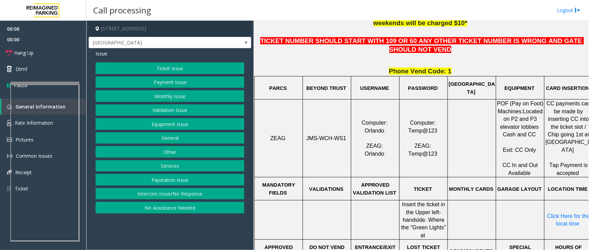
scroll to position [302, 0]
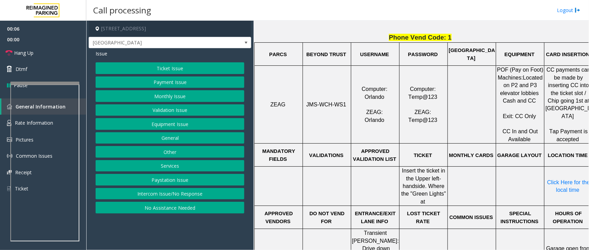
click at [327, 102] on span "JMS-WCH-WS1" at bounding box center [326, 105] width 40 height 6
copy p "JMS-WCH-WS1"
click at [182, 64] on button "Ticket Issue" at bounding box center [170, 68] width 149 height 12
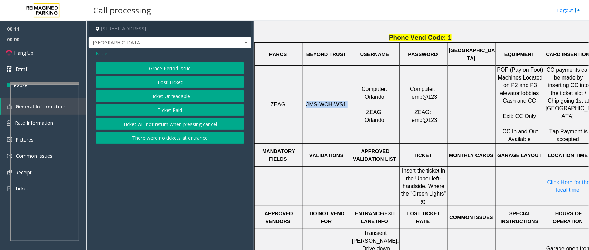
click at [167, 97] on button "Ticket Unreadable" at bounding box center [170, 96] width 149 height 12
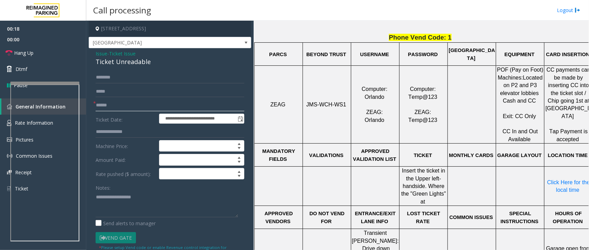
click at [123, 108] on input "text" at bounding box center [170, 106] width 149 height 12
type input "********"
click at [421, 94] on span "Temp@123" at bounding box center [422, 97] width 29 height 6
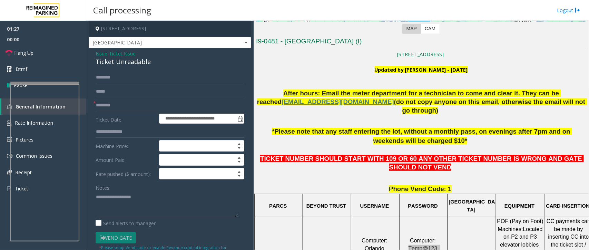
scroll to position [172, 0]
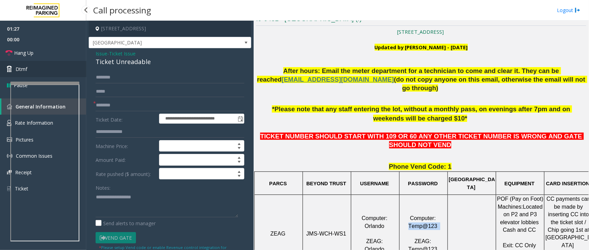
click at [48, 70] on link "Dtmf" at bounding box center [43, 69] width 86 height 16
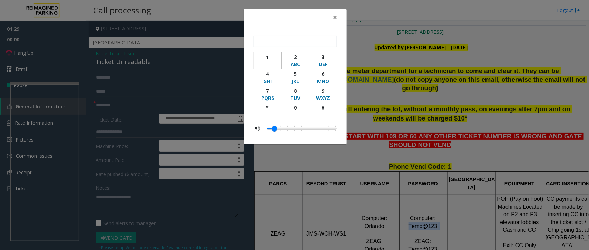
click at [268, 56] on div "1" at bounding box center [267, 57] width 19 height 7
type input "*"
click at [163, 195] on div "× * 1 2 ABC 3 DEF 4 GHI 5 JKL 6 MNO 7 PQRS 8 TUV 9 WXYZ * 0 #" at bounding box center [294, 125] width 589 height 250
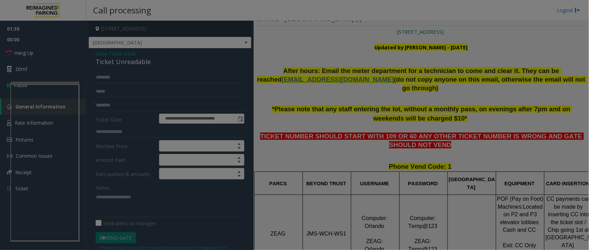
click at [140, 204] on body "**********" at bounding box center [294, 125] width 589 height 250
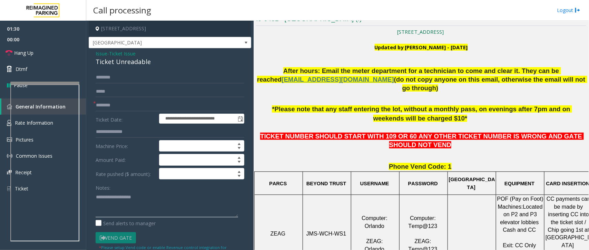
click at [117, 198] on textarea at bounding box center [167, 205] width 142 height 26
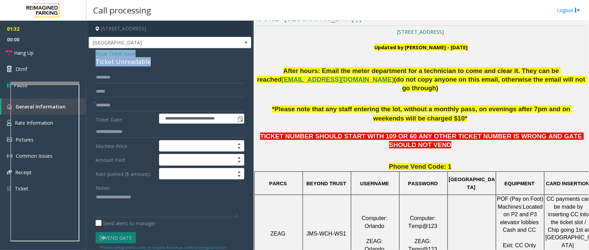
drag, startPoint x: 149, startPoint y: 62, endPoint x: 92, endPoint y: 53, distance: 58.3
click at [92, 53] on div "**********" at bounding box center [170, 223] width 162 height 350
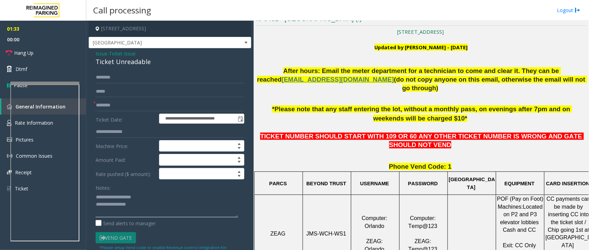
click at [150, 199] on textarea at bounding box center [167, 205] width 142 height 26
click at [152, 206] on textarea at bounding box center [167, 205] width 142 height 26
click at [38, 52] on link "Hang Up" at bounding box center [43, 53] width 86 height 16
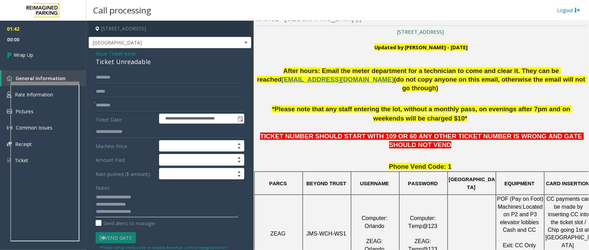
click at [143, 214] on textarea at bounding box center [167, 205] width 142 height 26
type textarea "**********"
click at [40, 57] on link "Wrap Up" at bounding box center [43, 55] width 86 height 20
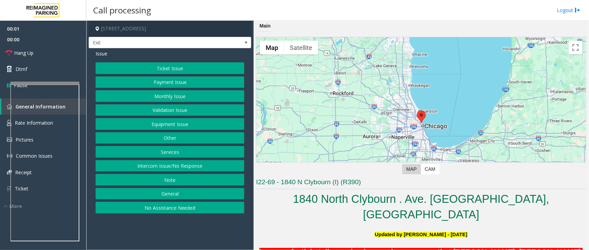
scroll to position [172, 0]
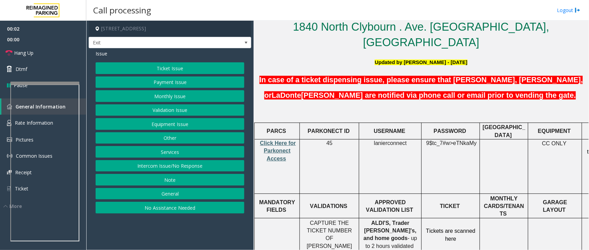
click at [282, 140] on span "Click Here for Parkonect Access" at bounding box center [278, 150] width 36 height 21
click at [388, 140] on span "lanierconnect" at bounding box center [390, 143] width 33 height 6
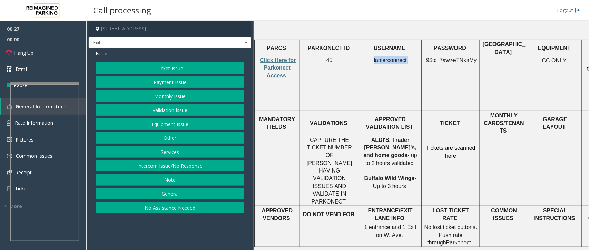
scroll to position [259, 0]
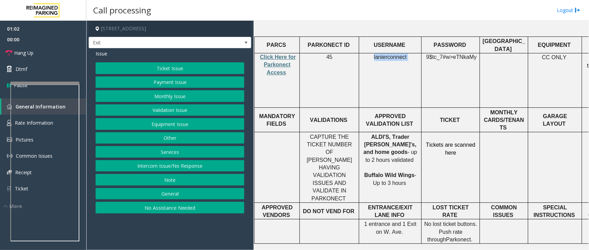
click at [184, 154] on button "Services" at bounding box center [170, 152] width 149 height 12
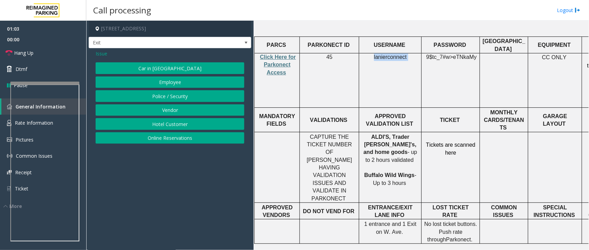
click at [169, 142] on button "Online Reservations" at bounding box center [170, 138] width 149 height 12
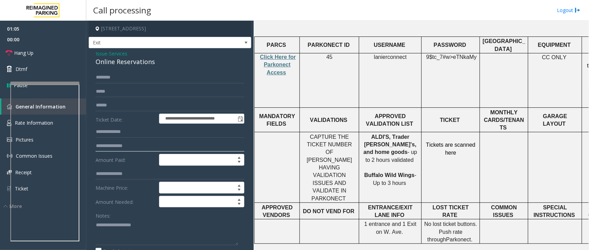
click at [123, 147] on input "text" at bounding box center [170, 146] width 149 height 12
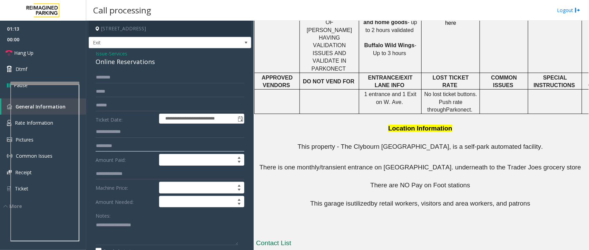
scroll to position [412, 0]
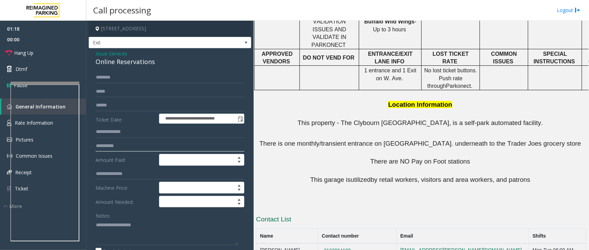
type input "*********"
click at [141, 235] on textarea at bounding box center [167, 233] width 142 height 26
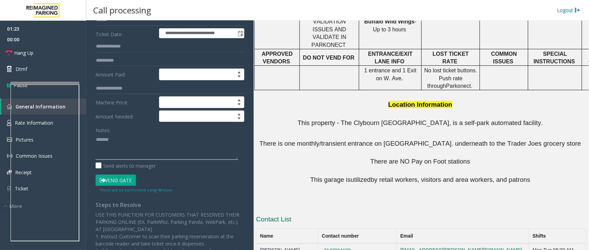
scroll to position [86, 0]
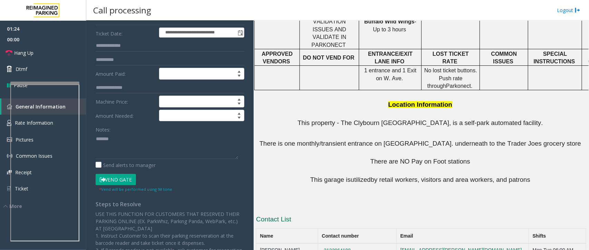
click at [116, 175] on button "Vend Gate" at bounding box center [116, 180] width 40 height 12
click at [116, 179] on button "Vend Gate" at bounding box center [116, 180] width 40 height 12
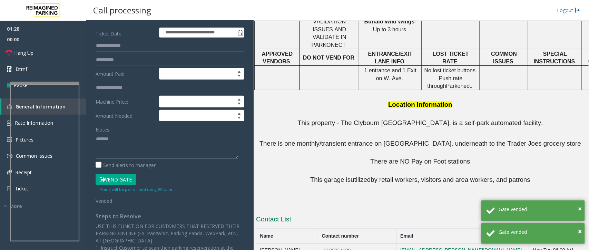
click at [138, 142] on textarea at bounding box center [167, 146] width 142 height 26
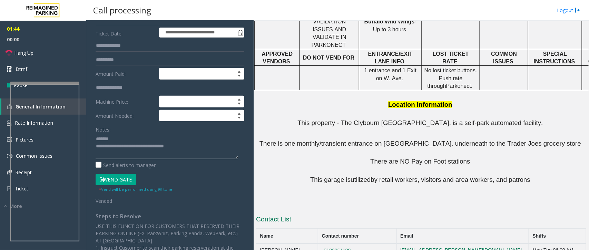
scroll to position [0, 0]
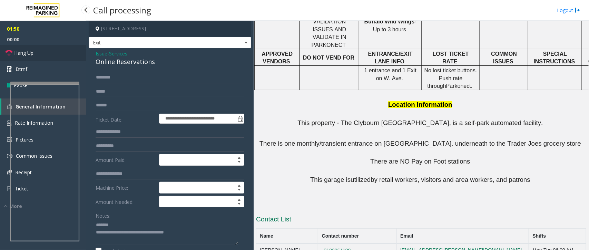
click at [31, 54] on span "Hang Up" at bounding box center [23, 52] width 19 height 7
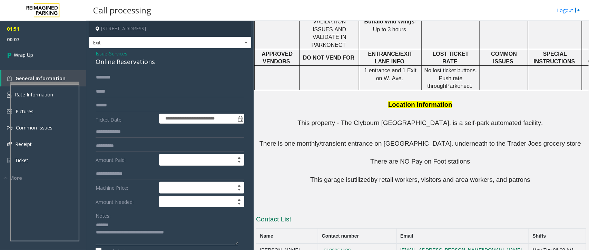
drag, startPoint x: 187, startPoint y: 229, endPoint x: 154, endPoint y: 223, distance: 33.2
click at [185, 229] on textarea at bounding box center [167, 233] width 142 height 26
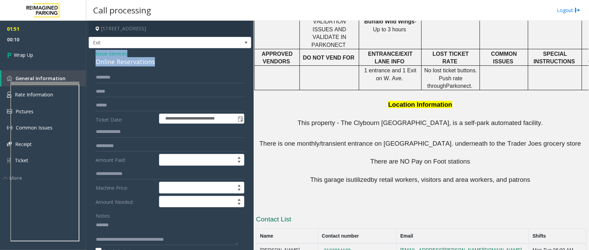
drag, startPoint x: 156, startPoint y: 64, endPoint x: 90, endPoint y: 53, distance: 66.7
click at [90, 53] on div "**********" at bounding box center [170, 250] width 162 height 405
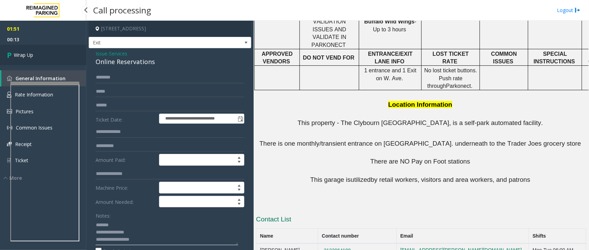
type textarea "**********"
click at [18, 53] on span "Wrap Up" at bounding box center [23, 54] width 19 height 7
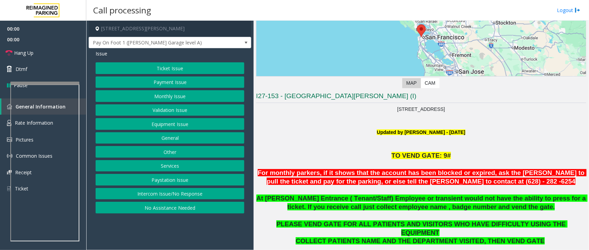
scroll to position [215, 0]
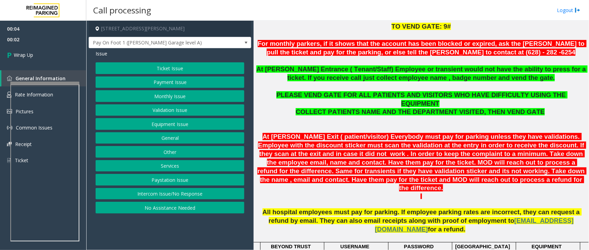
click at [190, 195] on button "Intercom Issue/No Response" at bounding box center [170, 194] width 149 height 12
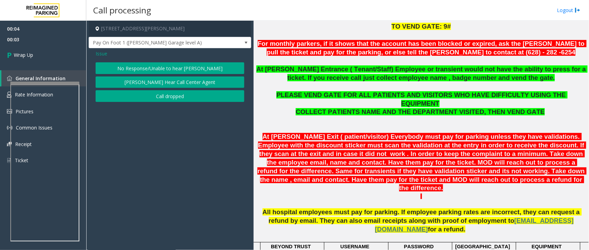
click at [184, 100] on button "Call dropped" at bounding box center [170, 96] width 149 height 12
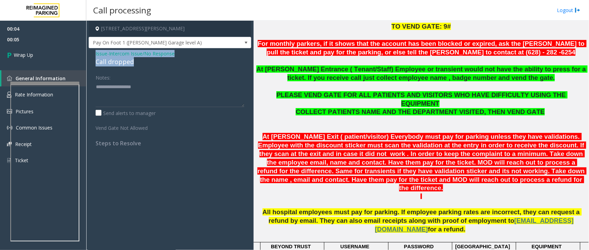
drag, startPoint x: 133, startPoint y: 61, endPoint x: 92, endPoint y: 54, distance: 42.0
click at [92, 54] on div "Issue - Intercom Issue/No Response Call dropped Notes: Send alerts to manager V…" at bounding box center [170, 101] width 162 height 106
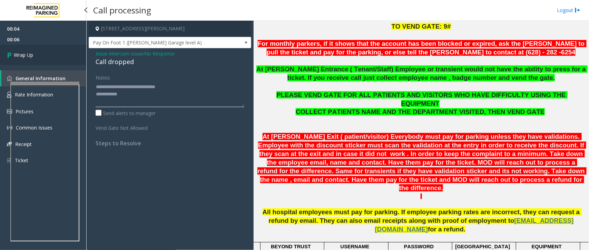
type textarea "**********"
click at [25, 57] on span "Wrap Up" at bounding box center [23, 54] width 19 height 7
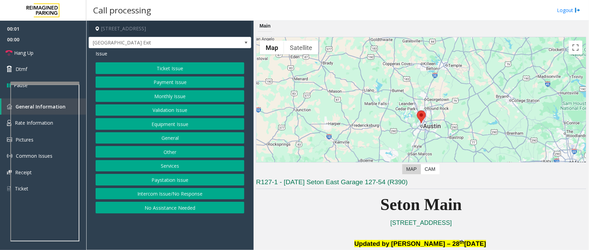
click at [179, 123] on button "Equipment Issue" at bounding box center [170, 124] width 149 height 12
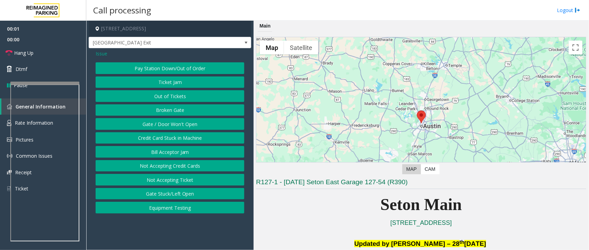
click at [179, 123] on button "Gate / Door Won't Open" at bounding box center [170, 124] width 149 height 12
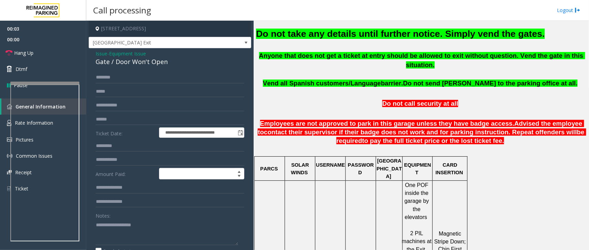
scroll to position [215, 0]
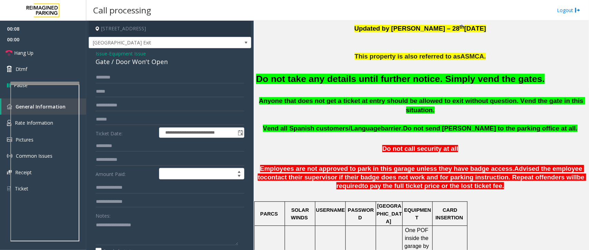
click at [103, 54] on span "Issue" at bounding box center [102, 53] width 12 height 7
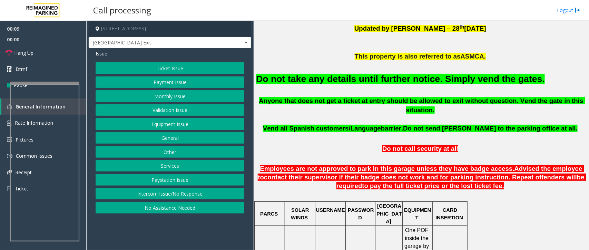
click at [156, 194] on button "Intercom Issue/No Response" at bounding box center [170, 194] width 149 height 12
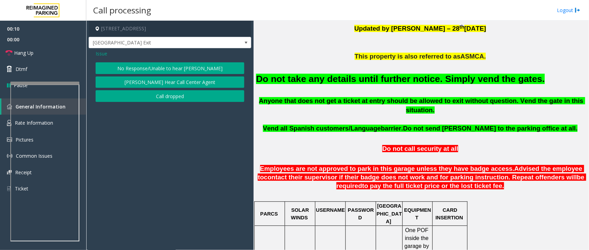
click at [198, 73] on button "No Response/Unable to hear [PERSON_NAME]" at bounding box center [170, 68] width 149 height 12
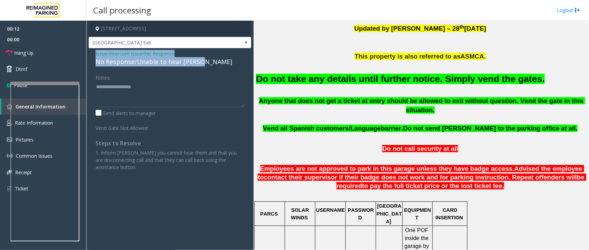
drag, startPoint x: 203, startPoint y: 61, endPoint x: 87, endPoint y: 57, distance: 116.3
click at [87, 57] on app-call-processing-form "1201 West 38th Street, Austin, TX 38th Street Exit Issue - Intercom Issue/No Re…" at bounding box center [169, 136] width 167 height 230
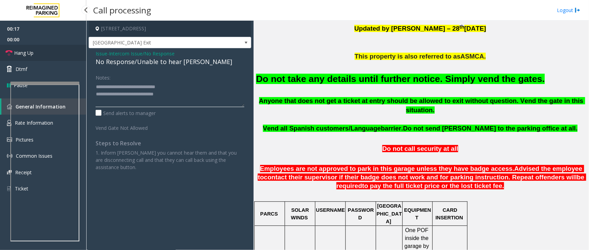
type textarea "**********"
click at [30, 49] on span "Hang Up" at bounding box center [23, 52] width 19 height 7
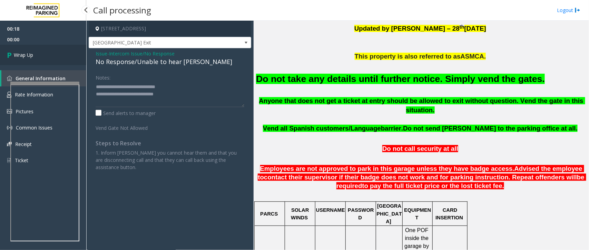
click at [30, 49] on link "Wrap Up" at bounding box center [43, 55] width 86 height 20
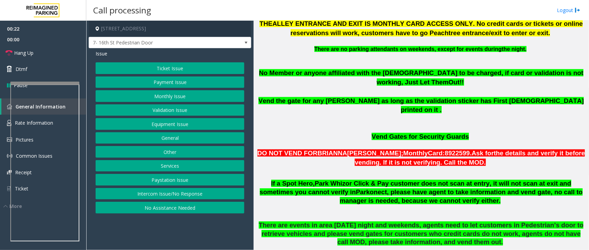
scroll to position [431, 0]
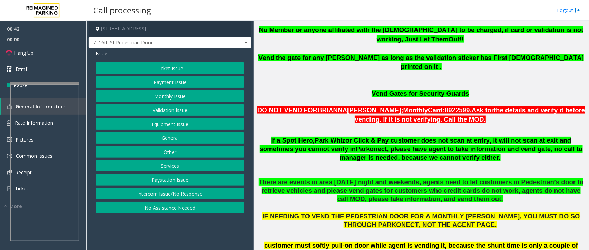
click at [179, 125] on button "Equipment Issue" at bounding box center [170, 124] width 149 height 12
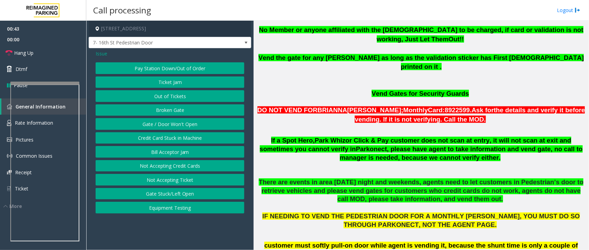
click at [179, 125] on button "Gate / Door Won't Open" at bounding box center [170, 124] width 149 height 12
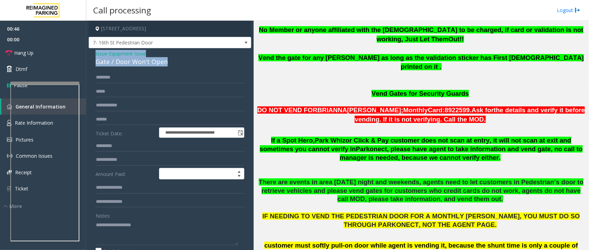
drag, startPoint x: 168, startPoint y: 63, endPoint x: 92, endPoint y: 53, distance: 76.1
click at [92, 53] on div "**********" at bounding box center [170, 219] width 162 height 342
click at [168, 236] on textarea at bounding box center [167, 233] width 142 height 26
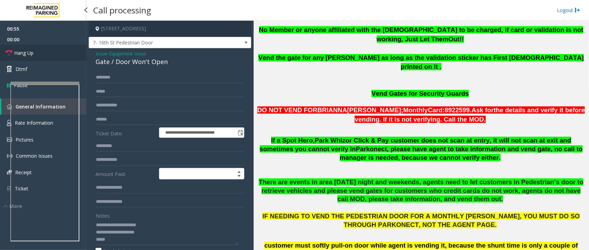
click at [33, 55] on span "Hang Up" at bounding box center [23, 52] width 19 height 7
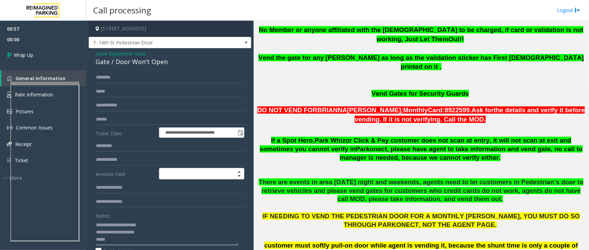
click at [133, 241] on textarea at bounding box center [167, 233] width 142 height 26
click at [161, 234] on textarea at bounding box center [167, 233] width 142 height 26
type textarea "**********"
click at [59, 59] on link "Wrap Up" at bounding box center [43, 55] width 86 height 20
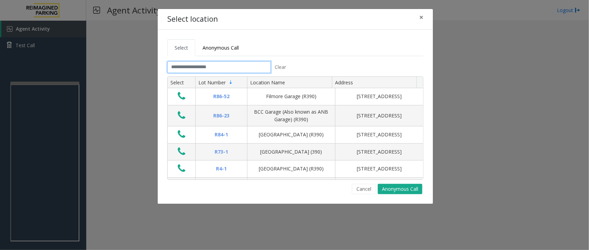
click at [193, 69] on input "text" at bounding box center [218, 67] width 103 height 12
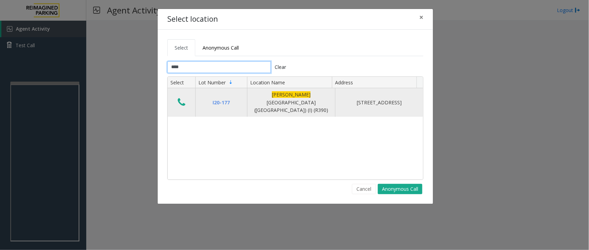
type input "****"
click at [176, 100] on button "Data table" at bounding box center [181, 102] width 12 height 11
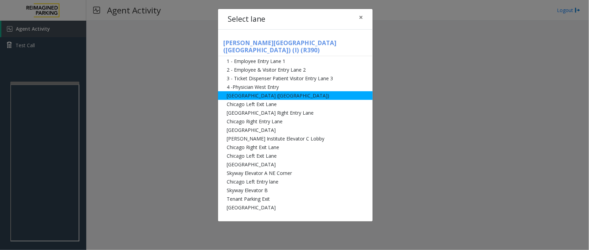
click at [273, 91] on li "[GEOGRAPHIC_DATA] ([GEOGRAPHIC_DATA])" at bounding box center [295, 95] width 154 height 9
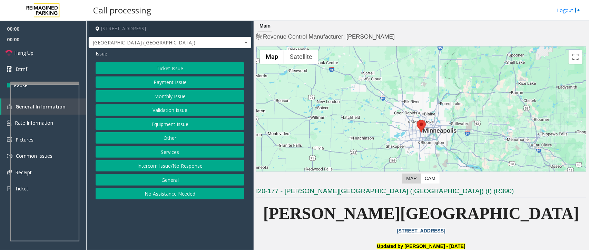
click at [174, 96] on button "Monthly Issue" at bounding box center [170, 96] width 149 height 12
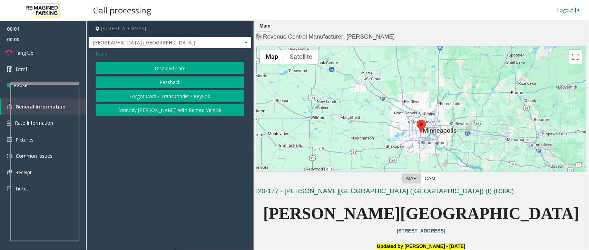
click at [190, 66] on button "Disabled Card" at bounding box center [170, 68] width 149 height 12
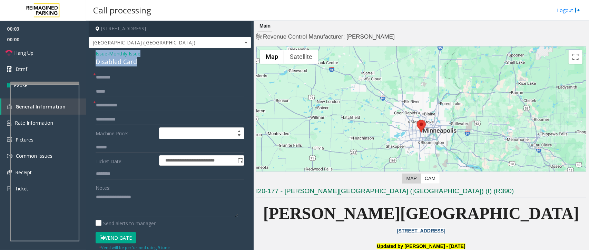
drag, startPoint x: 139, startPoint y: 61, endPoint x: 89, endPoint y: 51, distance: 51.1
click at [89, 51] on div "**********" at bounding box center [170, 219] width 162 height 343
click at [149, 205] on textarea at bounding box center [167, 205] width 142 height 26
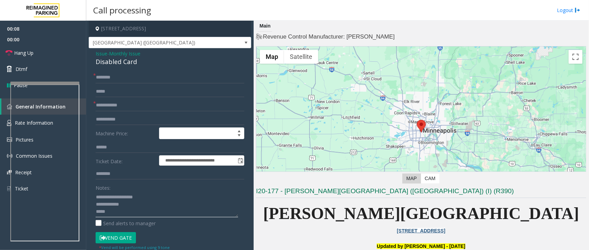
type textarea "**********"
click at [134, 103] on input "text" at bounding box center [170, 106] width 149 height 12
type input "******"
click at [111, 75] on input "text" at bounding box center [170, 78] width 149 height 12
type textarea "**********"
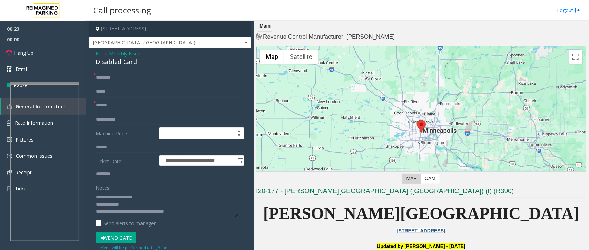
click at [120, 80] on input "text" at bounding box center [170, 78] width 149 height 12
type input "*"
click at [127, 238] on button "Vend Gate" at bounding box center [116, 238] width 40 height 12
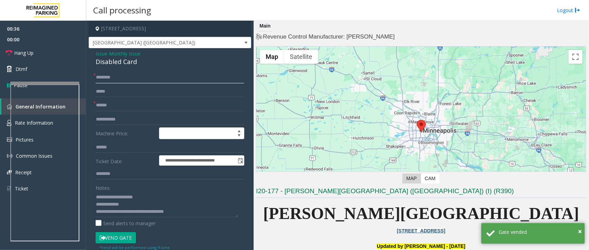
click at [115, 78] on input "text" at bounding box center [170, 78] width 149 height 12
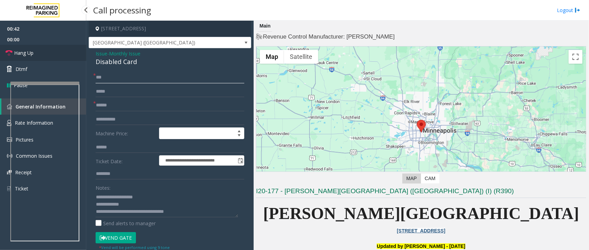
type input "**"
click at [31, 53] on span "Hang Up" at bounding box center [23, 52] width 19 height 7
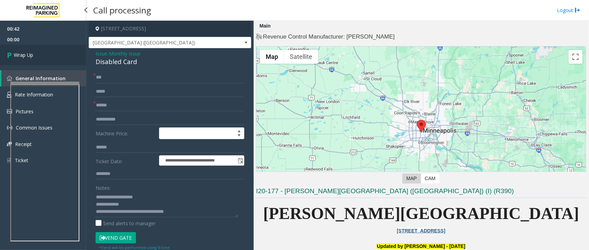
click at [31, 53] on span "Wrap Up" at bounding box center [23, 54] width 19 height 7
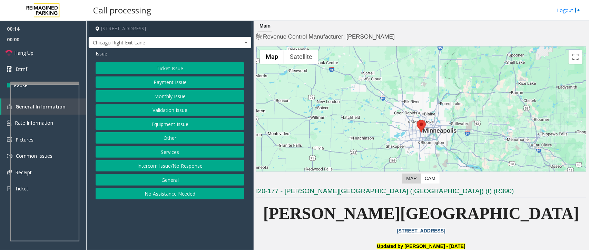
click at [173, 165] on button "Intercom Issue/No Response" at bounding box center [170, 166] width 149 height 12
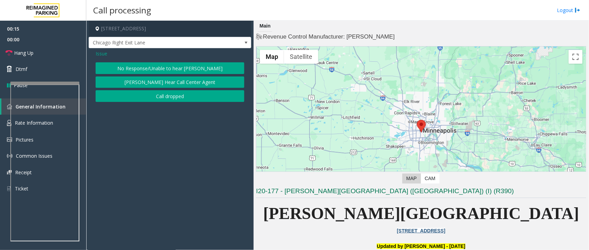
drag, startPoint x: 179, startPoint y: 59, endPoint x: 180, endPoint y: 66, distance: 6.6
click at [180, 61] on div "Issue No Response/Unable to hear parker Parker Cannot Hear Call Center Agent Ca…" at bounding box center [170, 76] width 162 height 57
click at [180, 66] on button "No Response/Unable to hear [PERSON_NAME]" at bounding box center [170, 68] width 149 height 12
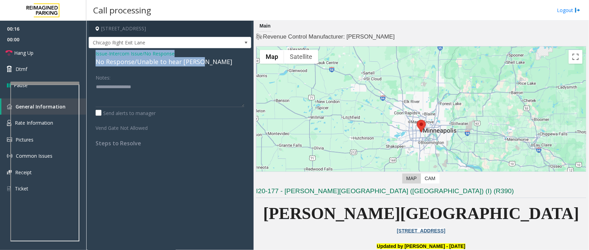
drag, startPoint x: 203, startPoint y: 61, endPoint x: 93, endPoint y: 52, distance: 110.0
click at [93, 52] on div "Issue - Intercom Issue/No Response No Response/Unable to hear [PERSON_NAME] Not…" at bounding box center [170, 101] width 162 height 106
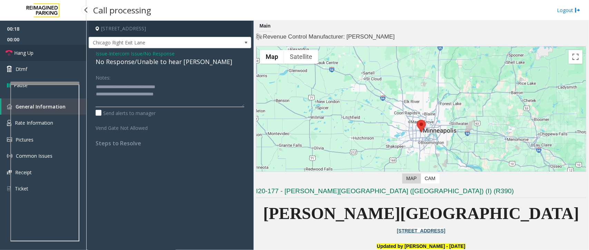
type textarea "**********"
click at [33, 56] on span "Hang Up" at bounding box center [23, 52] width 19 height 7
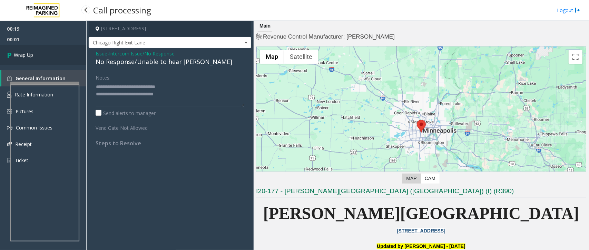
click at [33, 56] on span "Wrap Up" at bounding box center [23, 54] width 19 height 7
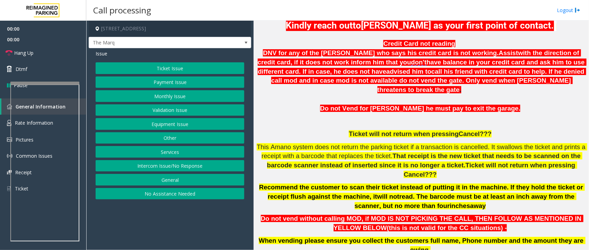
scroll to position [259, 0]
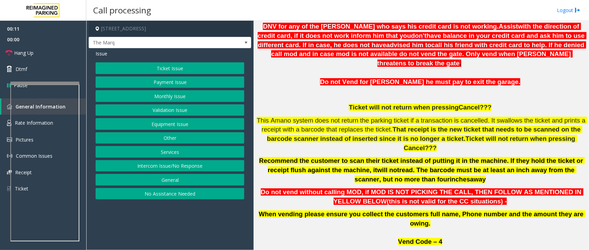
click at [169, 96] on button "Monthly Issue" at bounding box center [170, 96] width 149 height 12
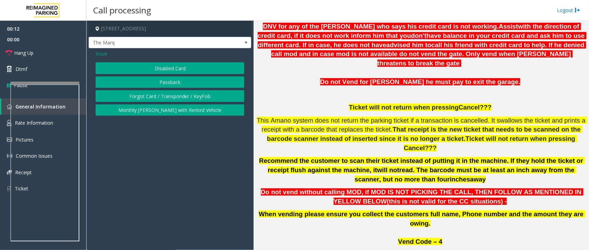
click at [181, 68] on button "Disabled Card" at bounding box center [170, 68] width 149 height 12
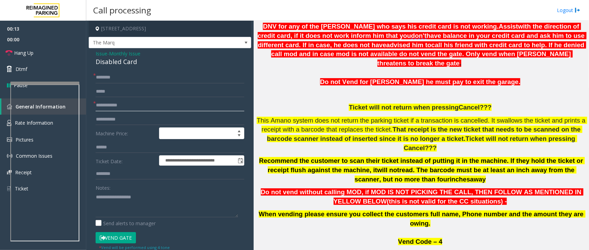
click at [113, 106] on input "text" at bounding box center [170, 106] width 149 height 12
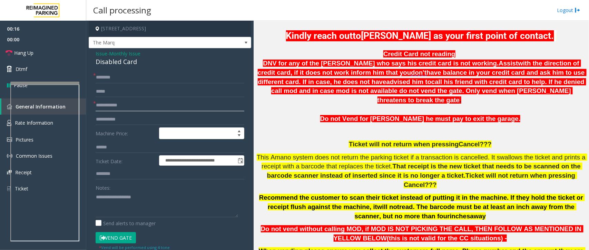
scroll to position [215, 0]
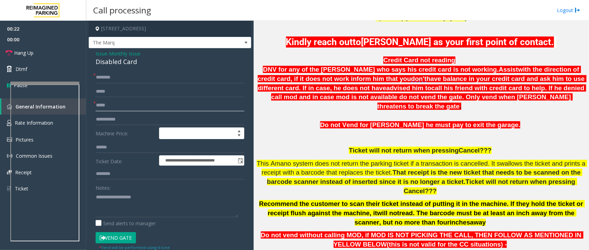
type input "*****"
click at [115, 76] on input "text" at bounding box center [170, 78] width 149 height 12
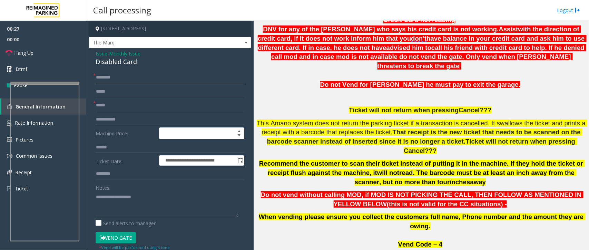
scroll to position [259, 0]
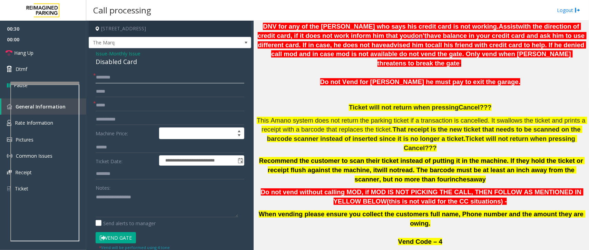
click at [121, 78] on input "text" at bounding box center [170, 78] width 149 height 12
type input "********"
click at [121, 206] on textarea at bounding box center [167, 205] width 142 height 26
drag, startPoint x: 143, startPoint y: 63, endPoint x: 91, endPoint y: 50, distance: 54.2
click at [91, 50] on div "**********" at bounding box center [170, 234] width 162 height 372
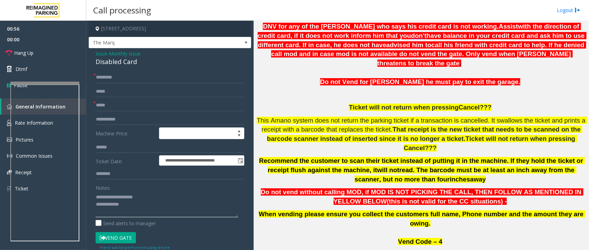
click at [138, 205] on textarea at bounding box center [167, 205] width 142 height 26
type textarea "**********"
click at [135, 77] on input "********" at bounding box center [170, 78] width 149 height 12
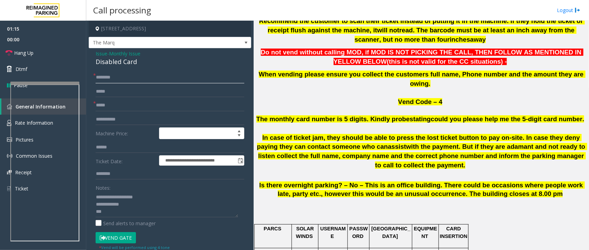
scroll to position [388, 0]
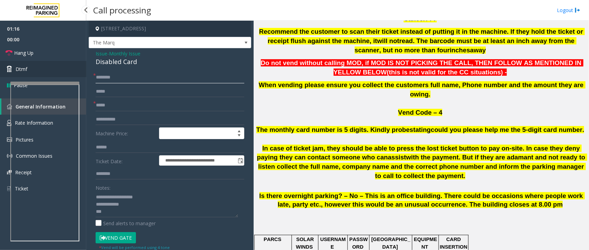
type input "********"
click at [53, 68] on link "Dtmf" at bounding box center [43, 69] width 86 height 16
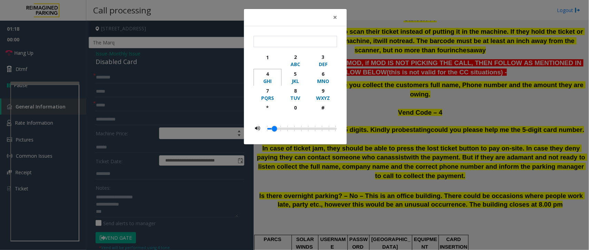
click at [268, 76] on div "4" at bounding box center [267, 73] width 19 height 7
type input "*"
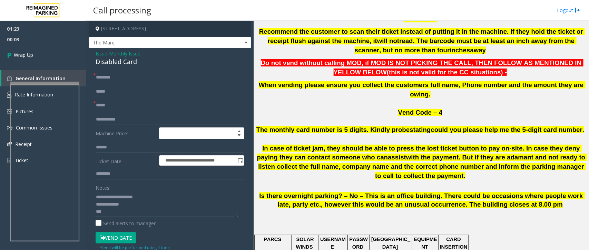
click at [111, 217] on textarea at bounding box center [167, 205] width 142 height 26
type textarea "**********"
click at [30, 54] on span "Wrap Up" at bounding box center [23, 54] width 19 height 7
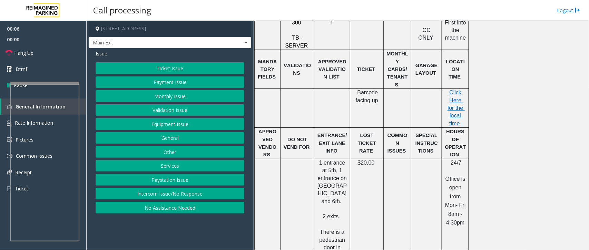
scroll to position [172, 0]
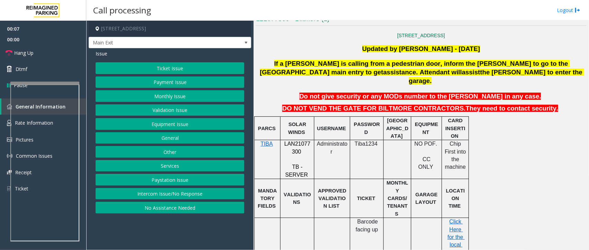
click at [297, 141] on span "LAN21077300" at bounding box center [297, 147] width 26 height 13
click at [192, 97] on button "Monthly Issue" at bounding box center [170, 96] width 149 height 12
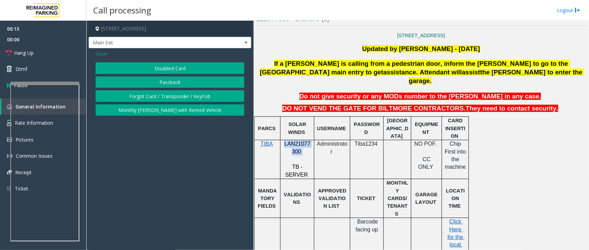
click at [178, 67] on button "Disabled Card" at bounding box center [170, 68] width 149 height 12
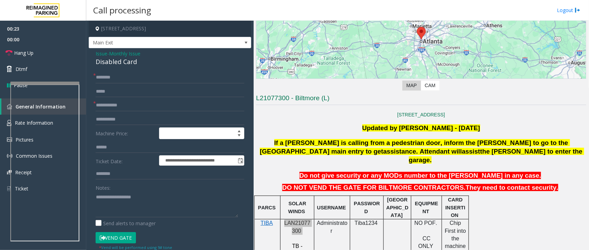
scroll to position [86, 0]
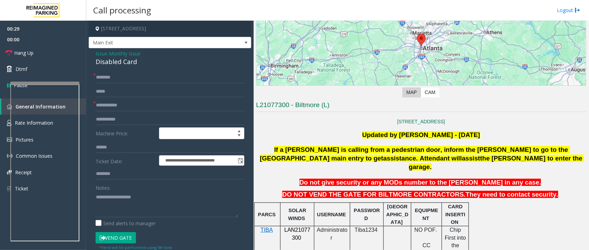
click at [491, 160] on p "If a parker is calling from a pedestrian door, inform the parker to go to the 5…" at bounding box center [420, 159] width 331 height 26
click at [113, 102] on input "text" at bounding box center [170, 106] width 149 height 12
type input "******"
click at [116, 79] on input "text" at bounding box center [170, 78] width 149 height 12
click at [137, 76] on input "text" at bounding box center [170, 78] width 149 height 12
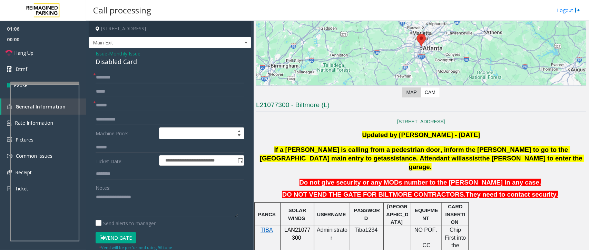
click at [132, 83] on input "*******" at bounding box center [170, 78] width 149 height 12
click at [102, 77] on input "******" at bounding box center [170, 78] width 149 height 12
type input "******"
click at [147, 79] on input "******" at bounding box center [170, 78] width 149 height 12
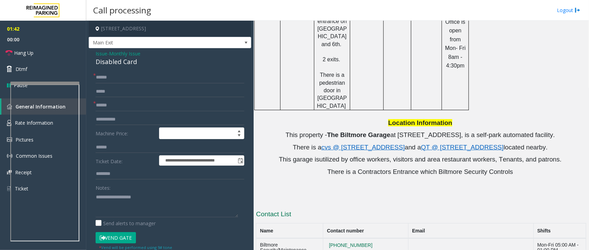
scroll to position [463, 0]
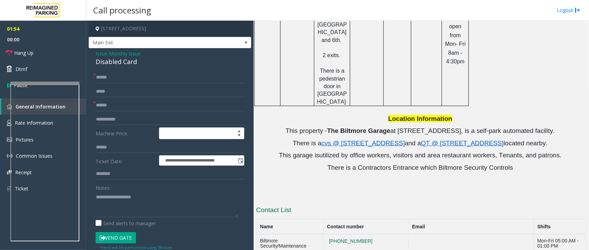
click at [116, 240] on button "Vend Gate" at bounding box center [116, 238] width 40 height 12
click at [112, 212] on textarea at bounding box center [167, 205] width 142 height 26
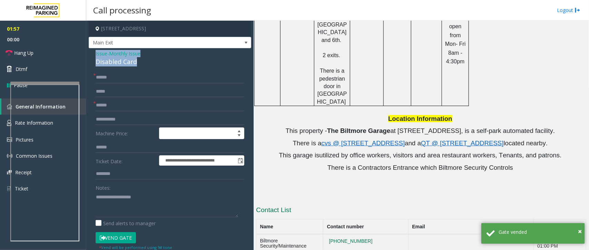
drag, startPoint x: 138, startPoint y: 60, endPoint x: 90, endPoint y: 52, distance: 48.6
click at [90, 52] on div "**********" at bounding box center [170, 240] width 162 height 384
click at [153, 214] on textarea at bounding box center [167, 205] width 142 height 26
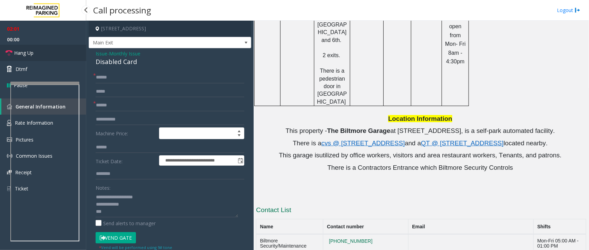
click at [56, 53] on link "Hang Up" at bounding box center [43, 53] width 86 height 16
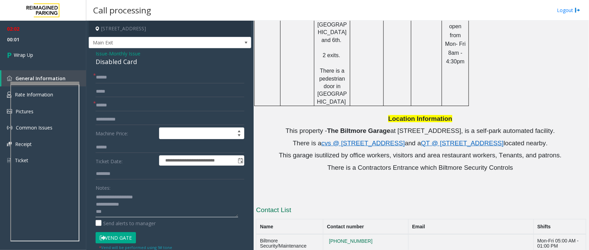
click at [120, 214] on textarea at bounding box center [167, 205] width 142 height 26
type textarea "**********"
click at [27, 50] on link "Wrap Up" at bounding box center [43, 55] width 86 height 20
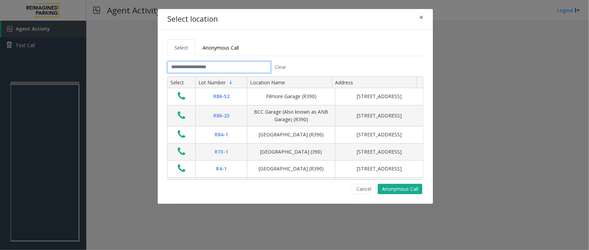
click at [195, 68] on input "text" at bounding box center [218, 67] width 103 height 12
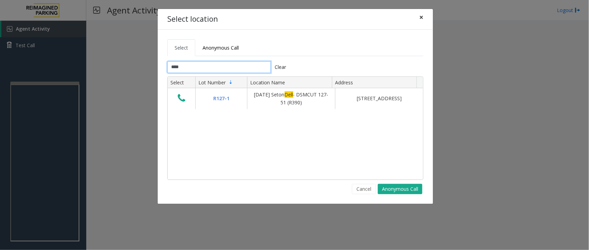
type input "****"
click at [423, 17] on button "×" at bounding box center [421, 17] width 14 height 17
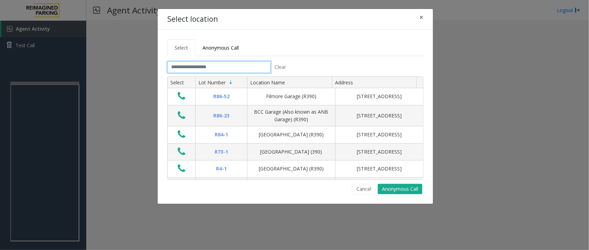
click at [214, 66] on input "text" at bounding box center [218, 67] width 103 height 12
click at [362, 191] on button "Cancel" at bounding box center [364, 189] width 24 height 10
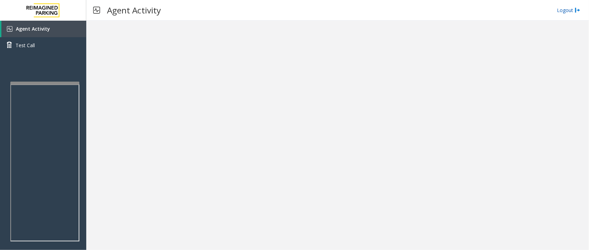
click at [576, 9] on img at bounding box center [577, 10] width 6 height 7
